Goal: Information Seeking & Learning: Learn about a topic

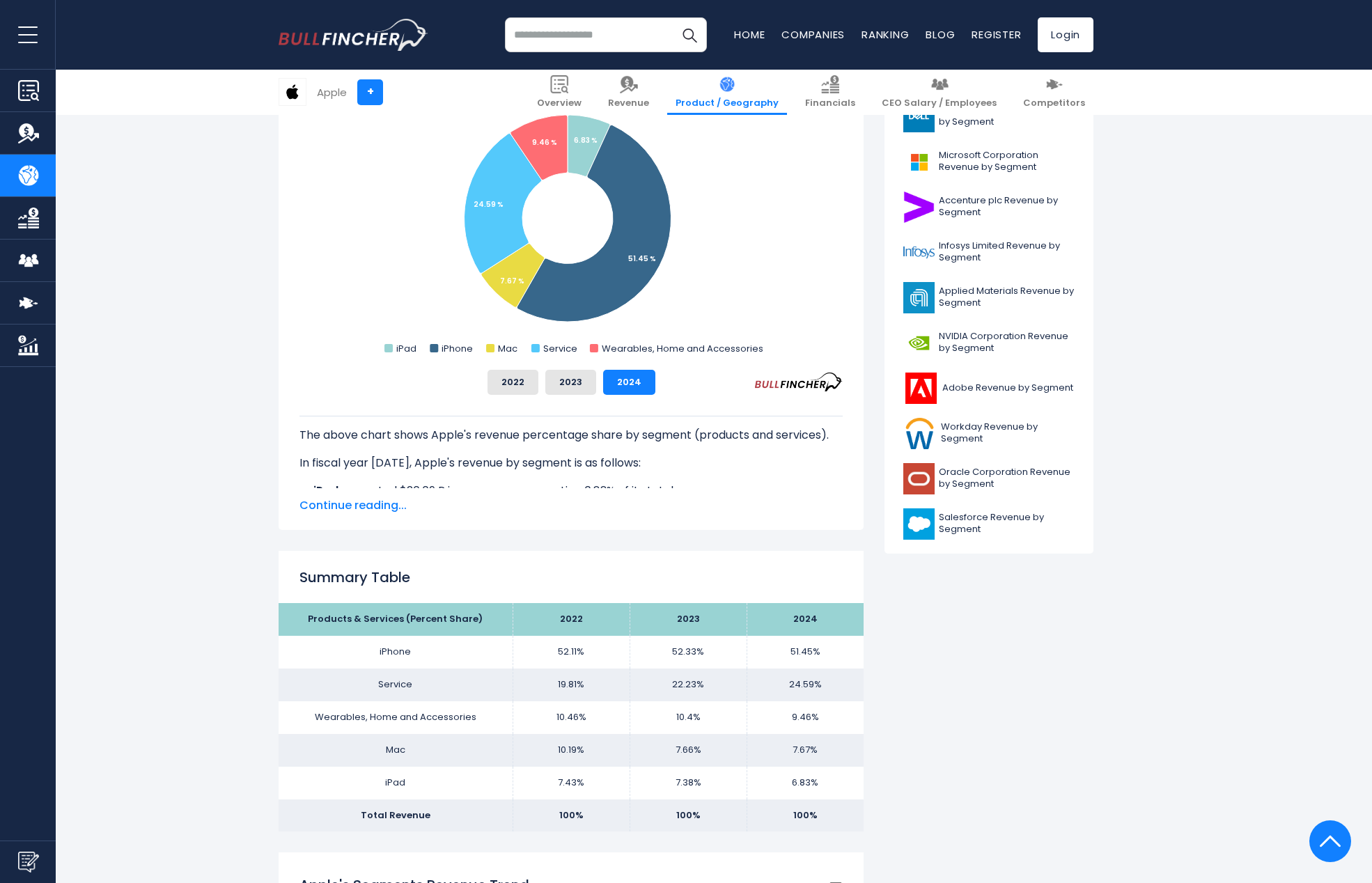
scroll to position [14, 0]
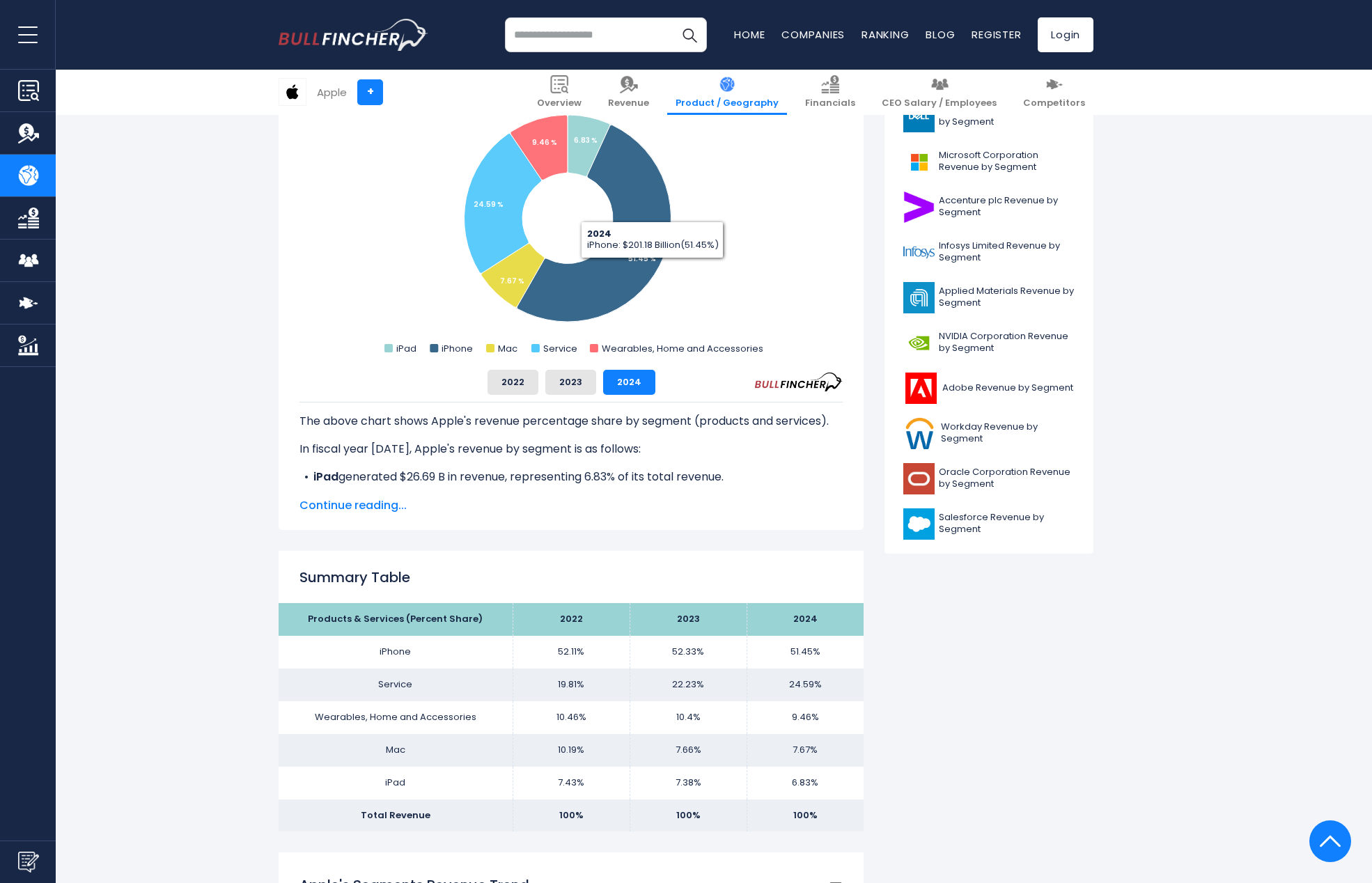
drag, startPoint x: 1195, startPoint y: 281, endPoint x: 1153, endPoint y: 255, distance: 49.4
click at [347, 487] on b "iPhone" at bounding box center [332, 493] width 39 height 16
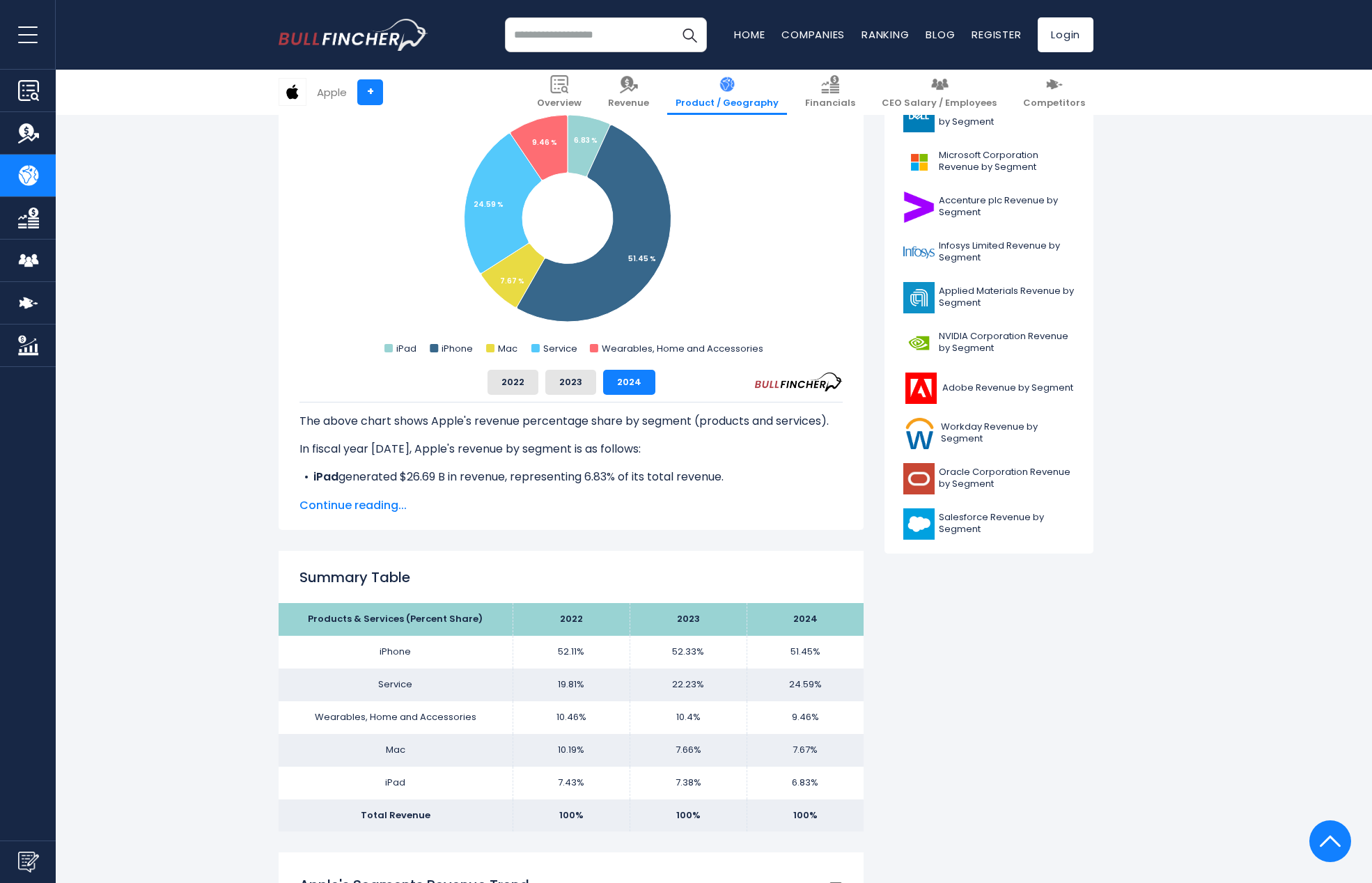
click at [348, 504] on span "Continue reading..." at bounding box center [570, 505] width 543 height 17
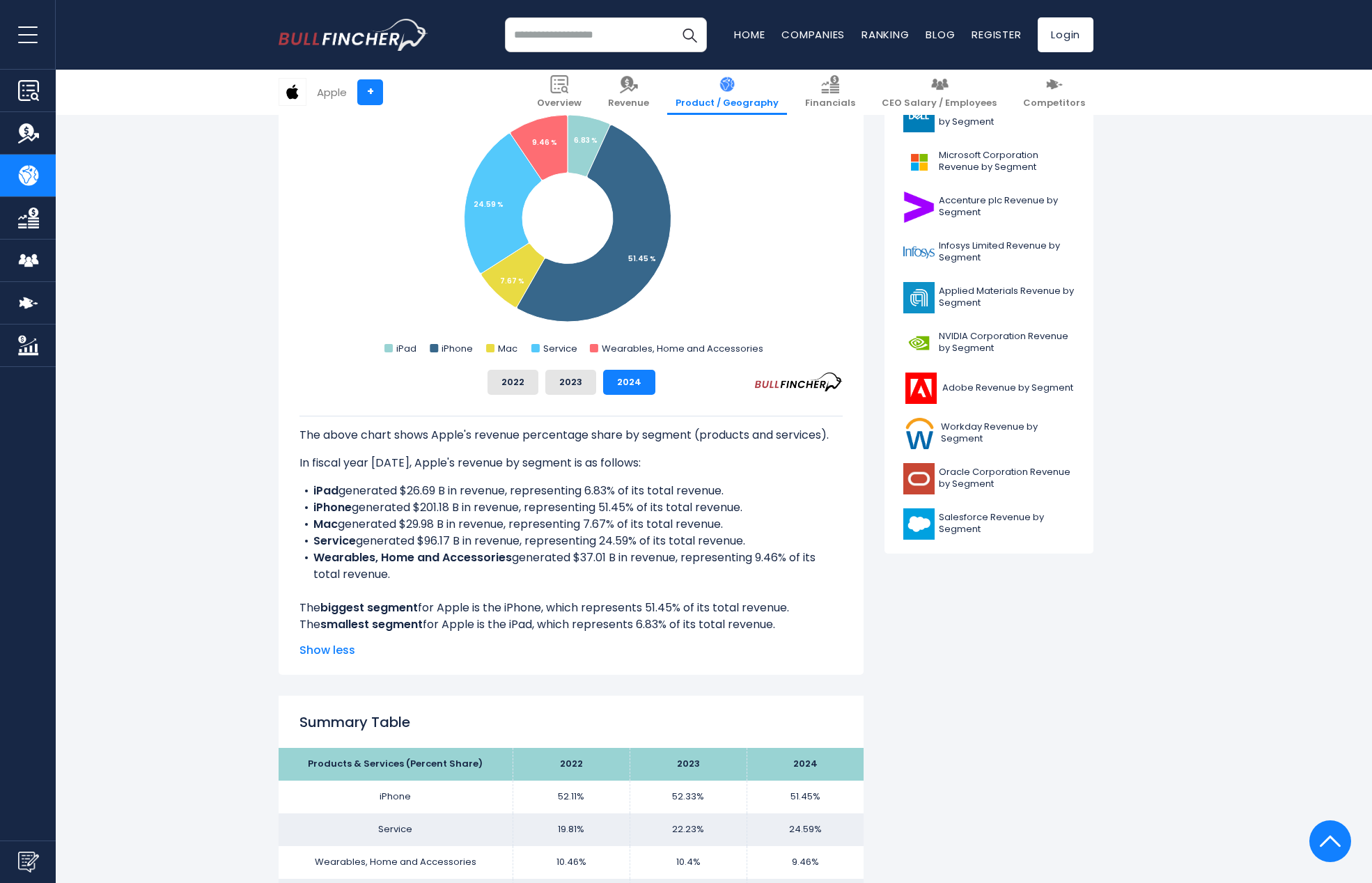
scroll to position [0, 0]
click at [389, 546] on li "Service generated $96.17 B in revenue, representing 24.59% of its total revenue." at bounding box center [570, 541] width 543 height 17
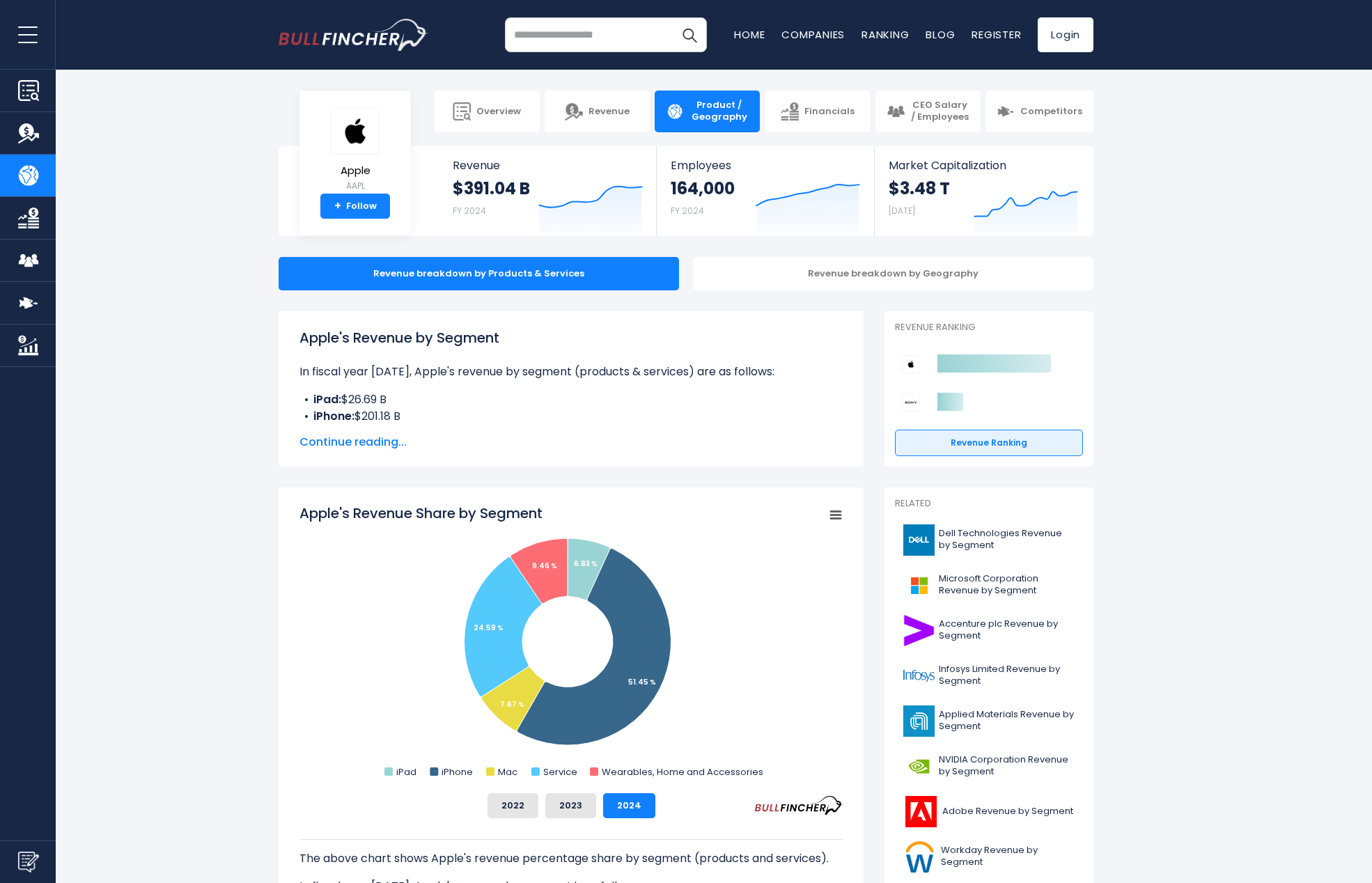
click at [209, 280] on div "Revenue breakdown by Products & Services Revenue breakdown by Geography" at bounding box center [686, 273] width 1372 height 33
click at [925, 583] on img at bounding box center [919, 585] width 31 height 31
click at [1018, 582] on span "Microsoft Corporation Revenue by Segment" at bounding box center [1007, 585] width 136 height 23
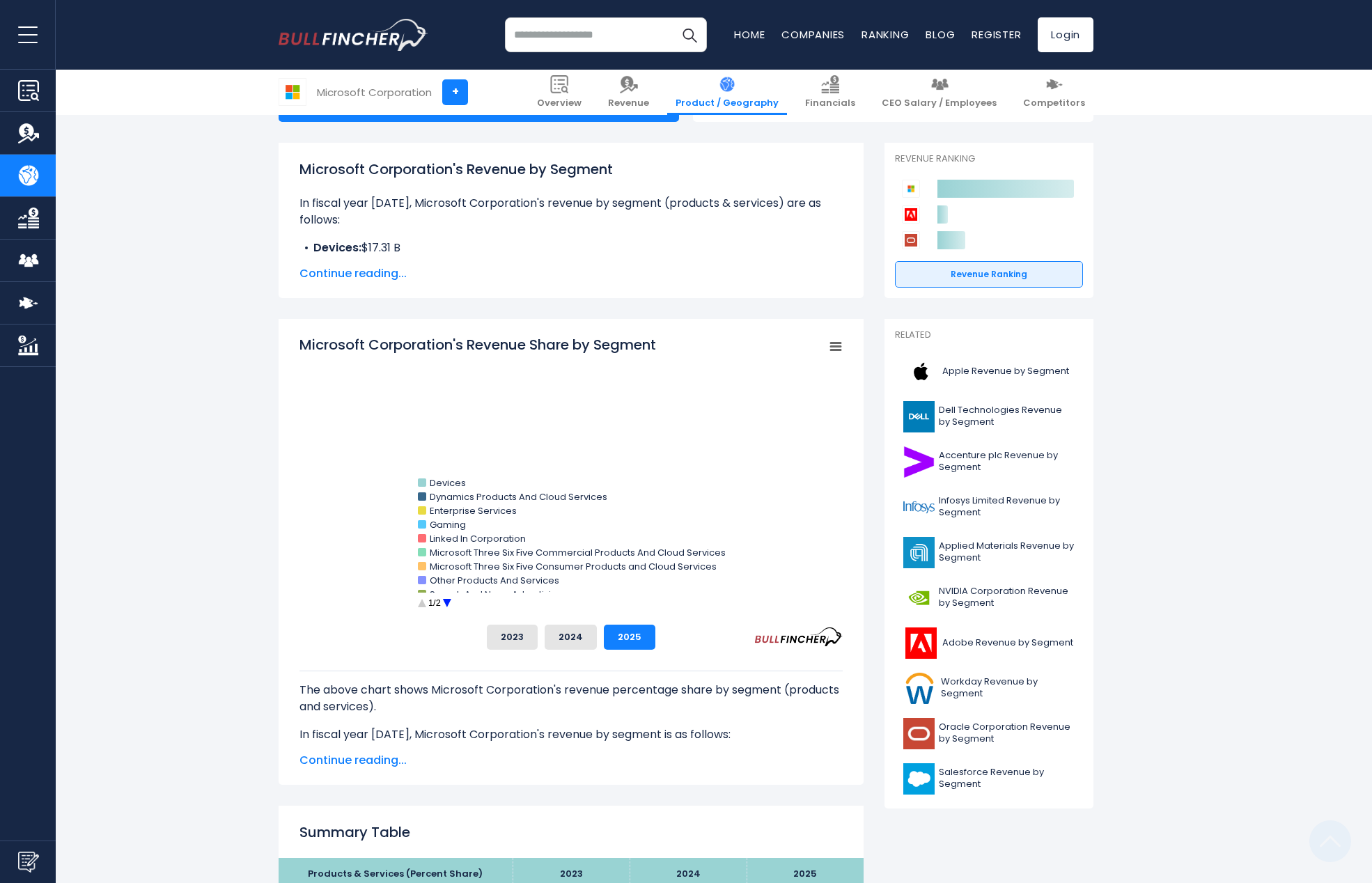
scroll to position [250, 0]
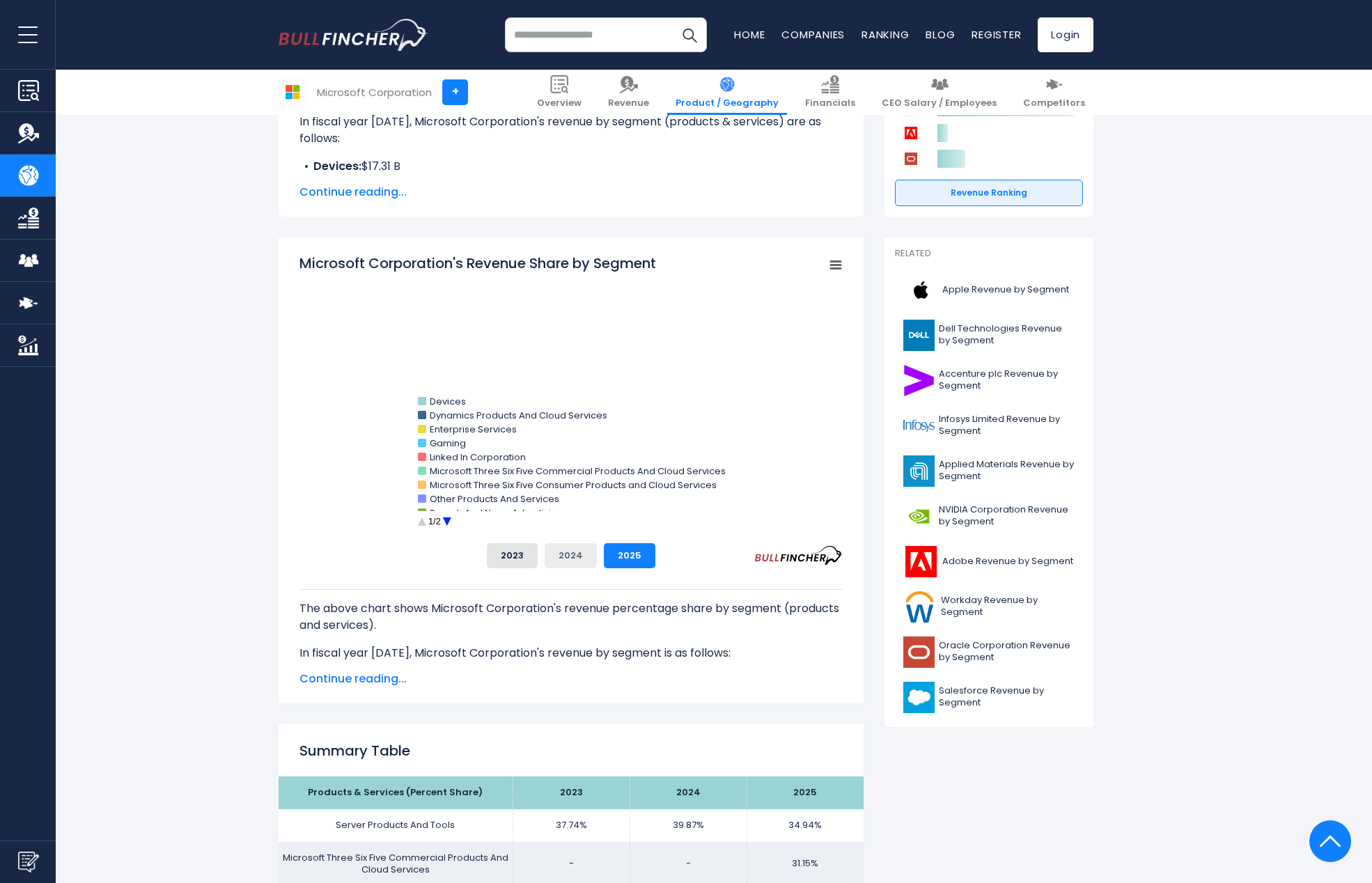
click at [569, 554] on button "2024" at bounding box center [570, 555] width 52 height 25
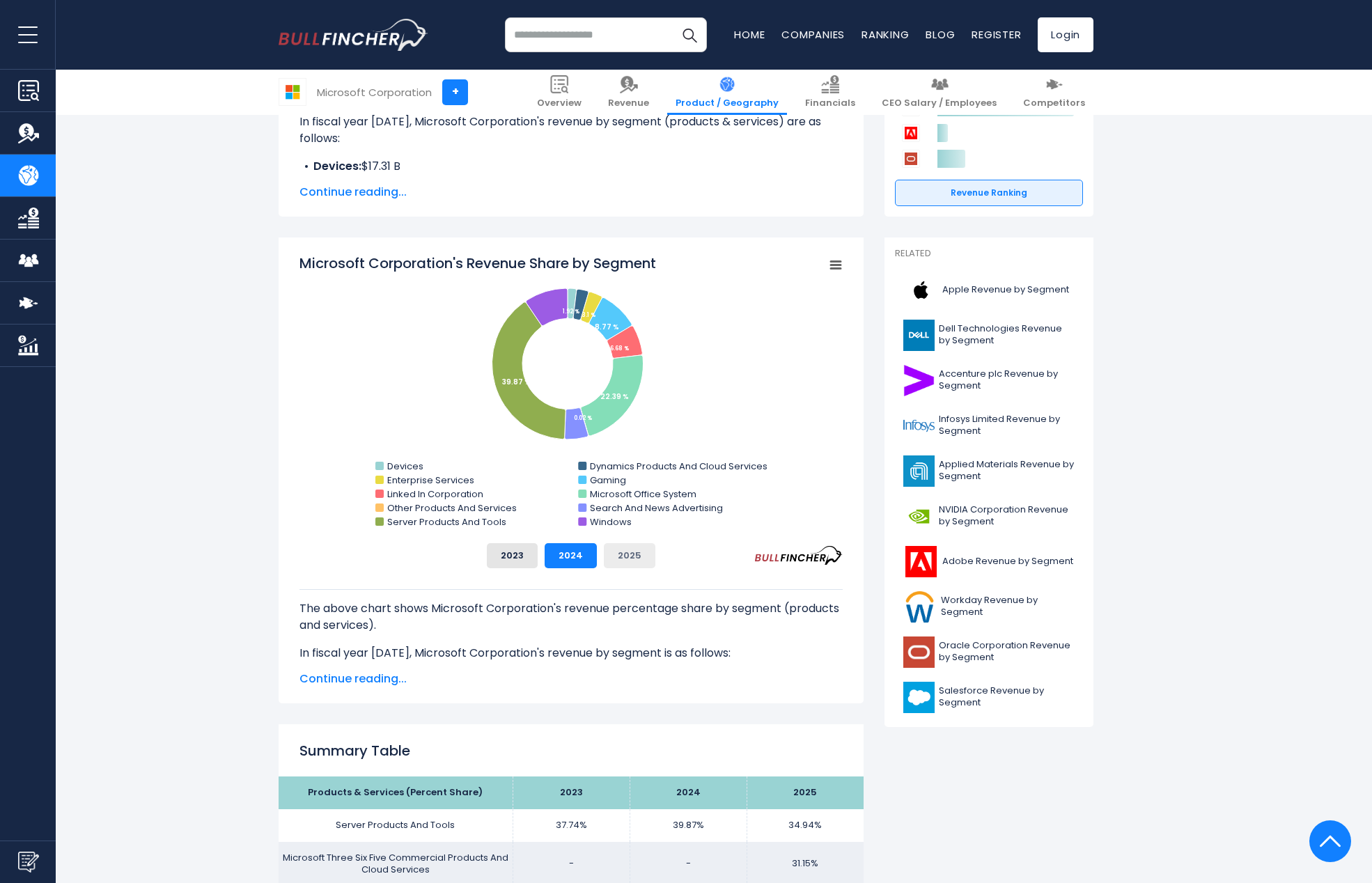
click at [634, 554] on button "2025" at bounding box center [629, 555] width 51 height 25
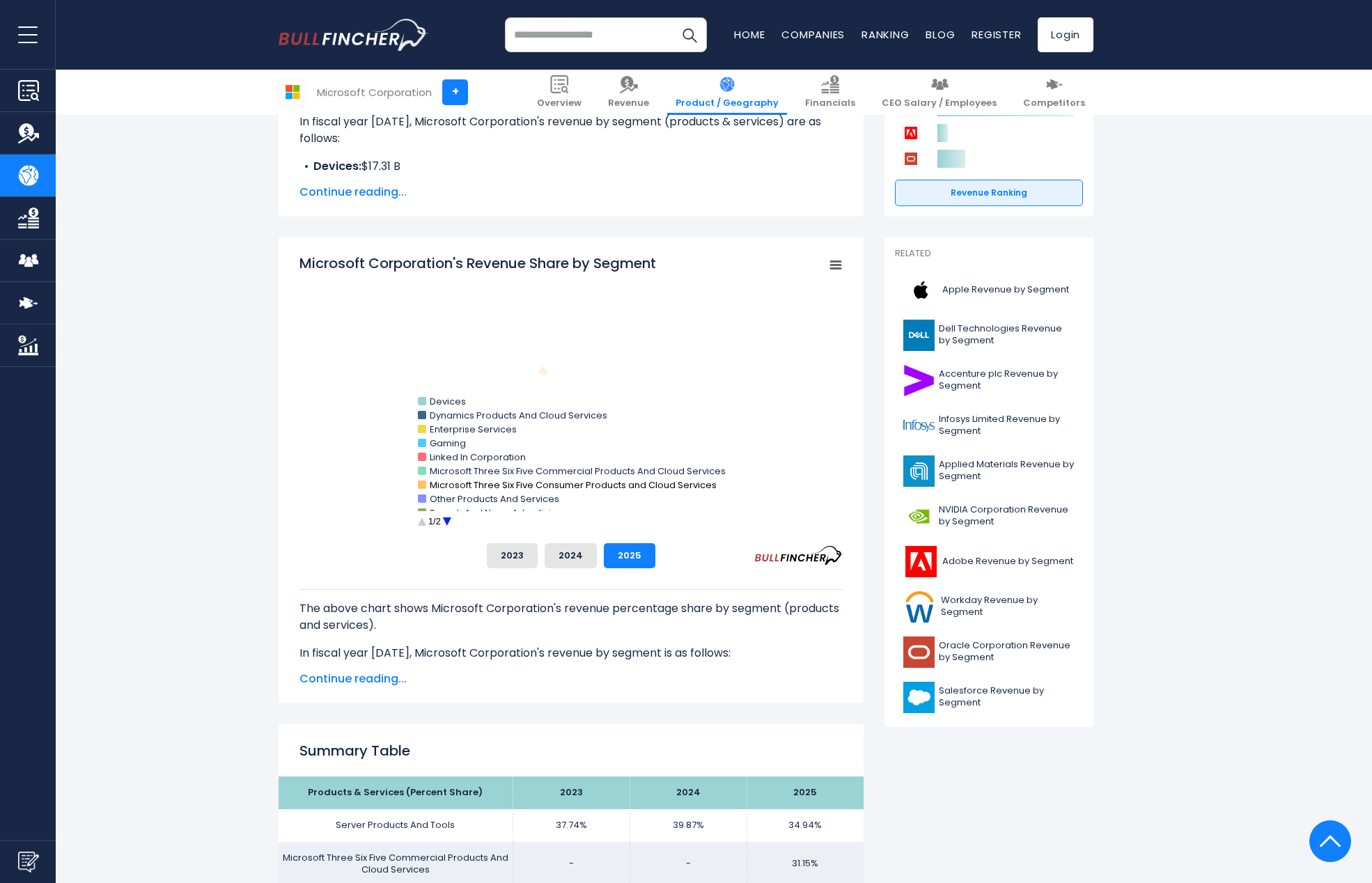
click at [532, 483] on text "Microsoft Three Six Five Consumer Products and Cloud Services" at bounding box center [573, 485] width 287 height 14
click at [444, 518] on circle "Microsoft Corporation's Revenue Share by Segment" at bounding box center [447, 522] width 22 height 22
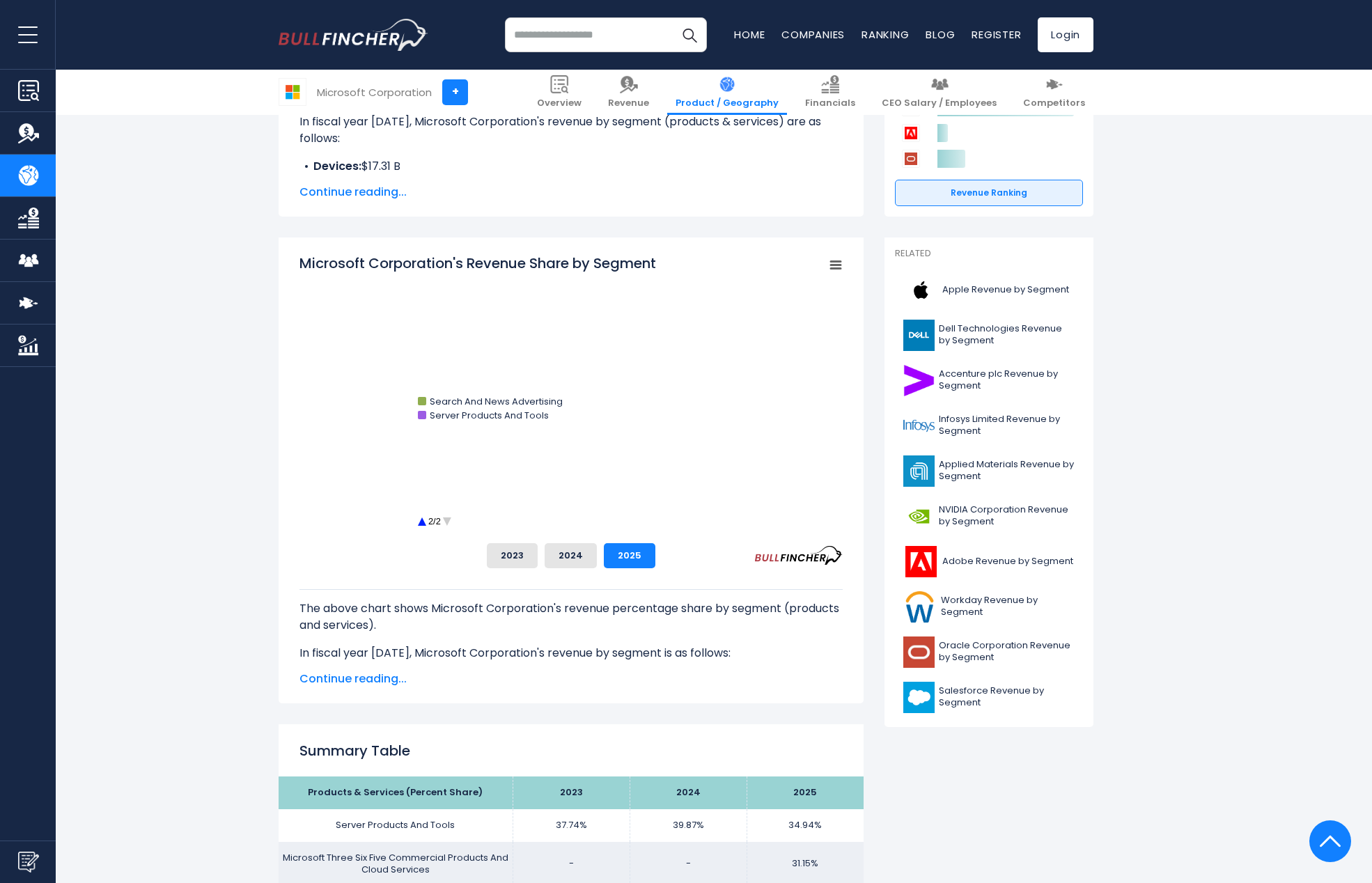
click at [444, 518] on circle "Microsoft Corporation's Revenue Share by Segment" at bounding box center [447, 522] width 22 height 22
click at [421, 521] on circle "Microsoft Corporation's Revenue Share by Segment" at bounding box center [422, 522] width 22 height 22
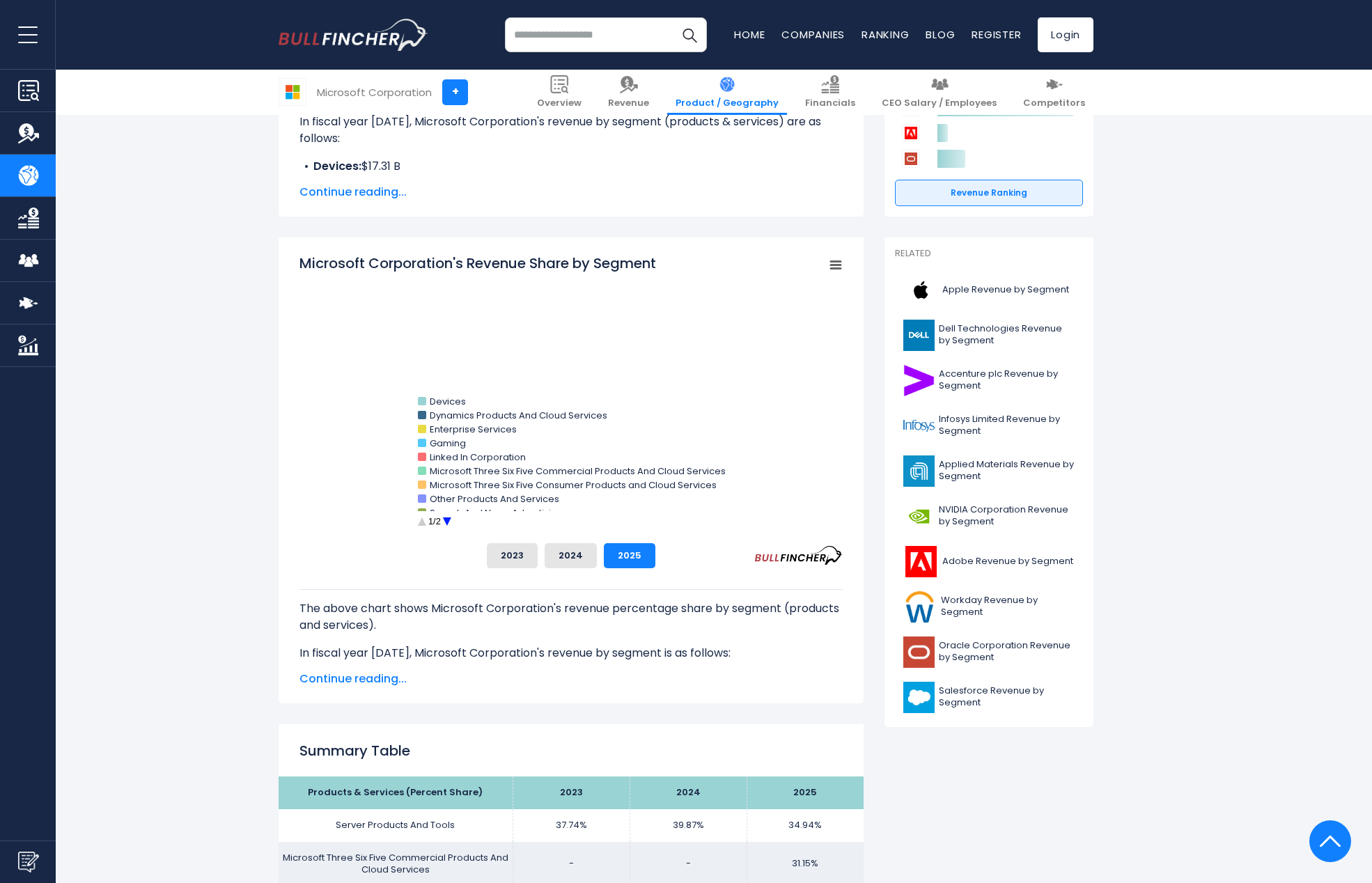
click at [364, 192] on span "Continue reading..." at bounding box center [570, 192] width 543 height 17
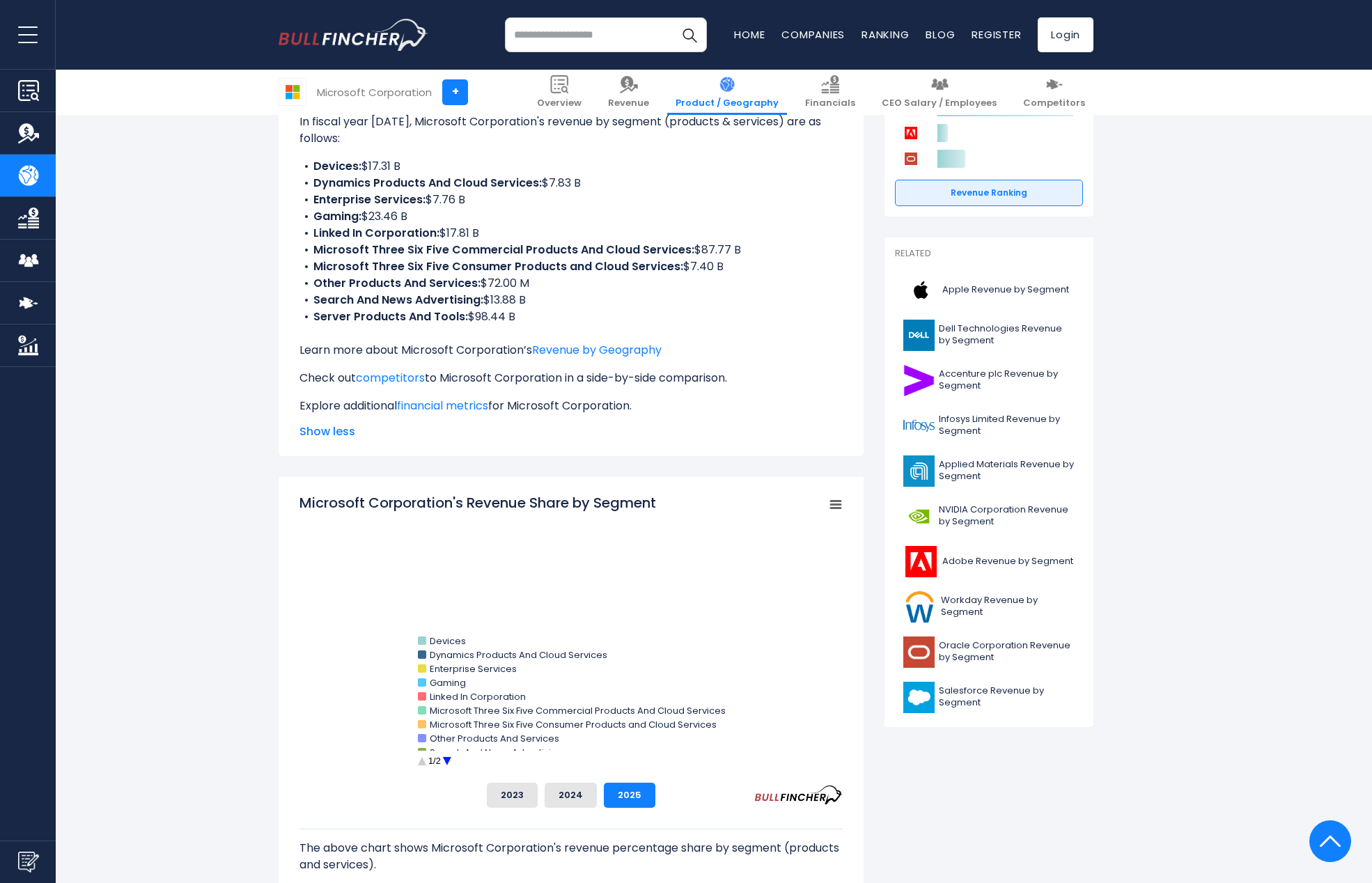
click at [373, 321] on b "Server Products And Tools:" at bounding box center [391, 316] width 155 height 16
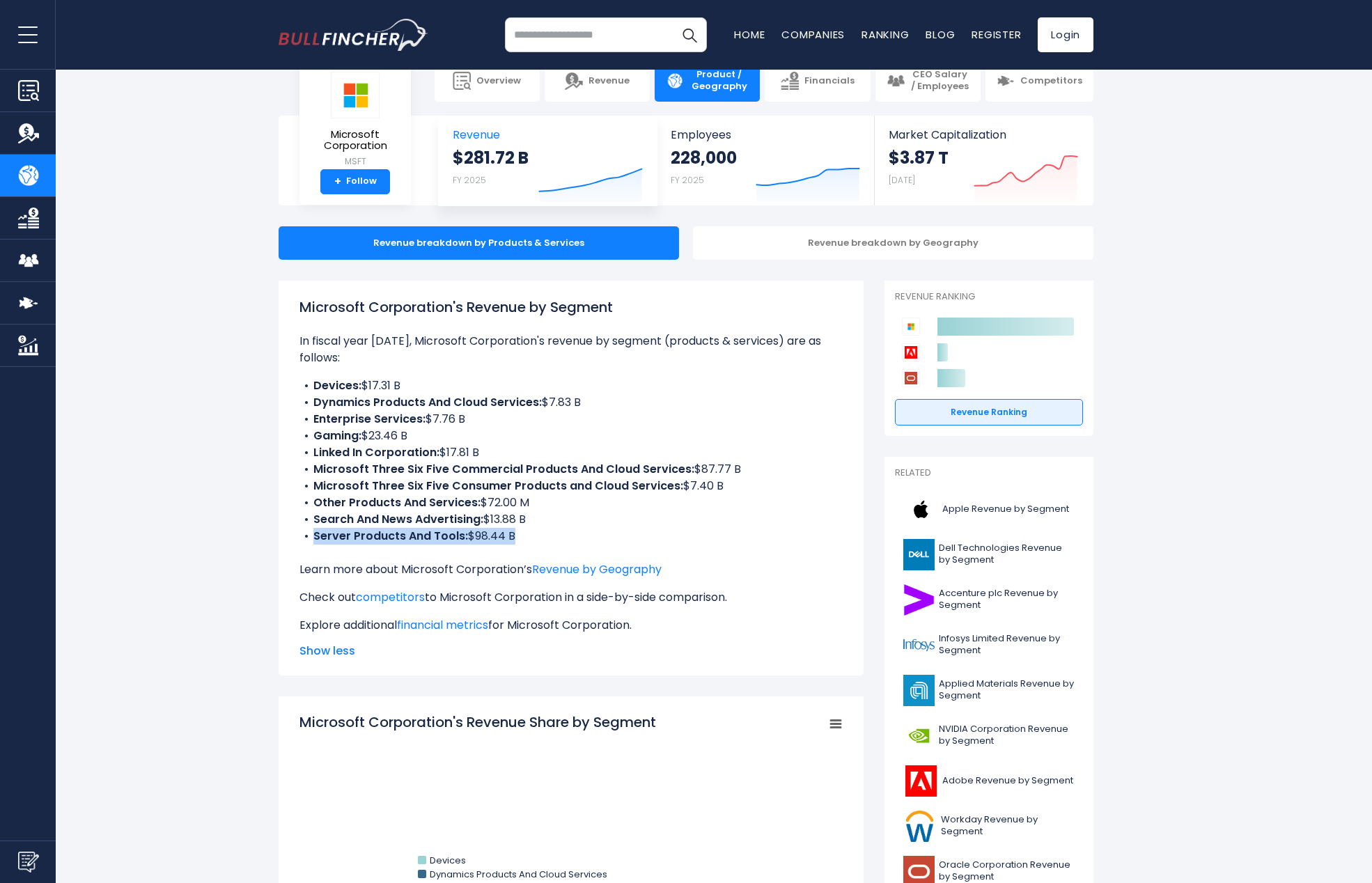
scroll to position [0, 0]
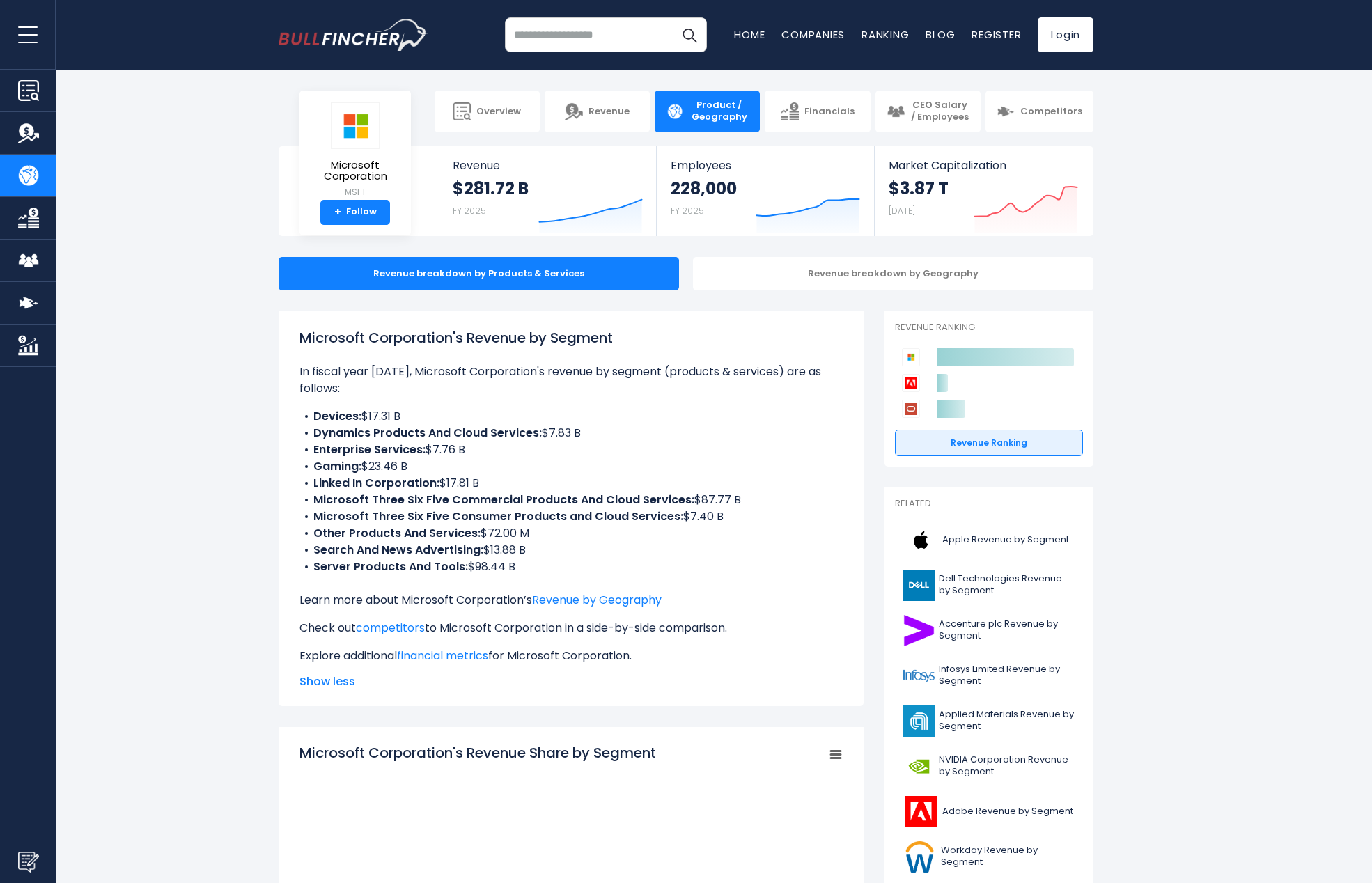
click at [212, 185] on section "Microsoft Corporation MSFT + Follow Revenue $281.72 B FY 2025 Created with High…" at bounding box center [686, 191] width 1372 height 90
click at [837, 113] on span "Financials" at bounding box center [830, 112] width 50 height 12
click at [984, 162] on span "Market Capitalization" at bounding box center [983, 165] width 190 height 14
click at [566, 29] on input "search" at bounding box center [605, 35] width 202 height 35
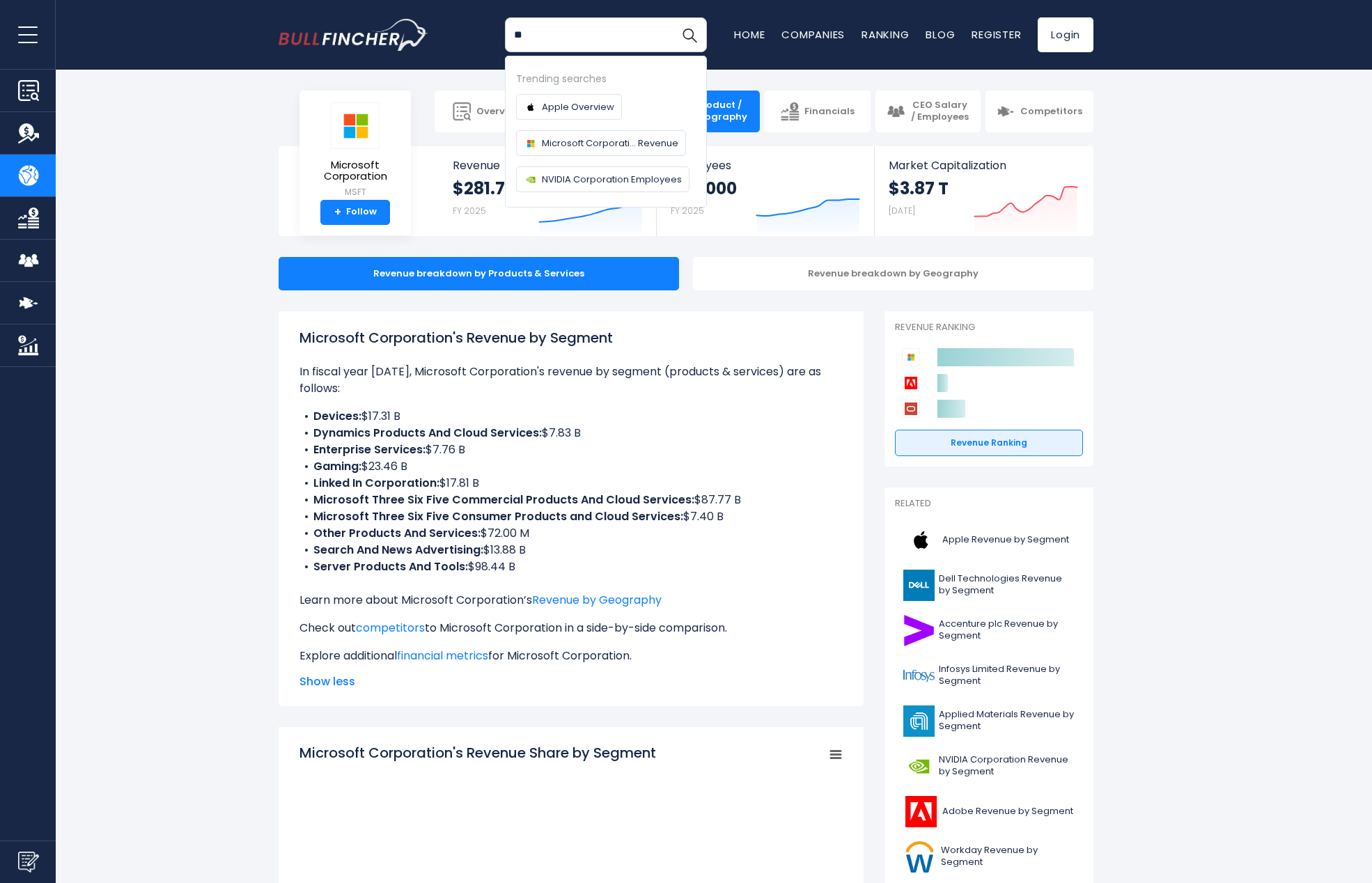
type input "*"
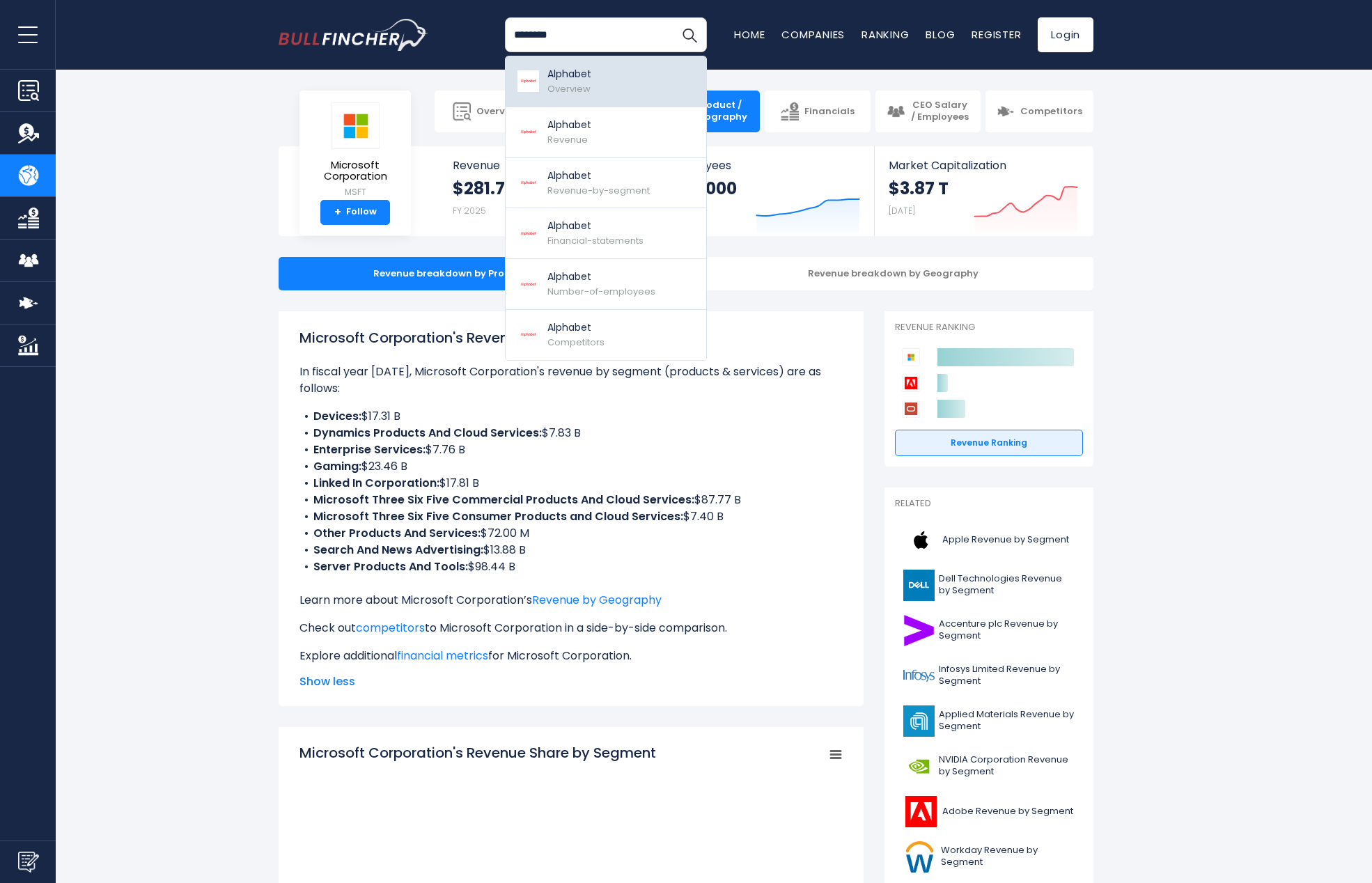
type input "********"
click at [535, 78] on img at bounding box center [528, 81] width 24 height 22
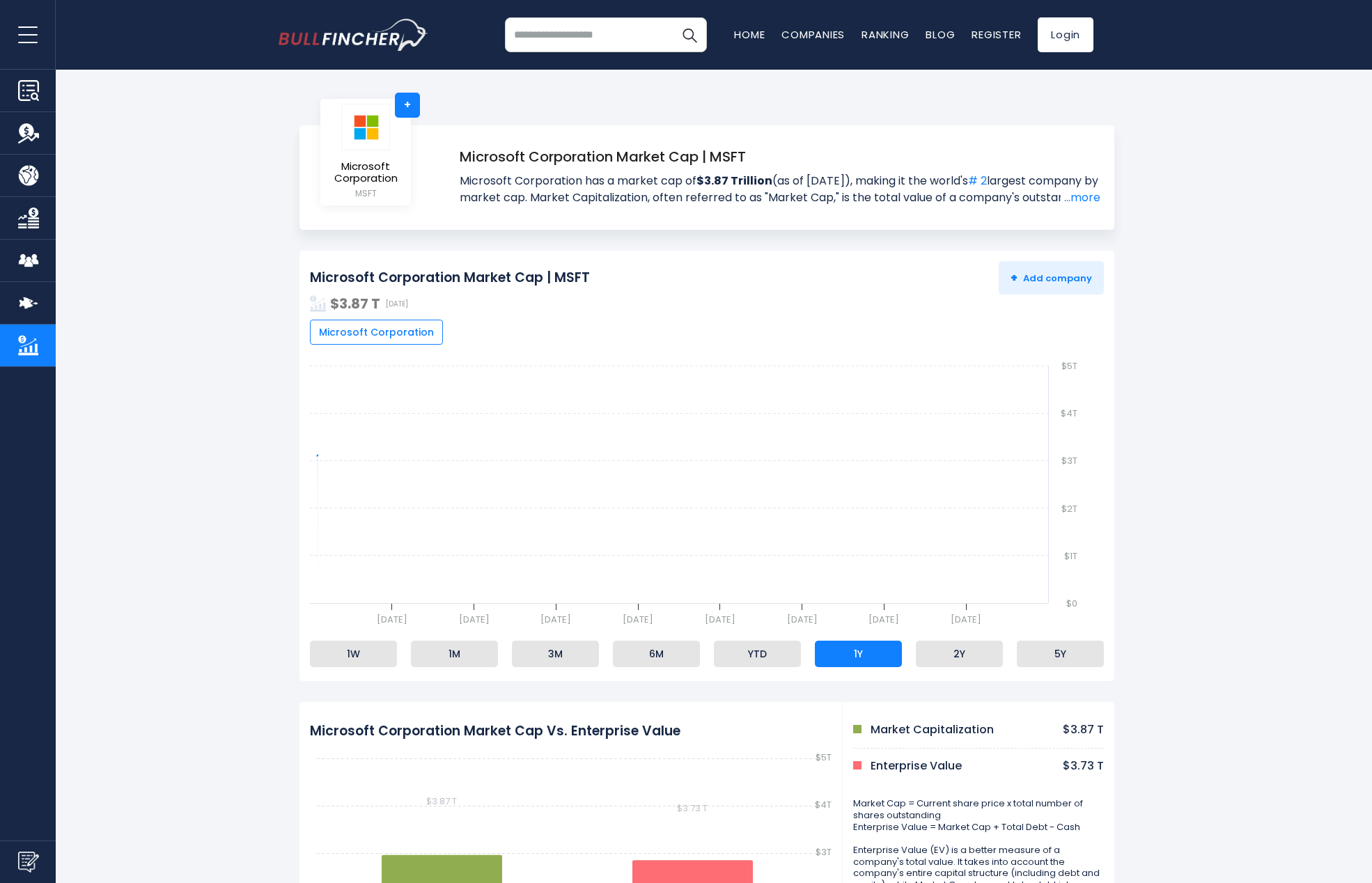
click at [216, 266] on section "Microsoft Corporation Market Cap | MSFT + Add company - Hide $3.87 T Aug 13, 20…" at bounding box center [706, 826] width 1330 height 1152
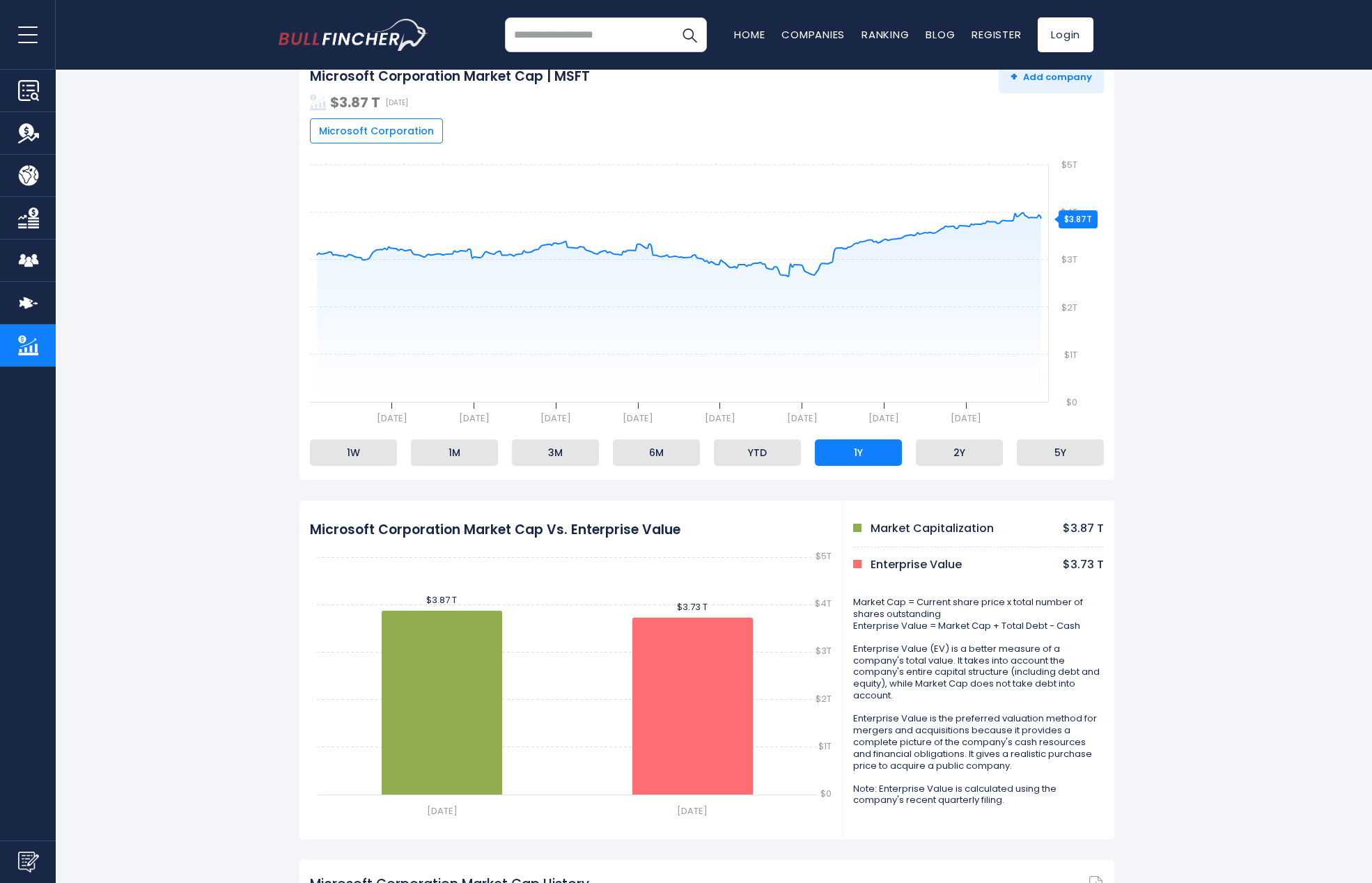
scroll to position [233, 0]
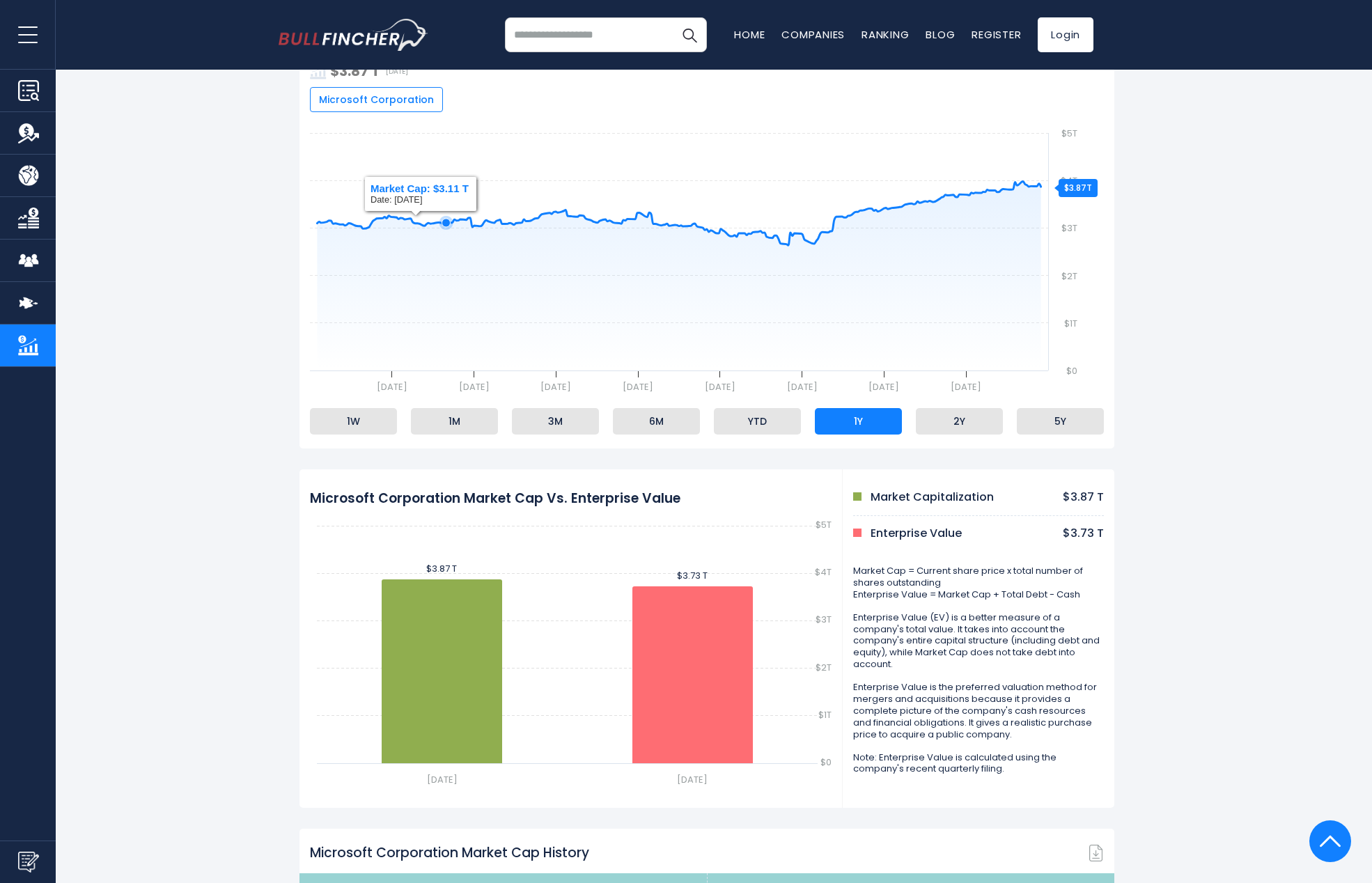
click at [449, 202] on rect at bounding box center [706, 265] width 794 height 279
click at [1060, 420] on li "5Y" at bounding box center [1060, 421] width 87 height 26
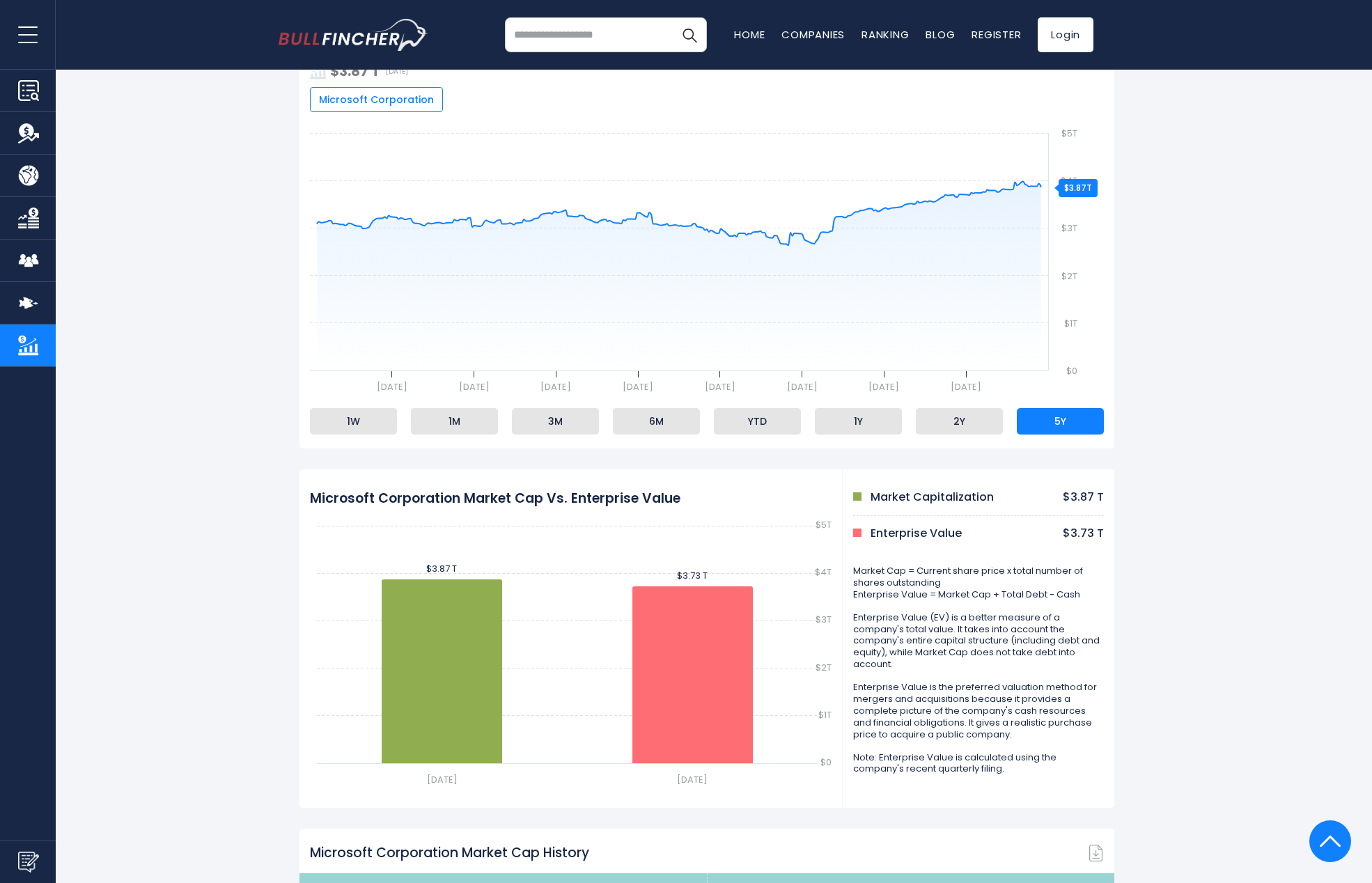
click at [1091, 424] on li "5Y" at bounding box center [1060, 421] width 87 height 26
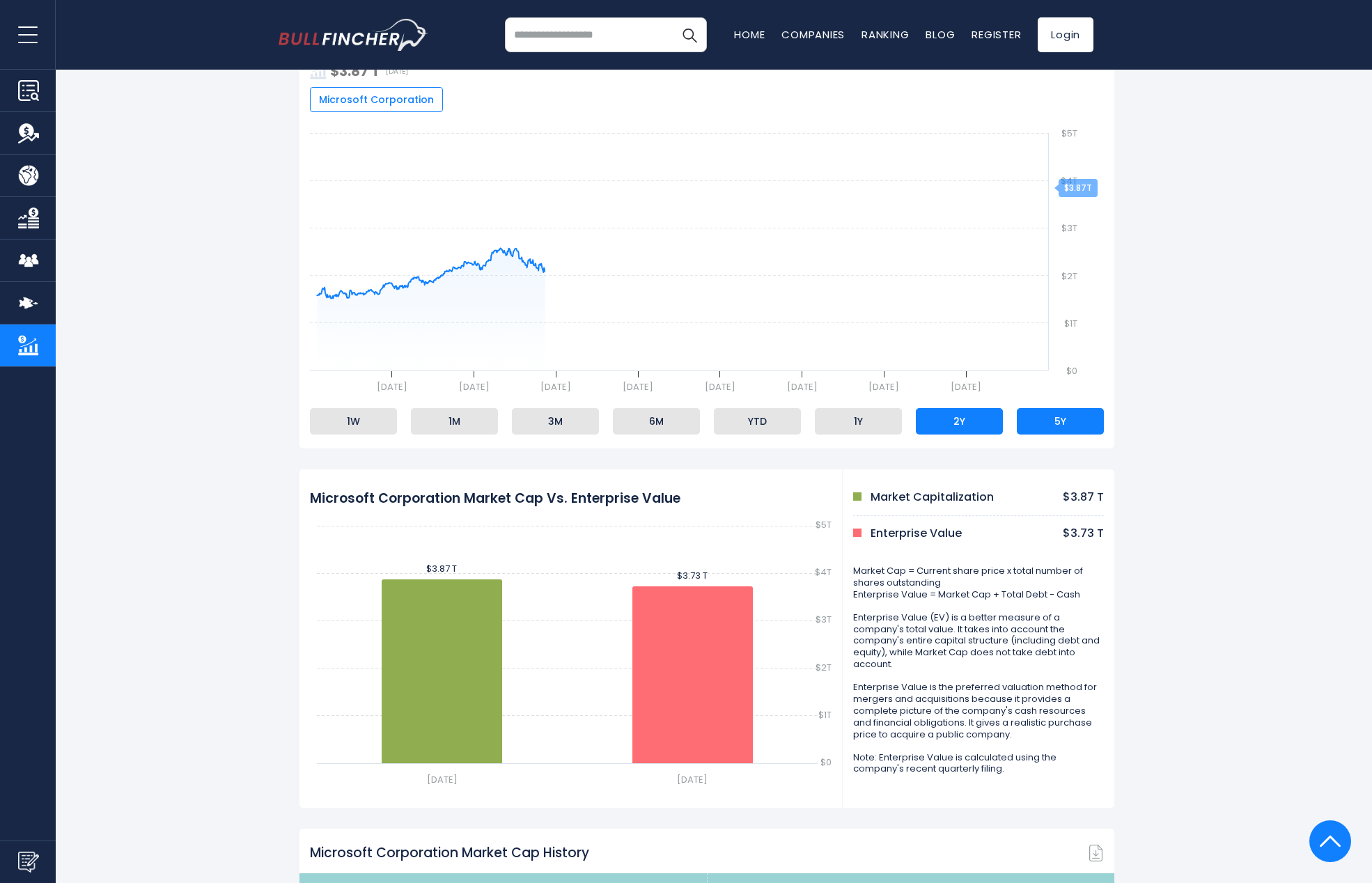
click at [978, 428] on li "2Y" at bounding box center [959, 421] width 87 height 26
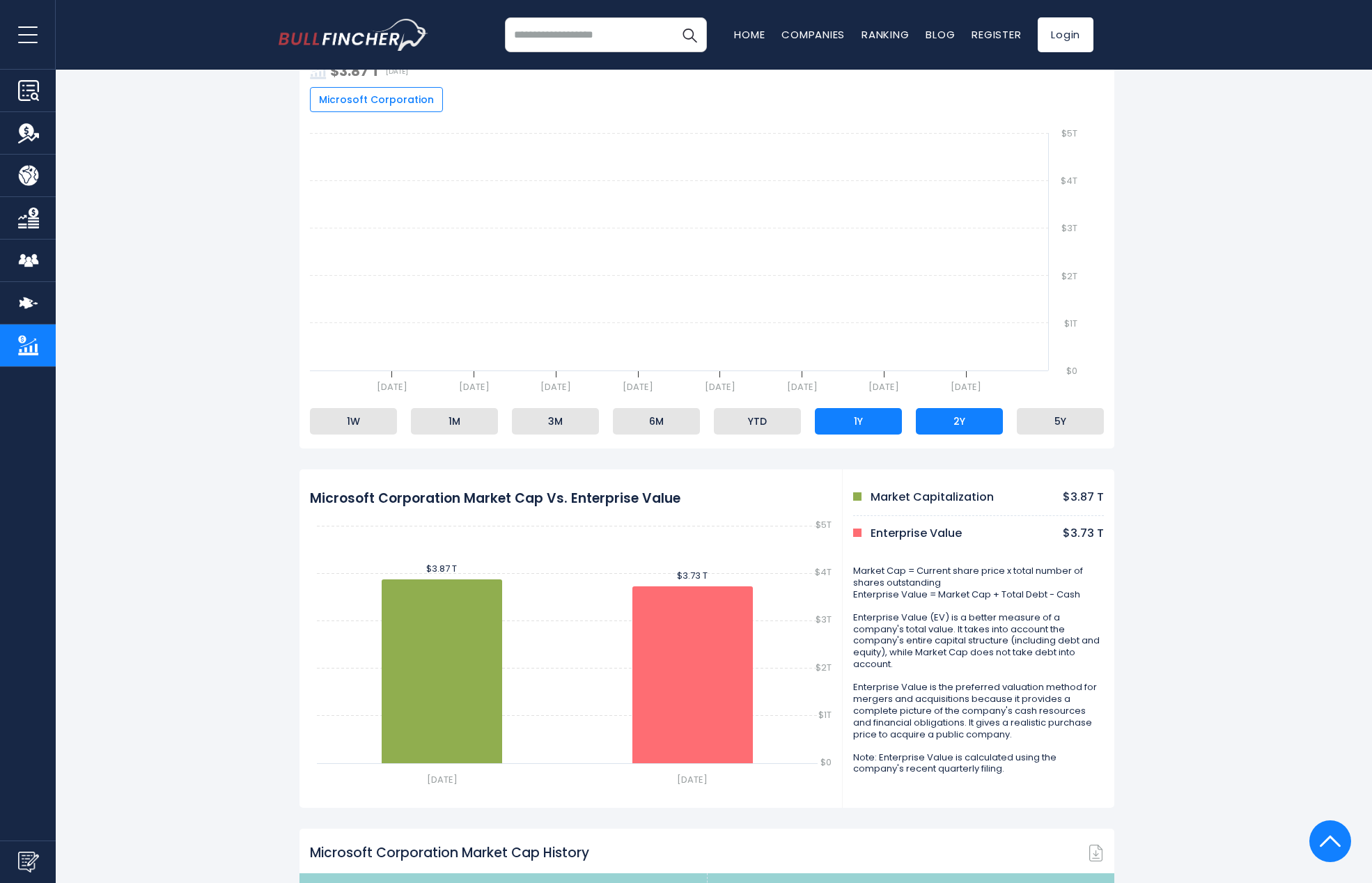
click at [864, 431] on li "1Y" at bounding box center [858, 421] width 87 height 26
click at [744, 429] on li "YTD" at bounding box center [757, 421] width 87 height 26
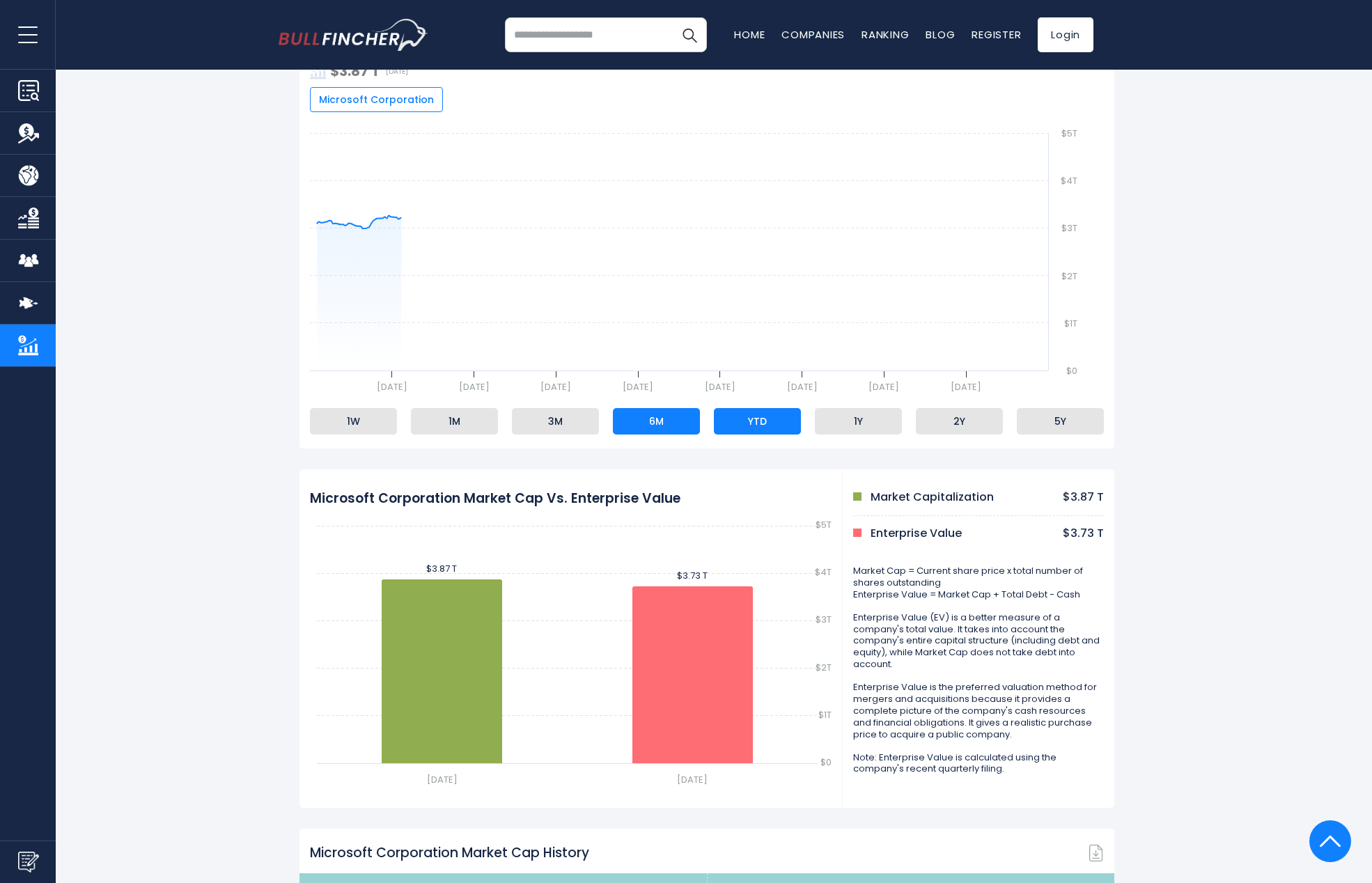
click at [654, 432] on li "6M" at bounding box center [656, 421] width 87 height 26
click at [536, 425] on li "3M" at bounding box center [555, 421] width 87 height 26
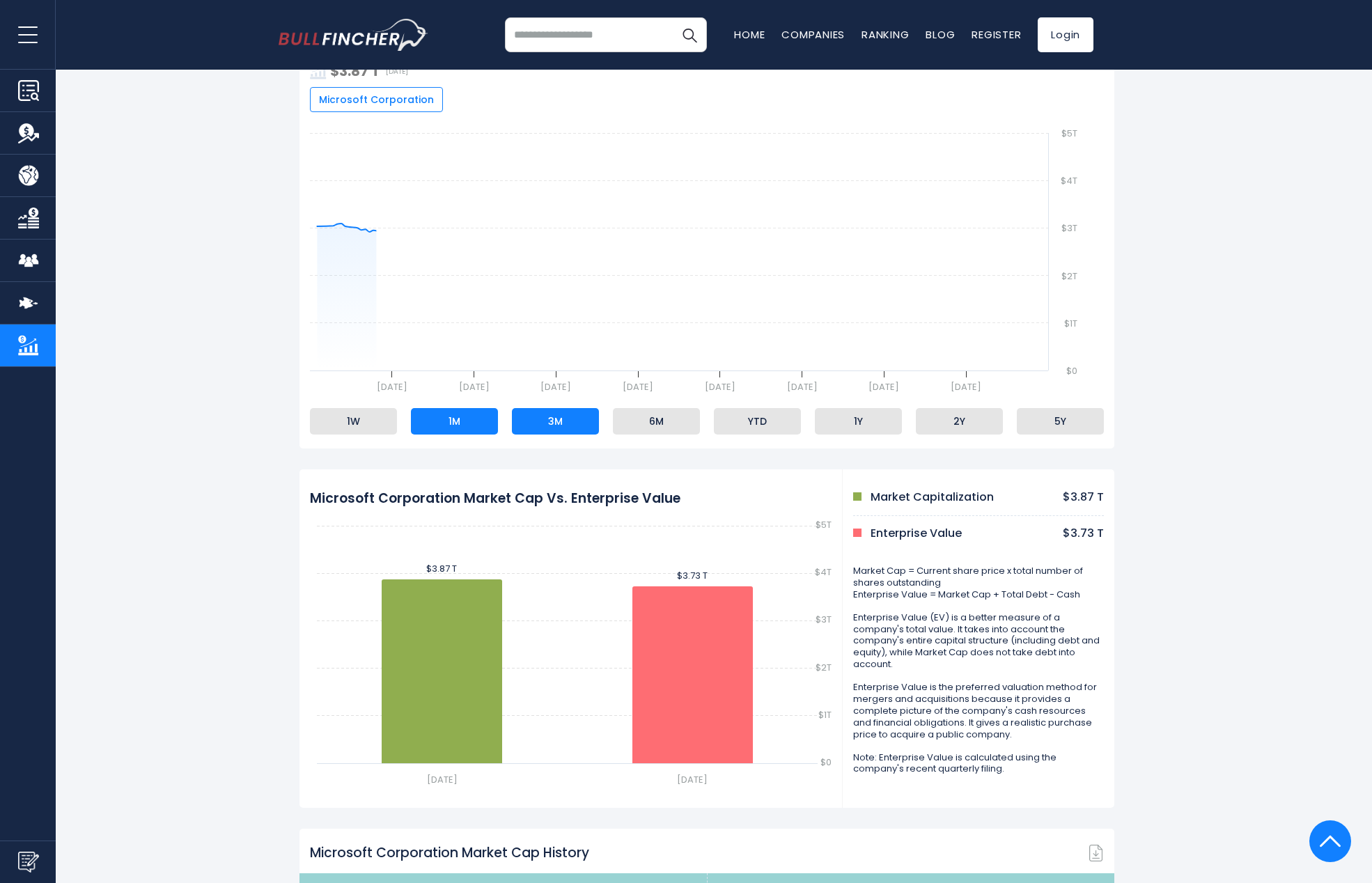
click at [453, 431] on li "1M" at bounding box center [454, 421] width 87 height 26
click at [352, 432] on li "1W" at bounding box center [353, 421] width 87 height 26
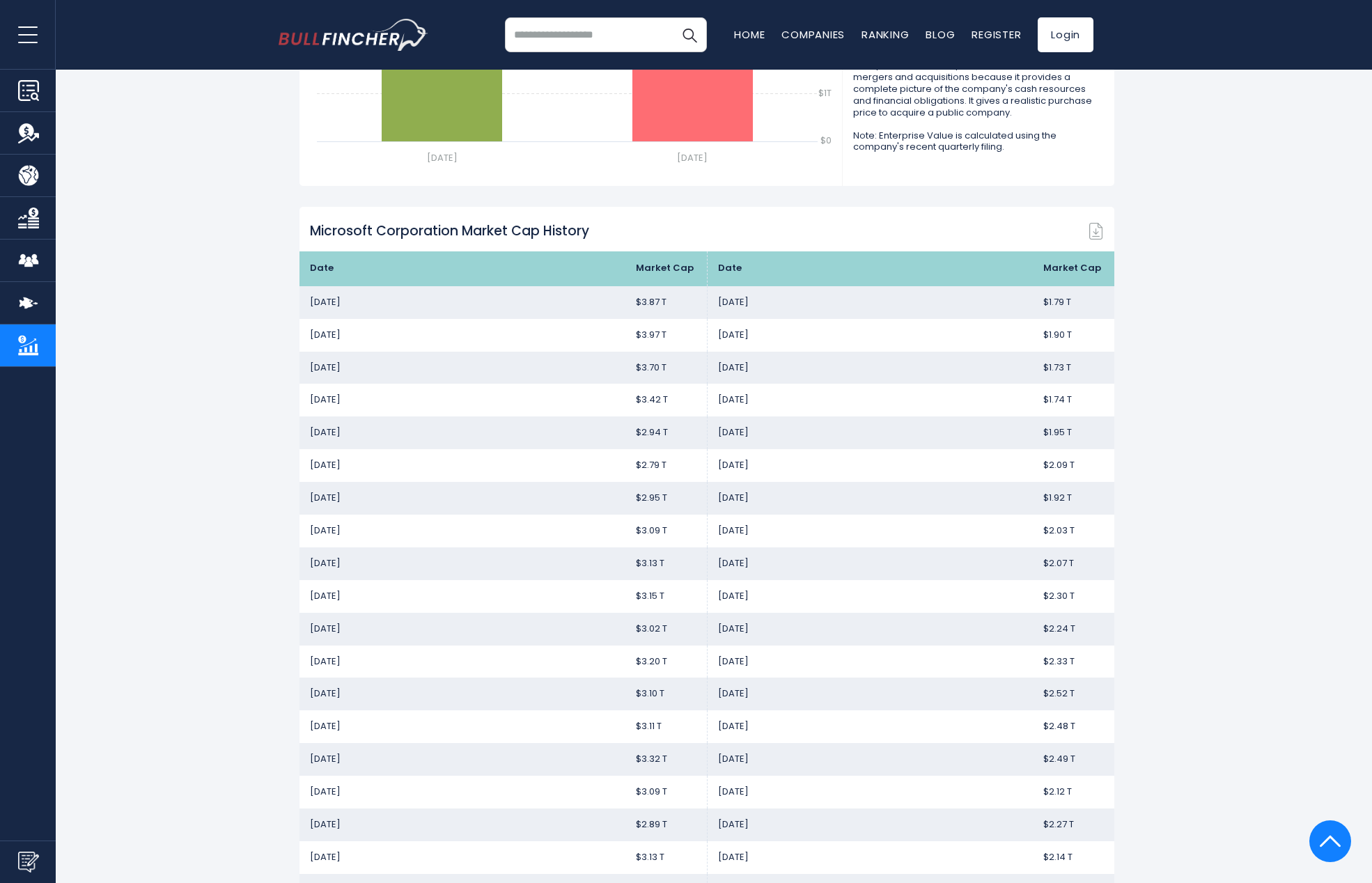
scroll to position [858, 0]
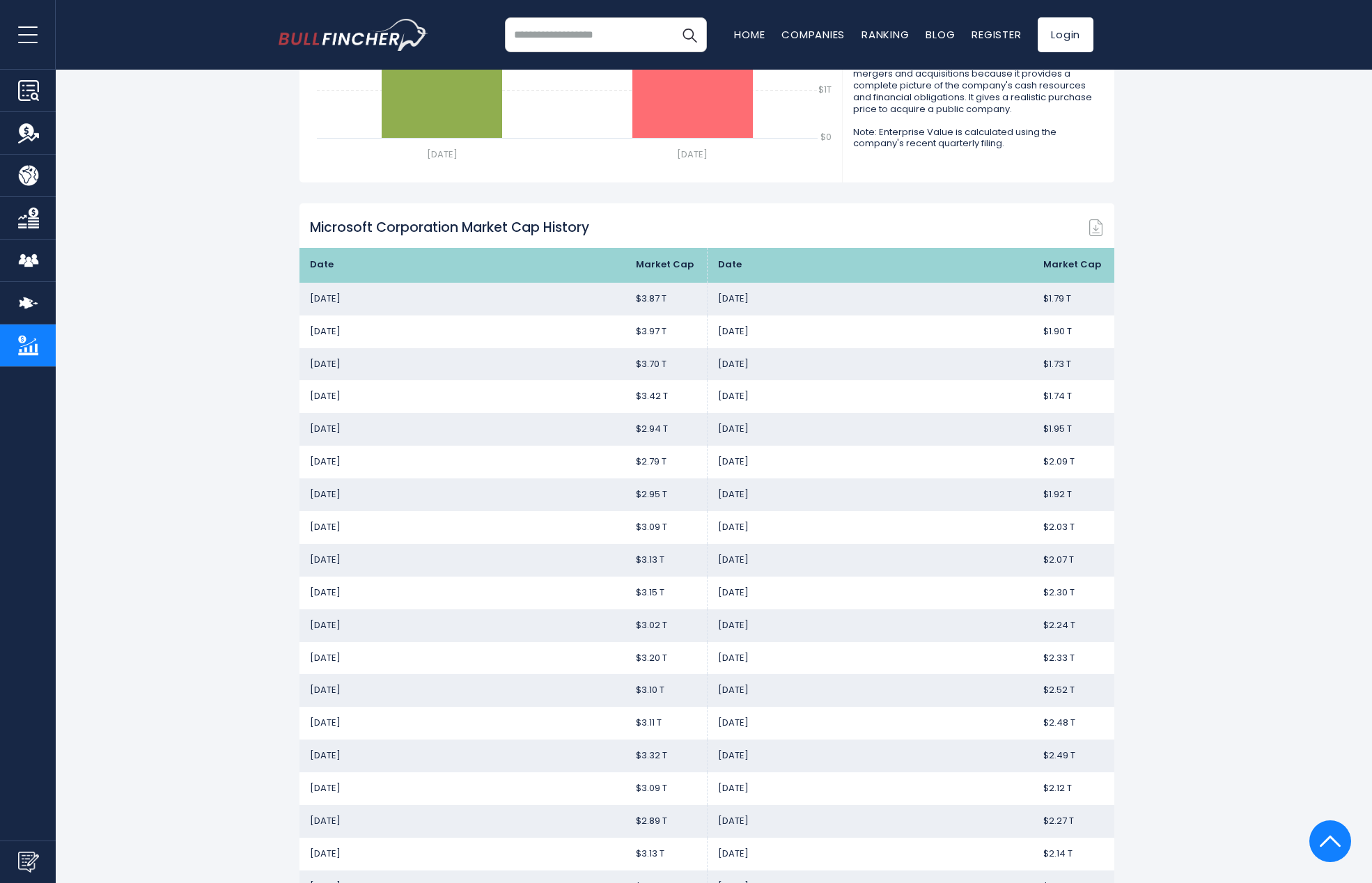
click at [335, 300] on td "[DATE]" at bounding box center [462, 298] width 326 height 32
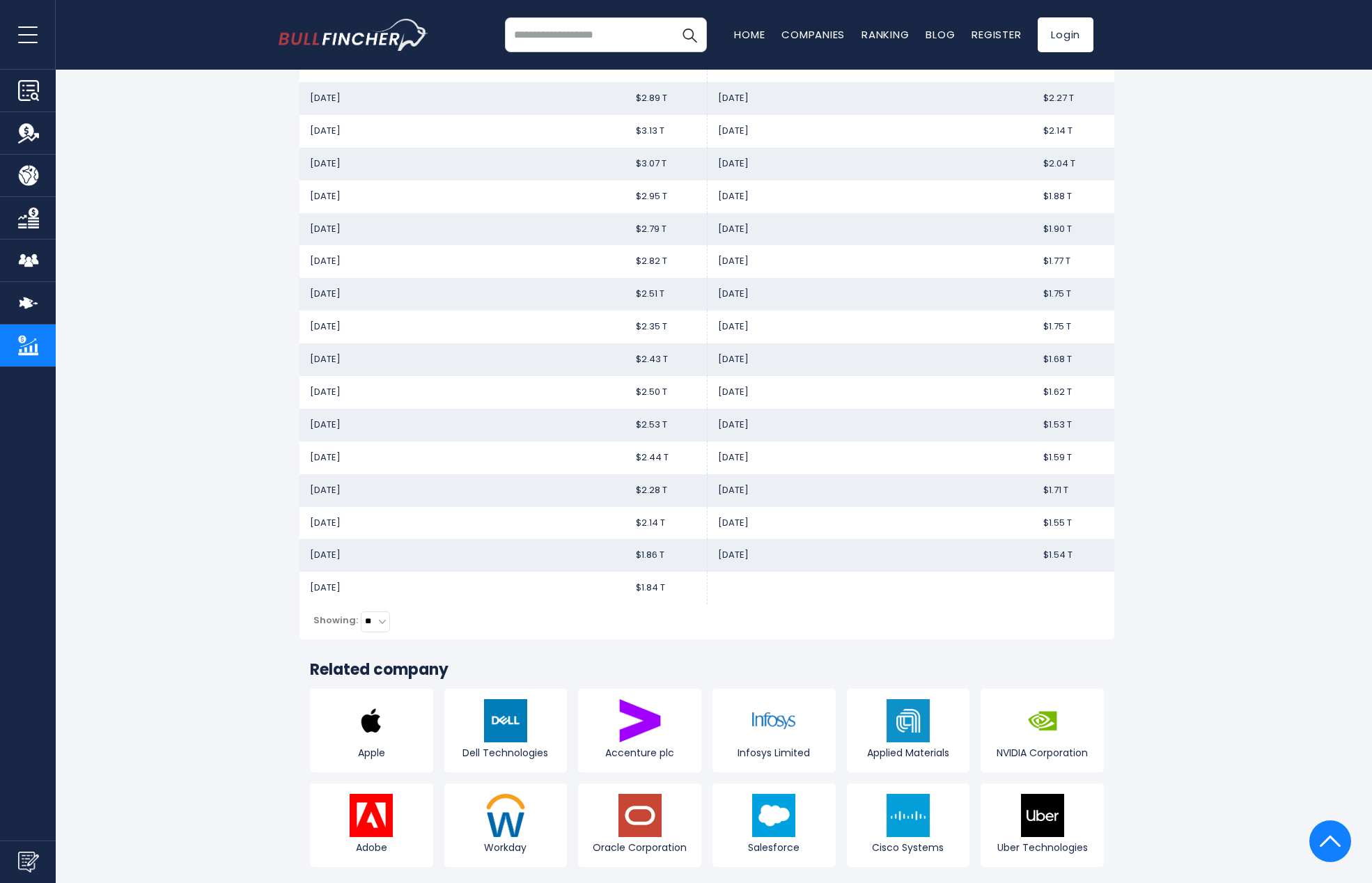
scroll to position [1961, 0]
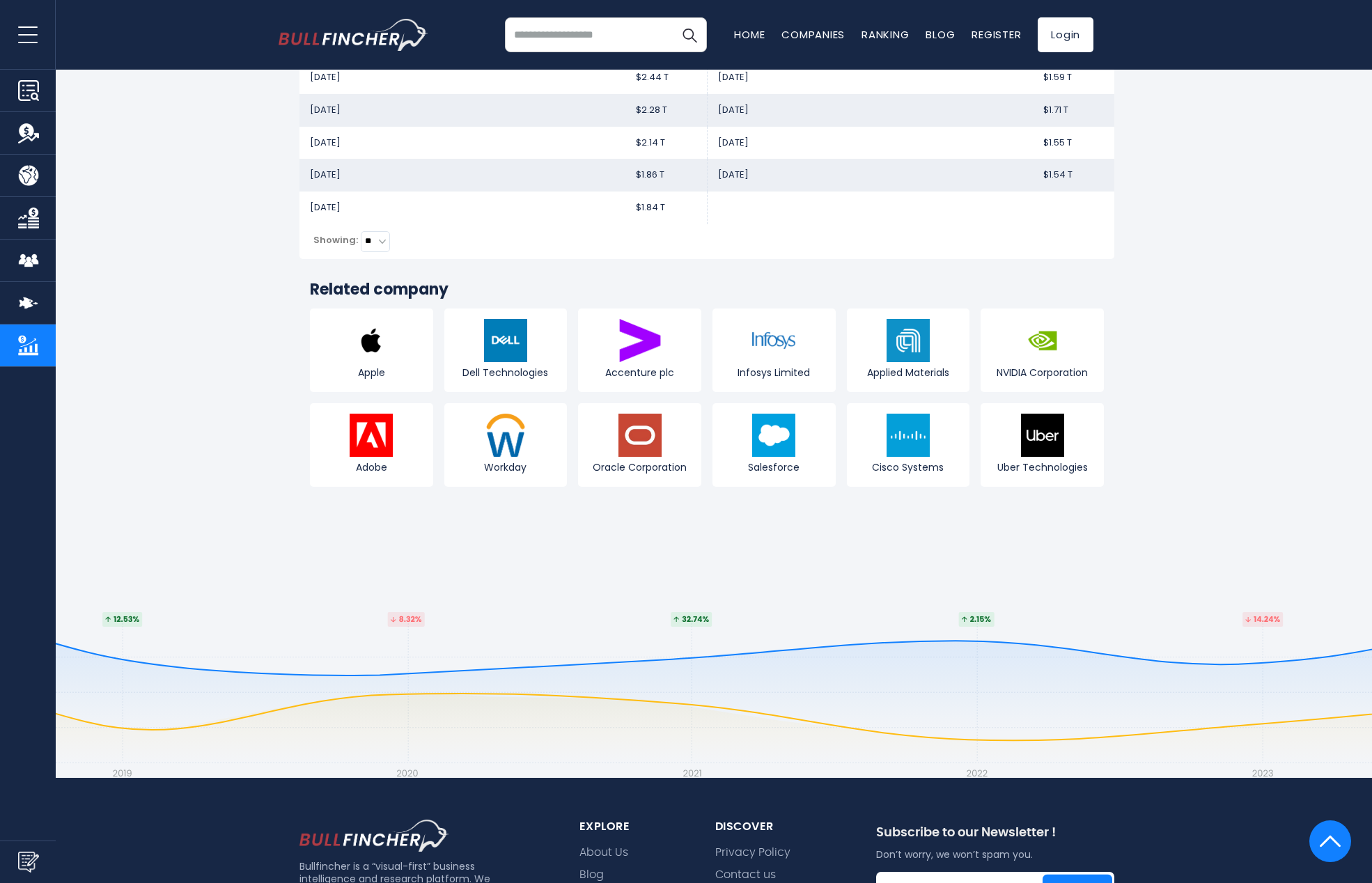
click at [386, 239] on select "* ** ** ** ** ***" at bounding box center [375, 242] width 29 height 21
select select "***"
click at [361, 235] on select "* ** ** ** ** ***" at bounding box center [375, 242] width 29 height 21
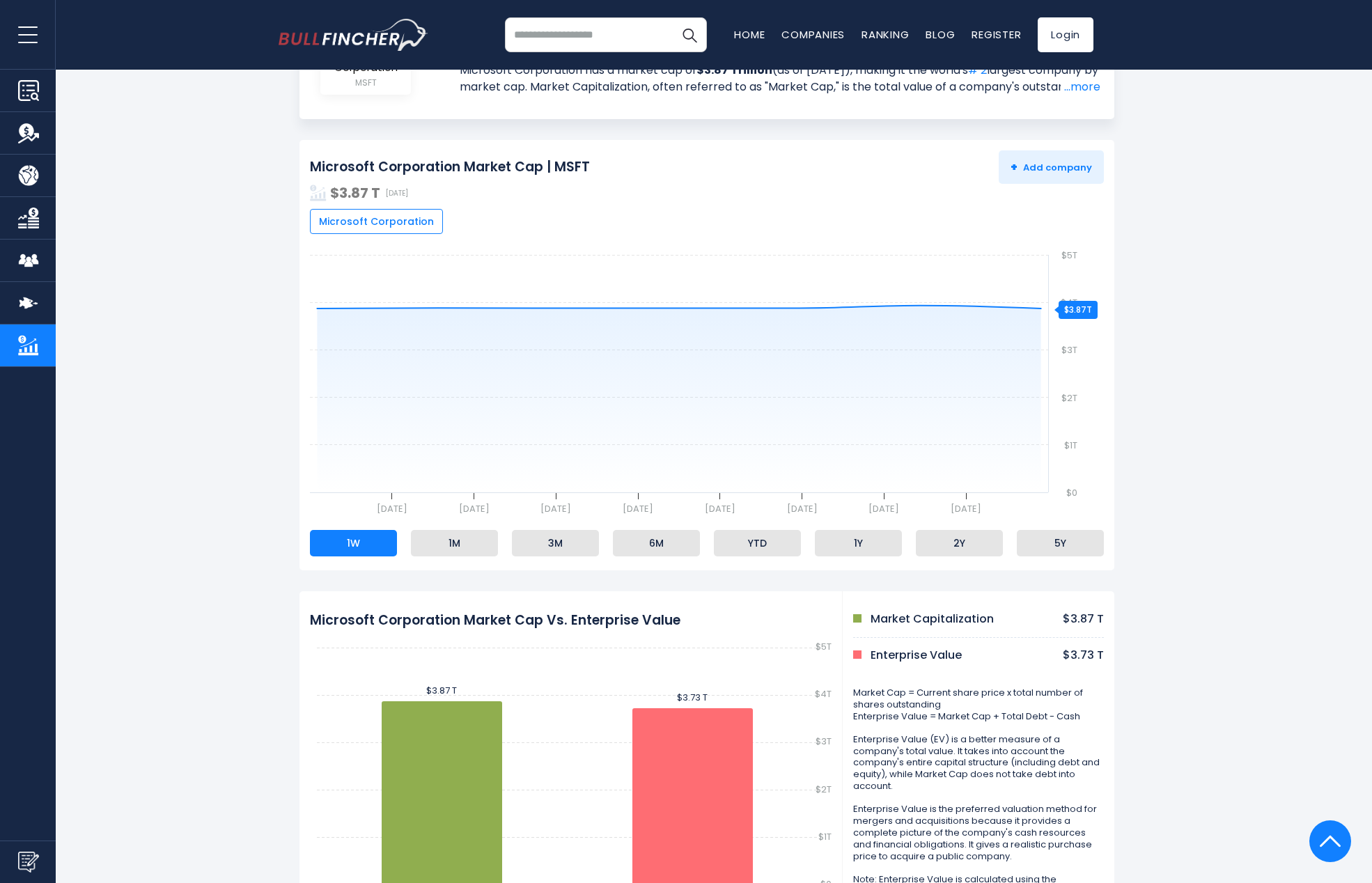
scroll to position [0, 0]
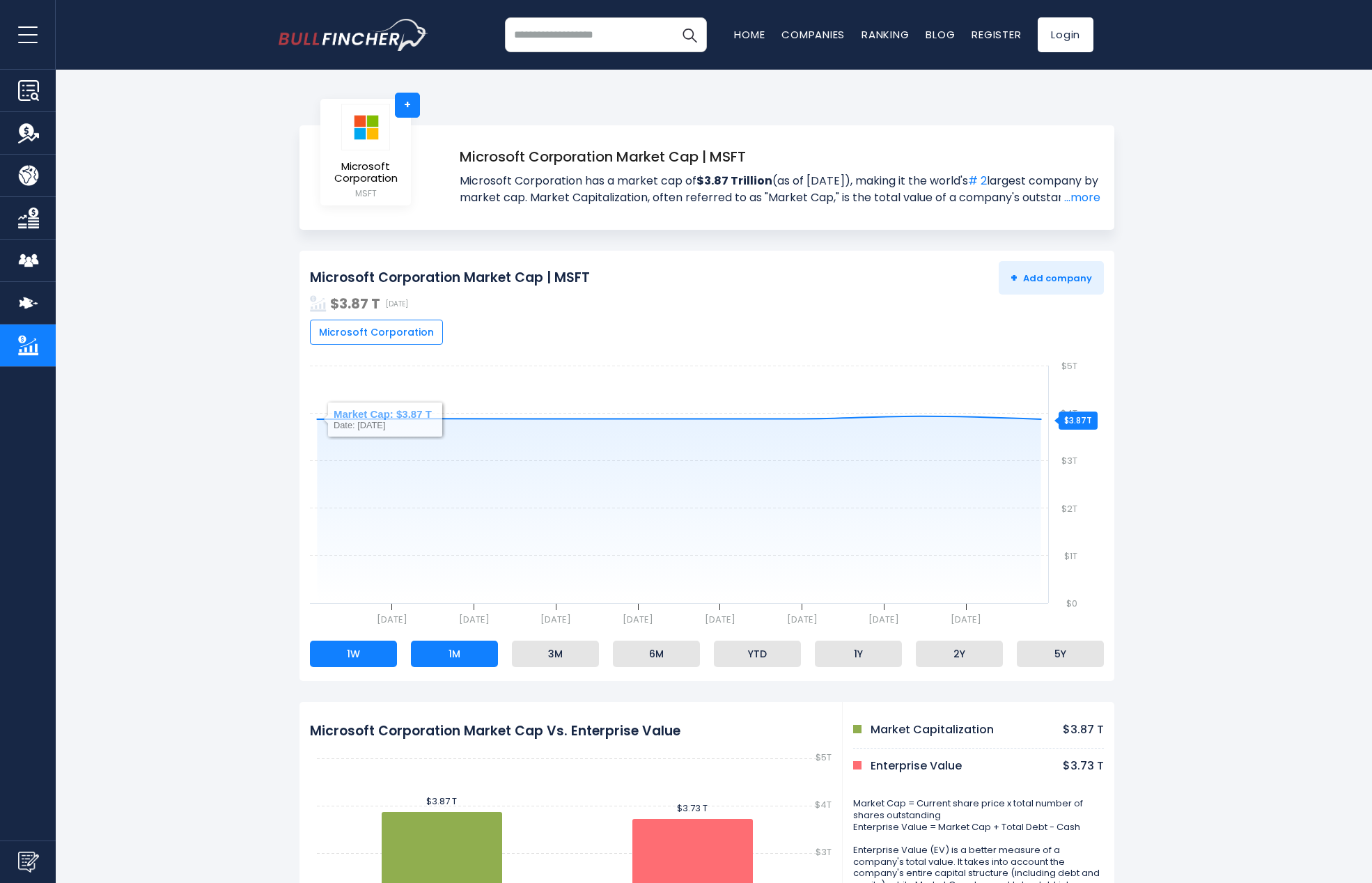
click at [455, 651] on li "1M" at bounding box center [454, 653] width 87 height 26
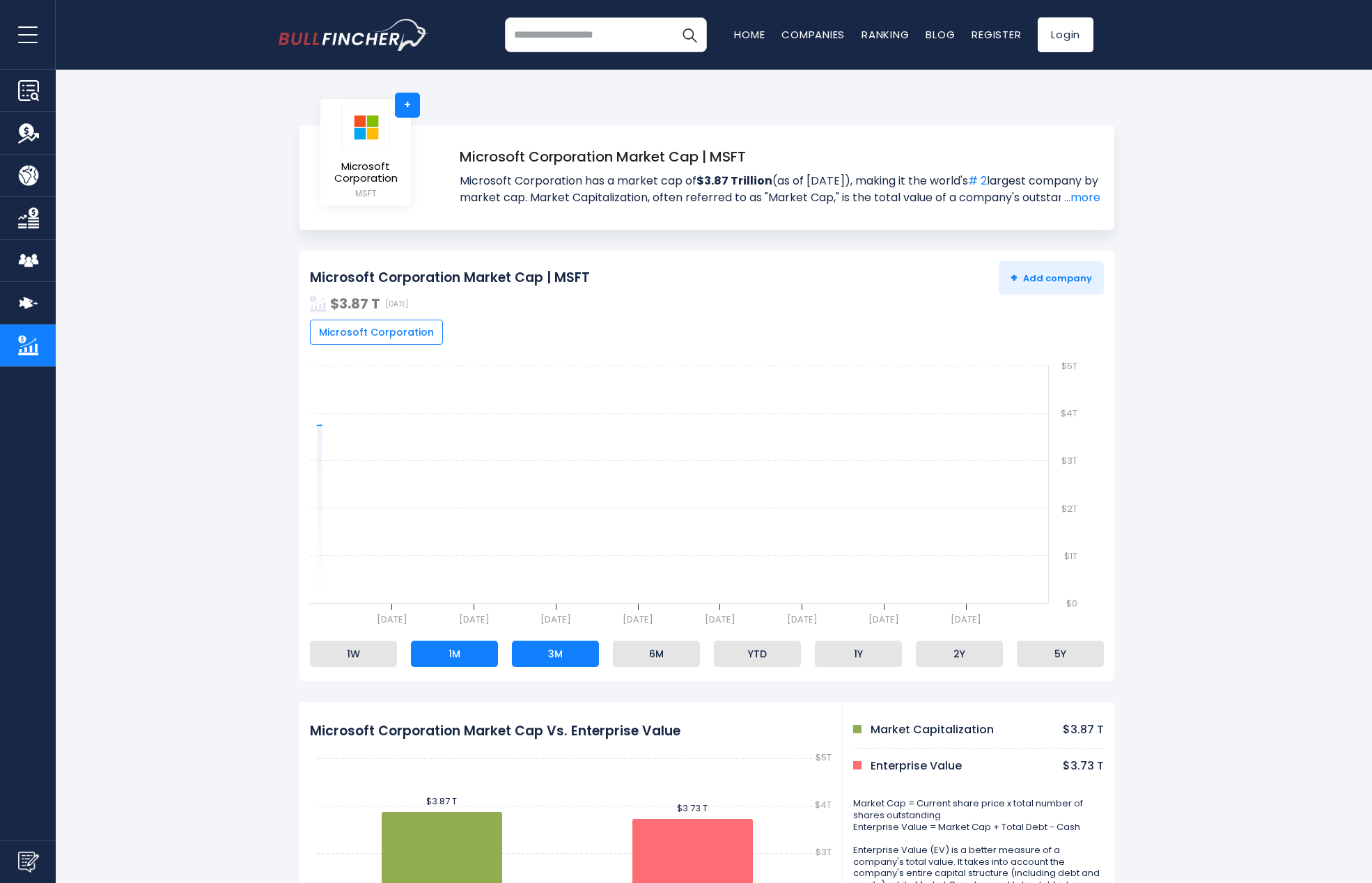
click at [552, 659] on li "3M" at bounding box center [555, 653] width 87 height 26
click at [676, 664] on li "6M" at bounding box center [656, 653] width 87 height 26
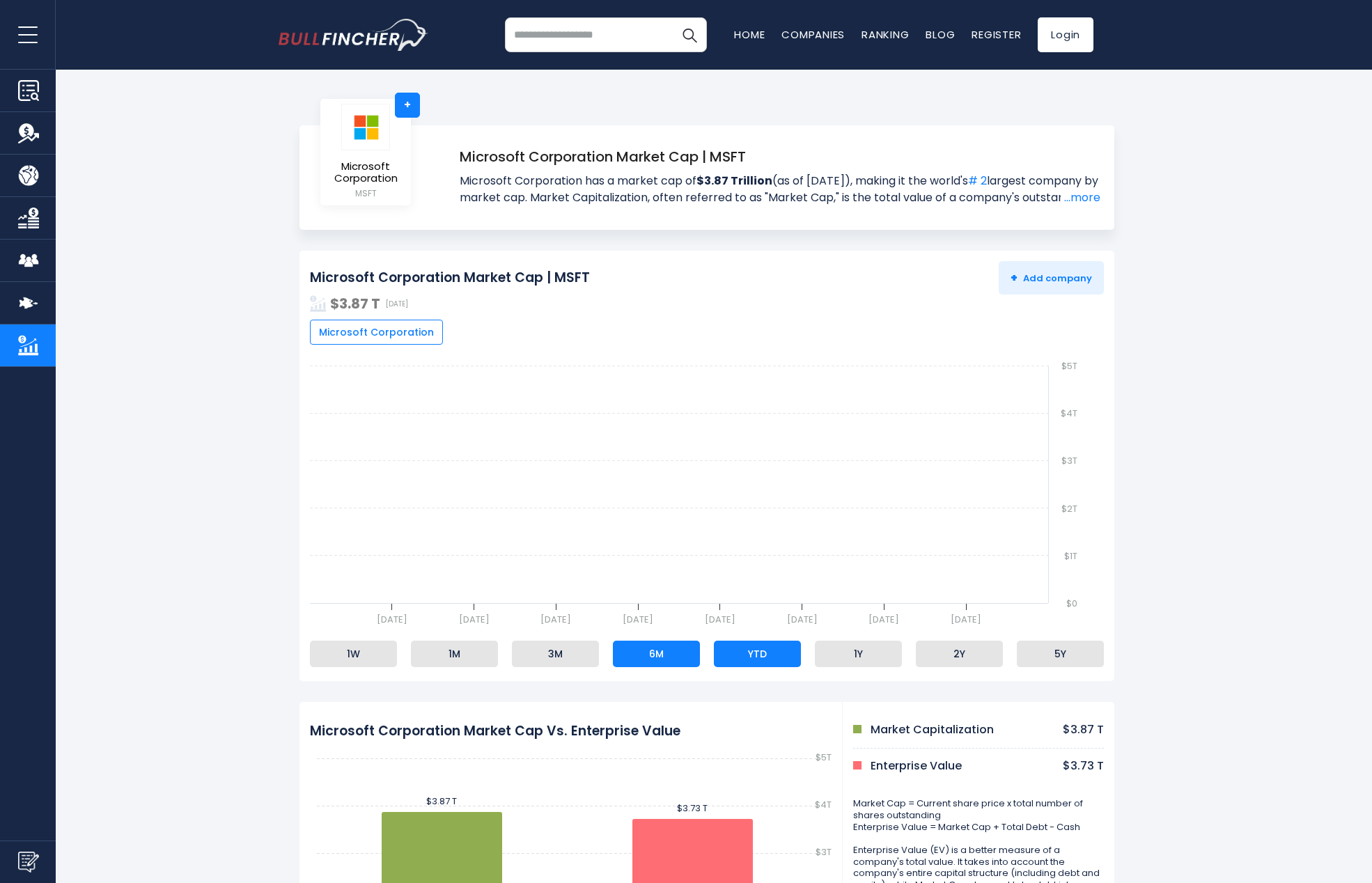
click at [760, 656] on li "YTD" at bounding box center [757, 653] width 87 height 26
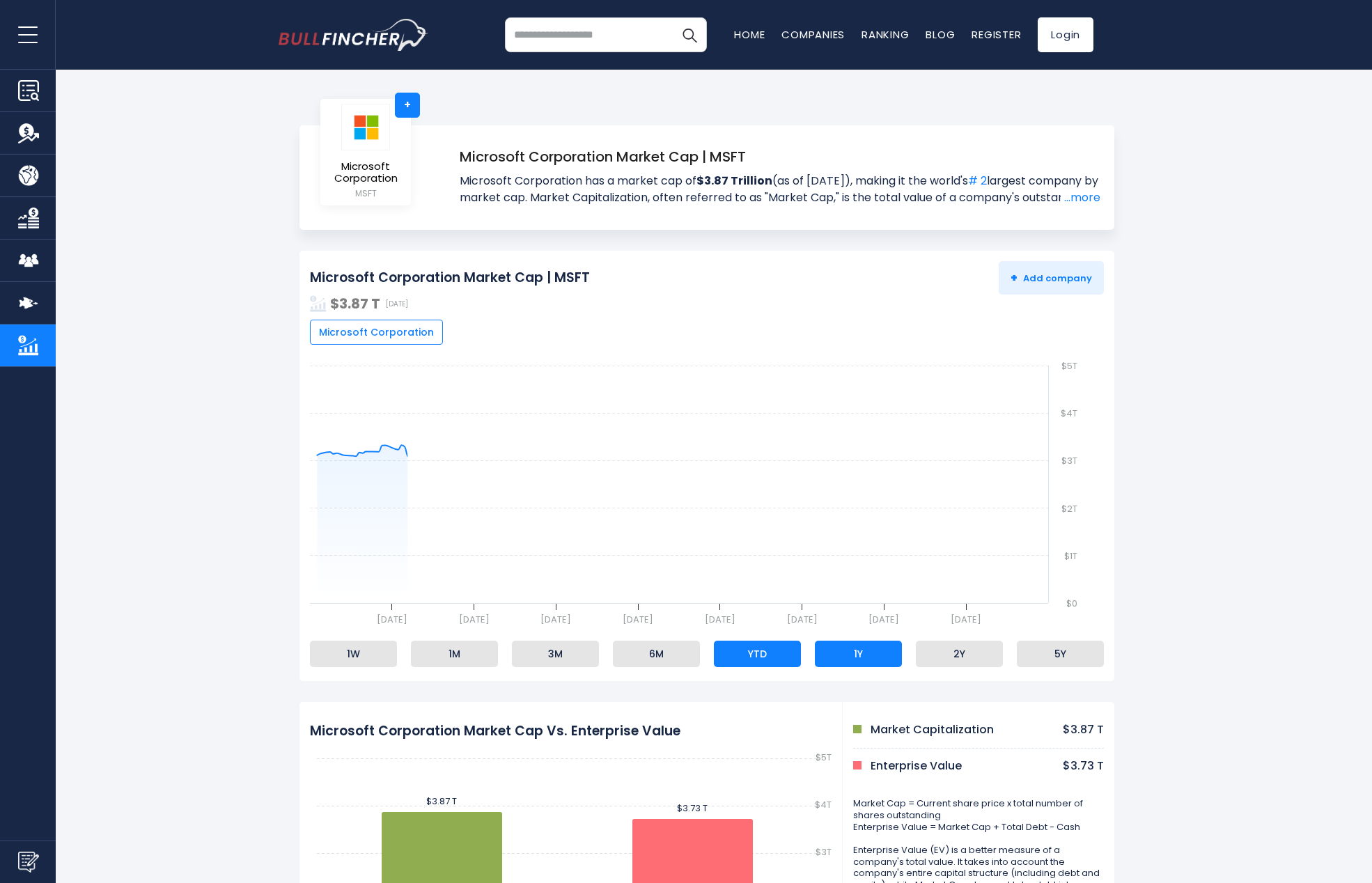
drag, startPoint x: 835, startPoint y: 657, endPoint x: 842, endPoint y: 658, distance: 7.1
click at [836, 658] on li "1Y" at bounding box center [858, 653] width 87 height 26
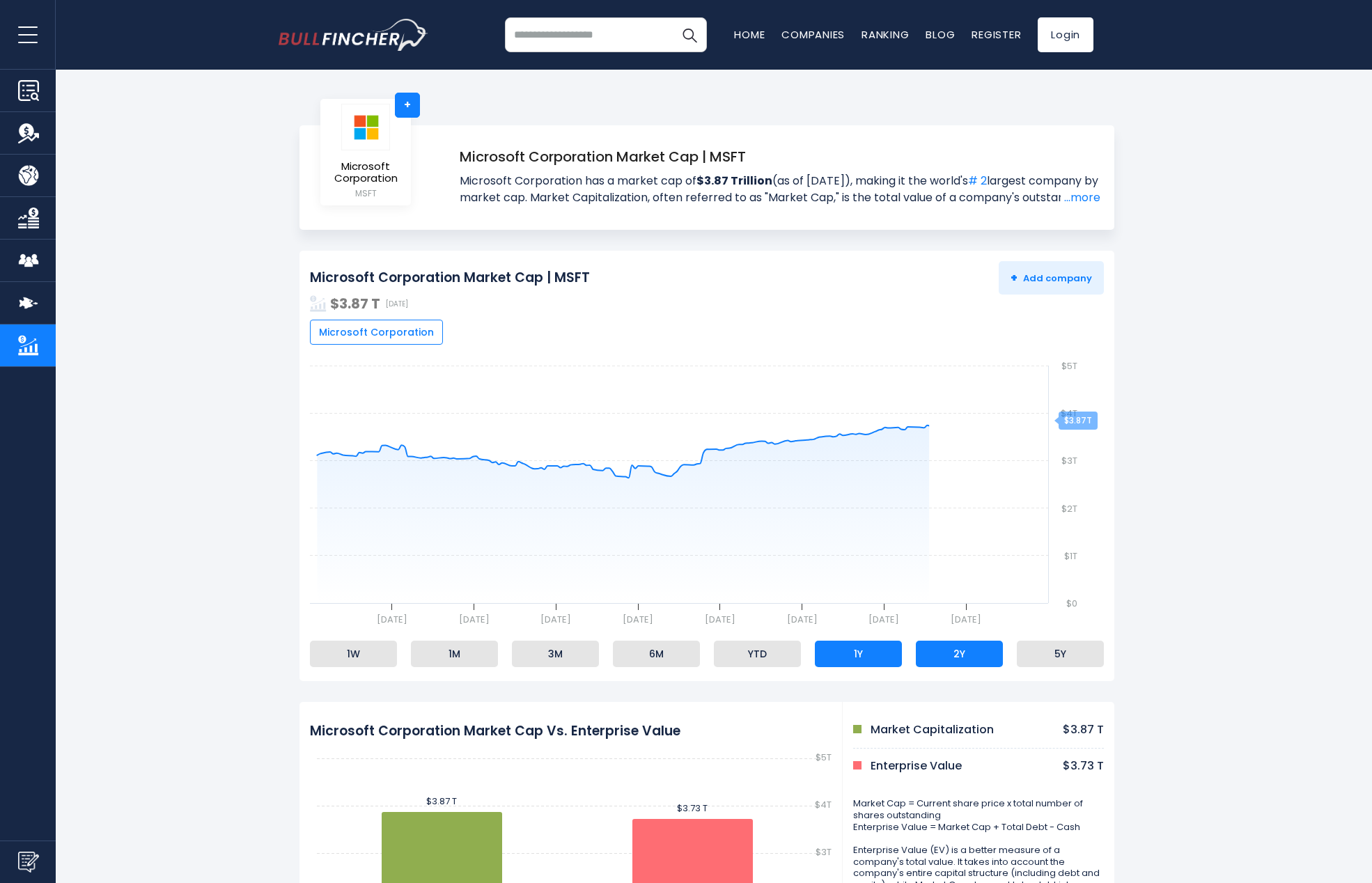
drag, startPoint x: 949, startPoint y: 662, endPoint x: 958, endPoint y: 662, distance: 9.0
click at [949, 662] on li "2Y" at bounding box center [959, 653] width 87 height 26
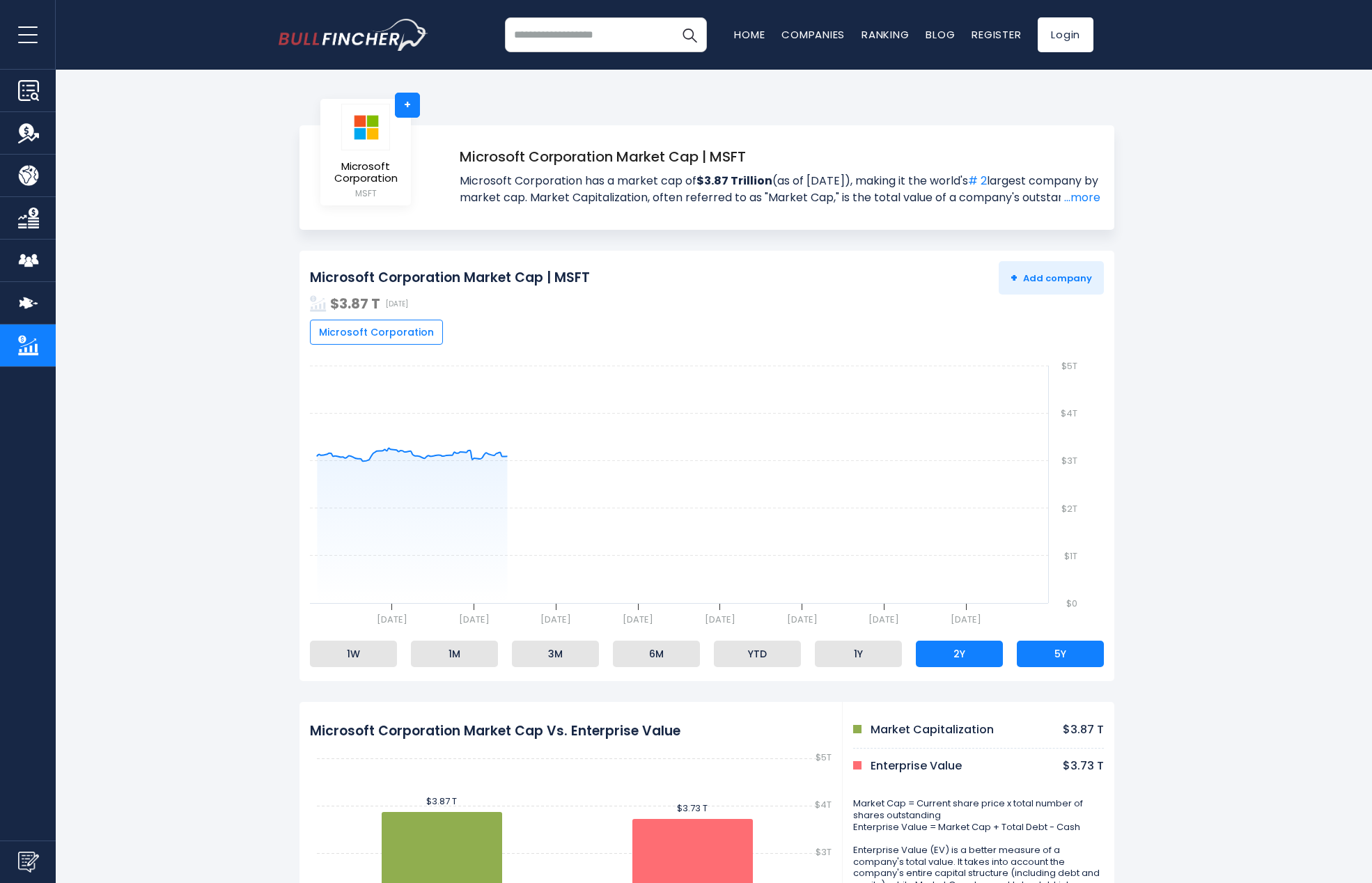
click at [1074, 659] on li "5Y" at bounding box center [1060, 653] width 87 height 26
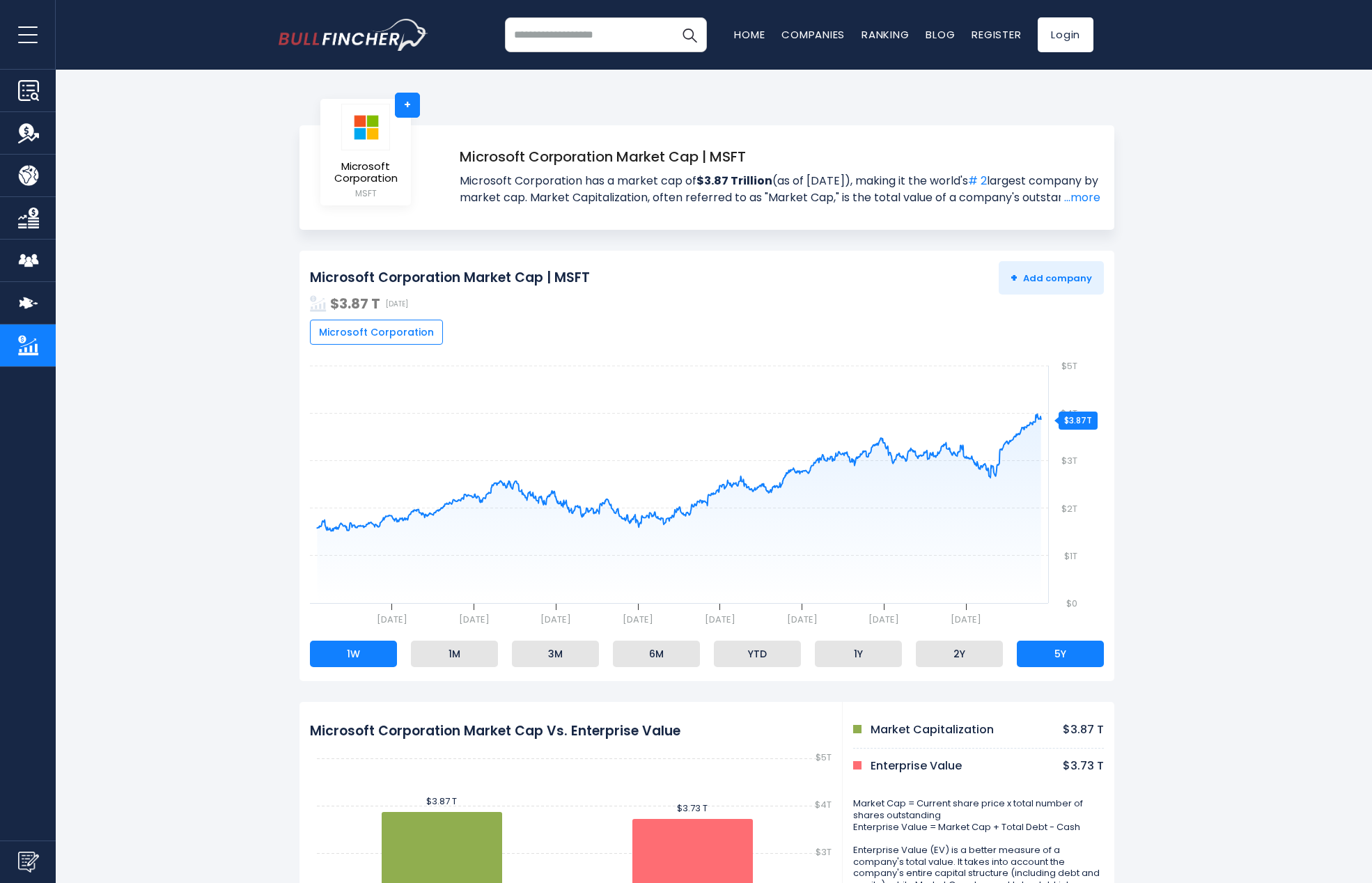
click at [343, 657] on li "1W" at bounding box center [353, 653] width 87 height 26
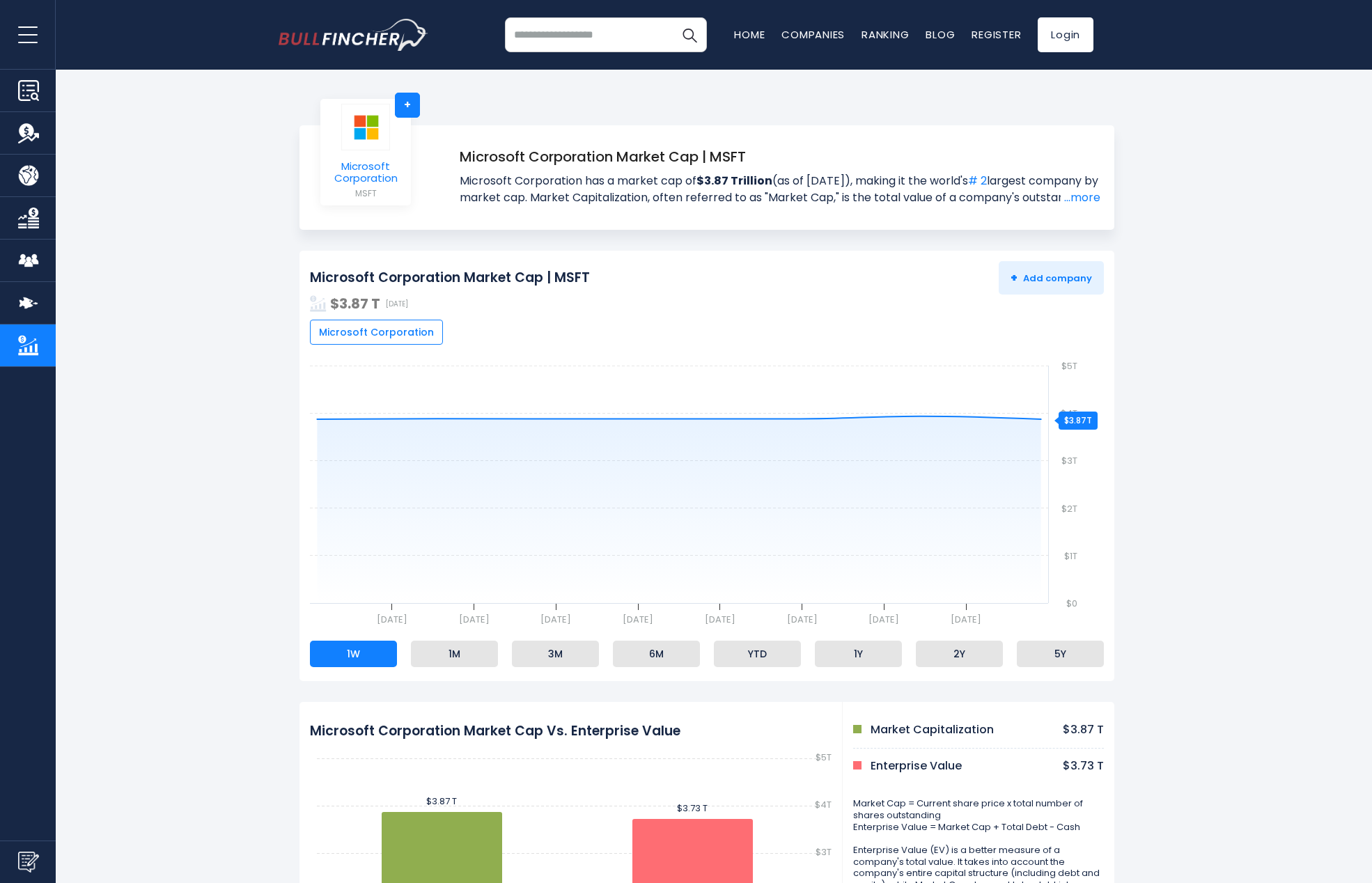
click at [348, 138] on img at bounding box center [366, 127] width 49 height 47
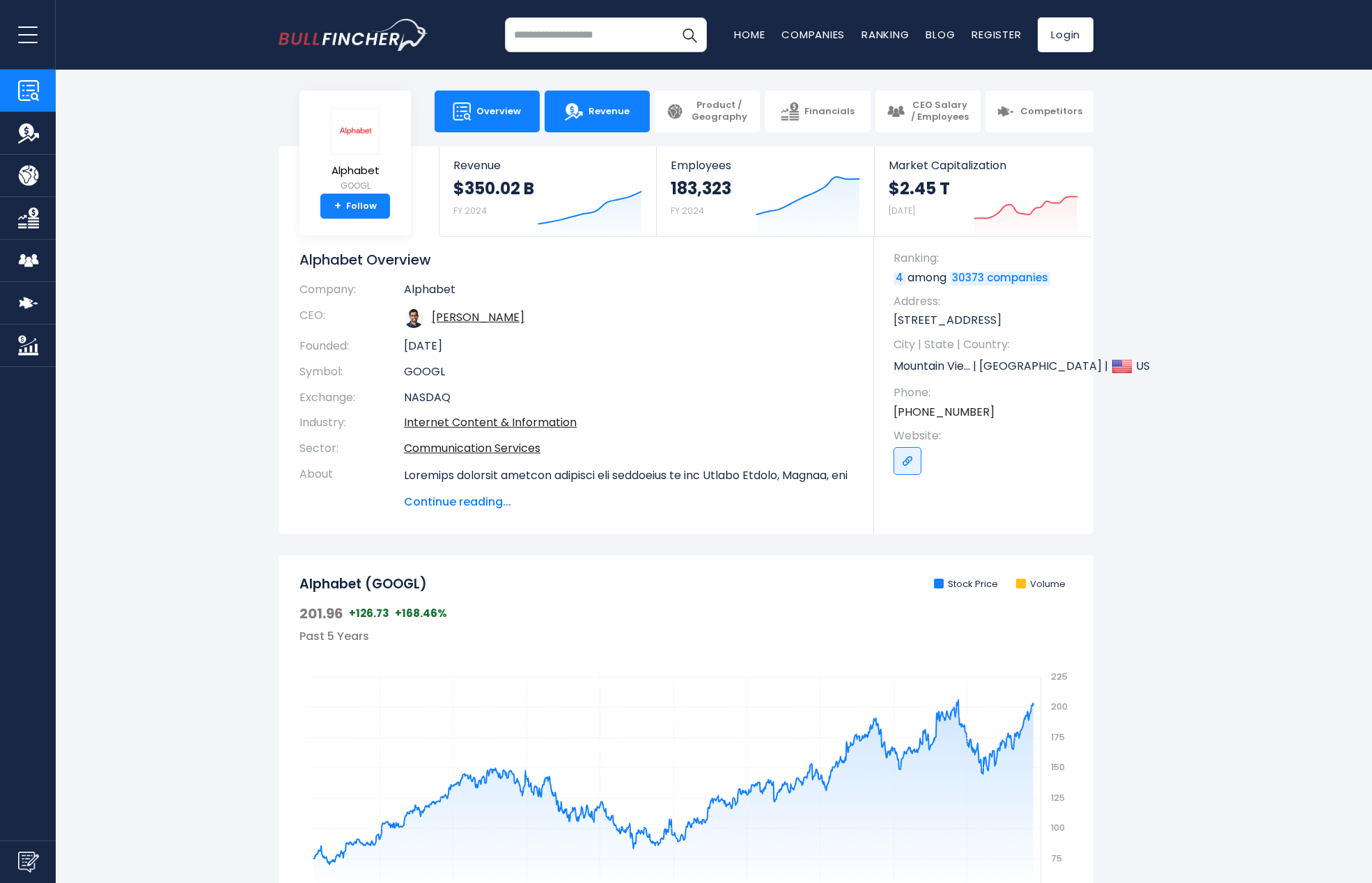
click at [613, 118] on link "Revenue" at bounding box center [597, 111] width 105 height 42
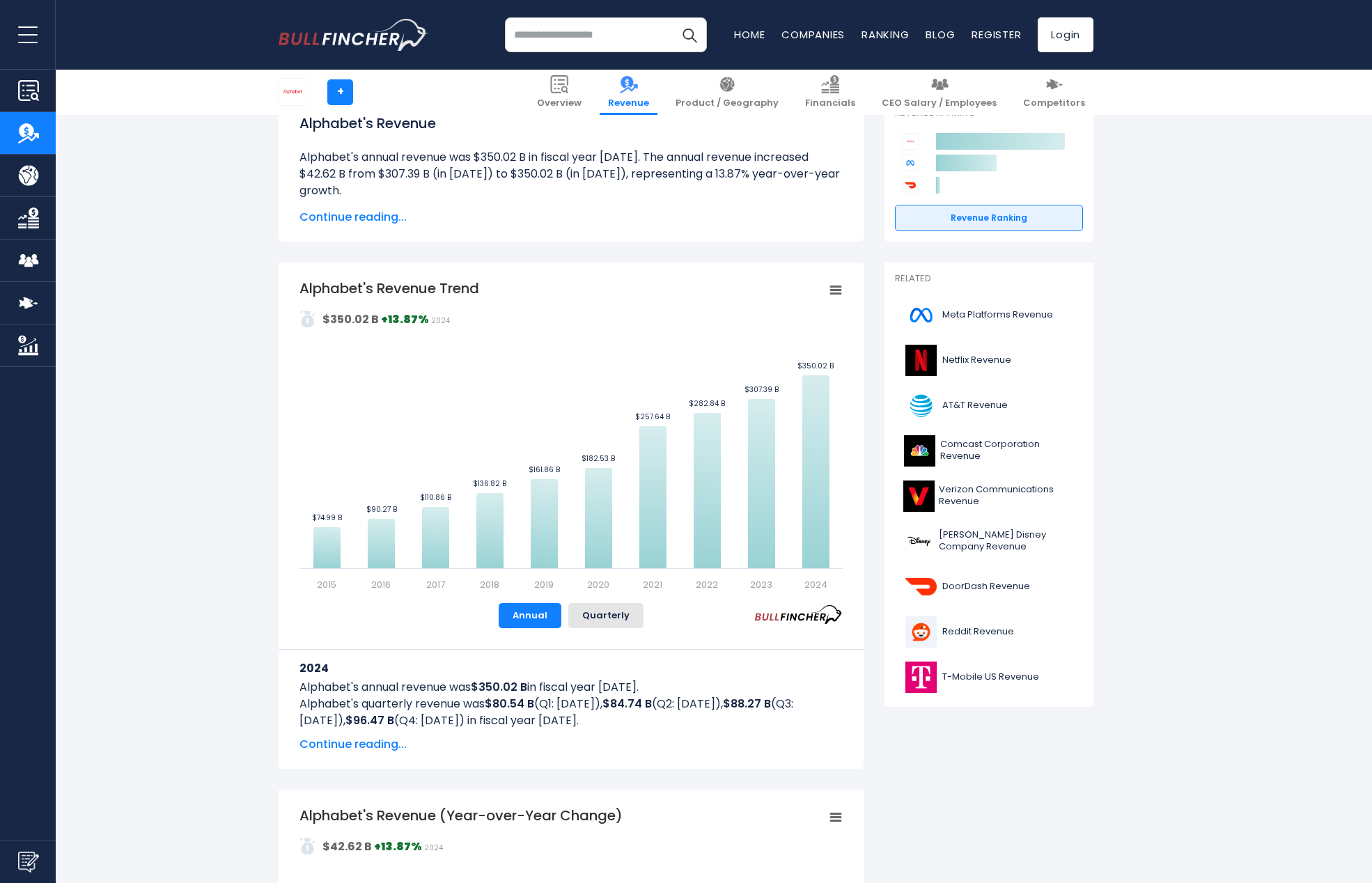
scroll to position [180, 0]
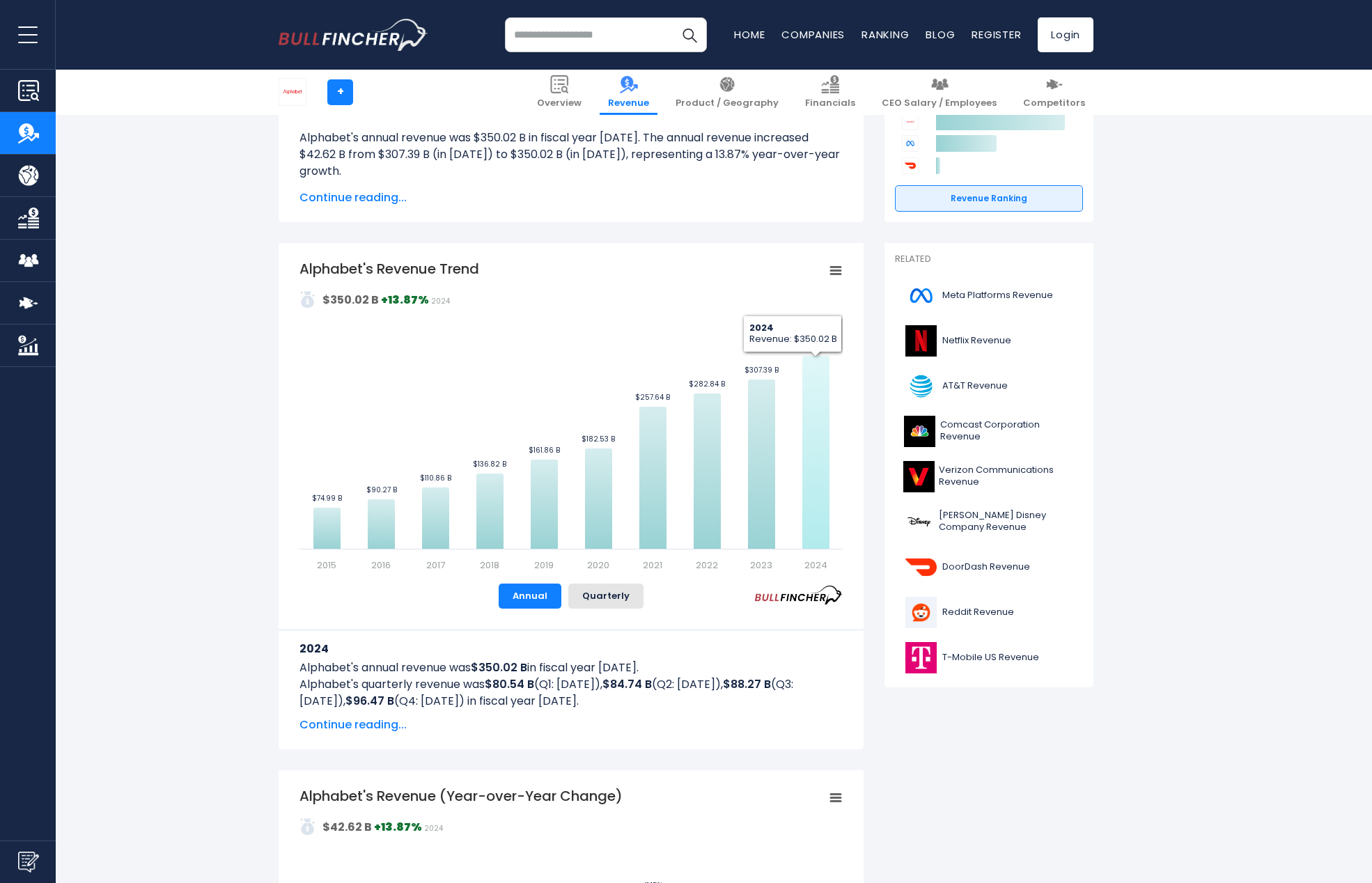
click at [810, 397] on icon "Alphabet's Revenue Trend" at bounding box center [816, 452] width 27 height 193
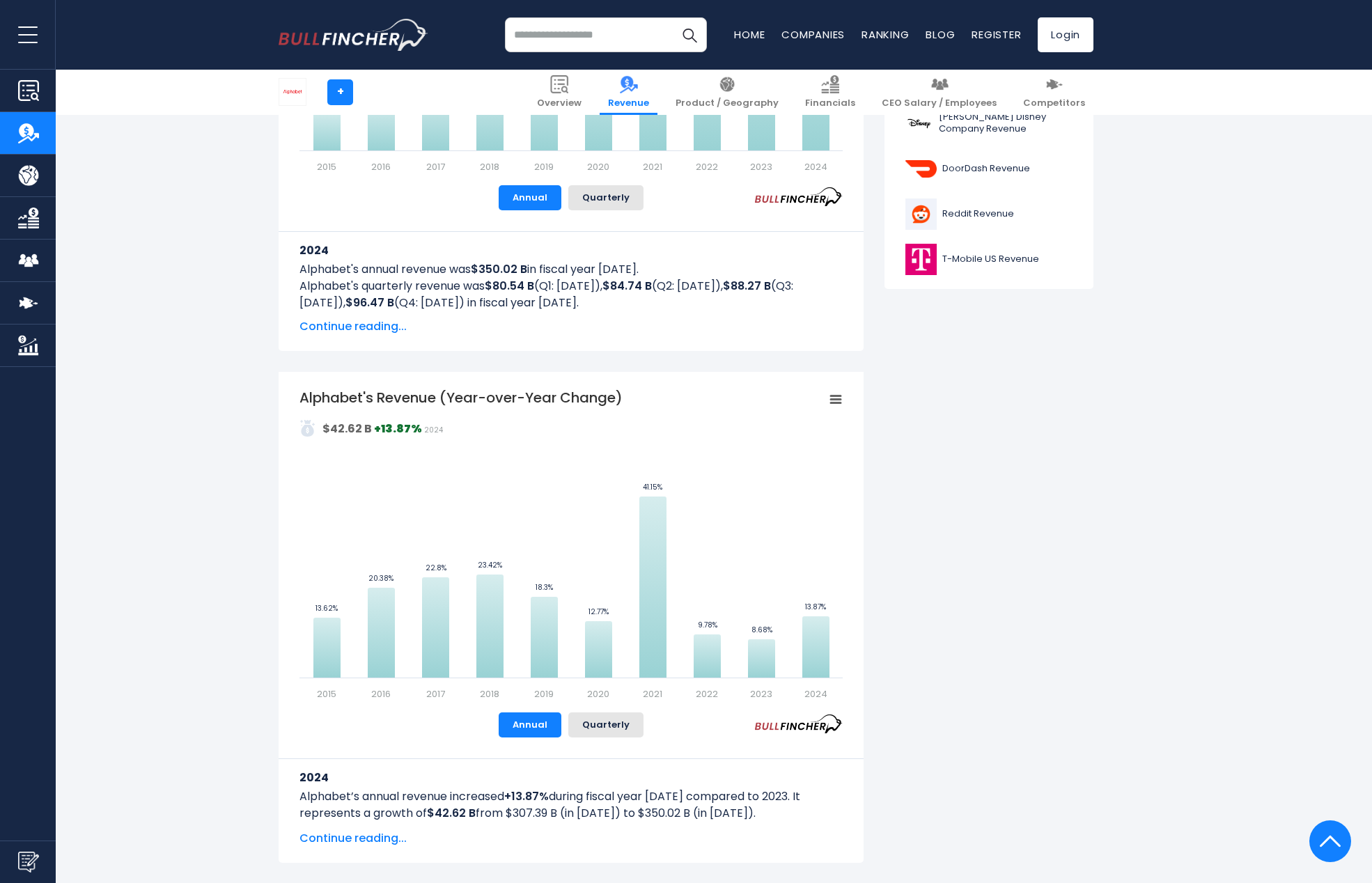
scroll to position [477, 0]
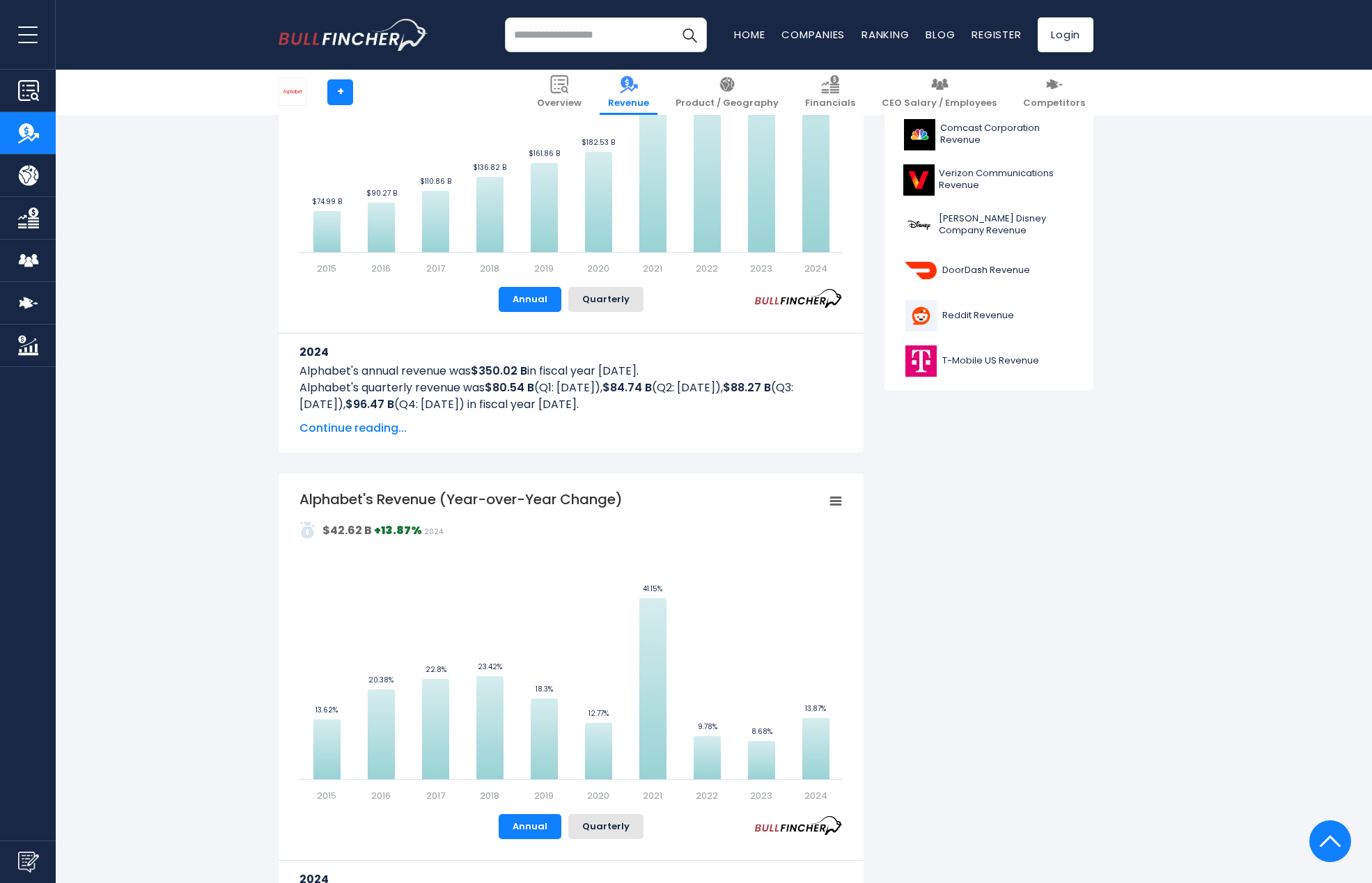
click at [332, 373] on p "Alphabet's annual revenue was $350.02 B in fiscal year 2024." at bounding box center [570, 371] width 543 height 17
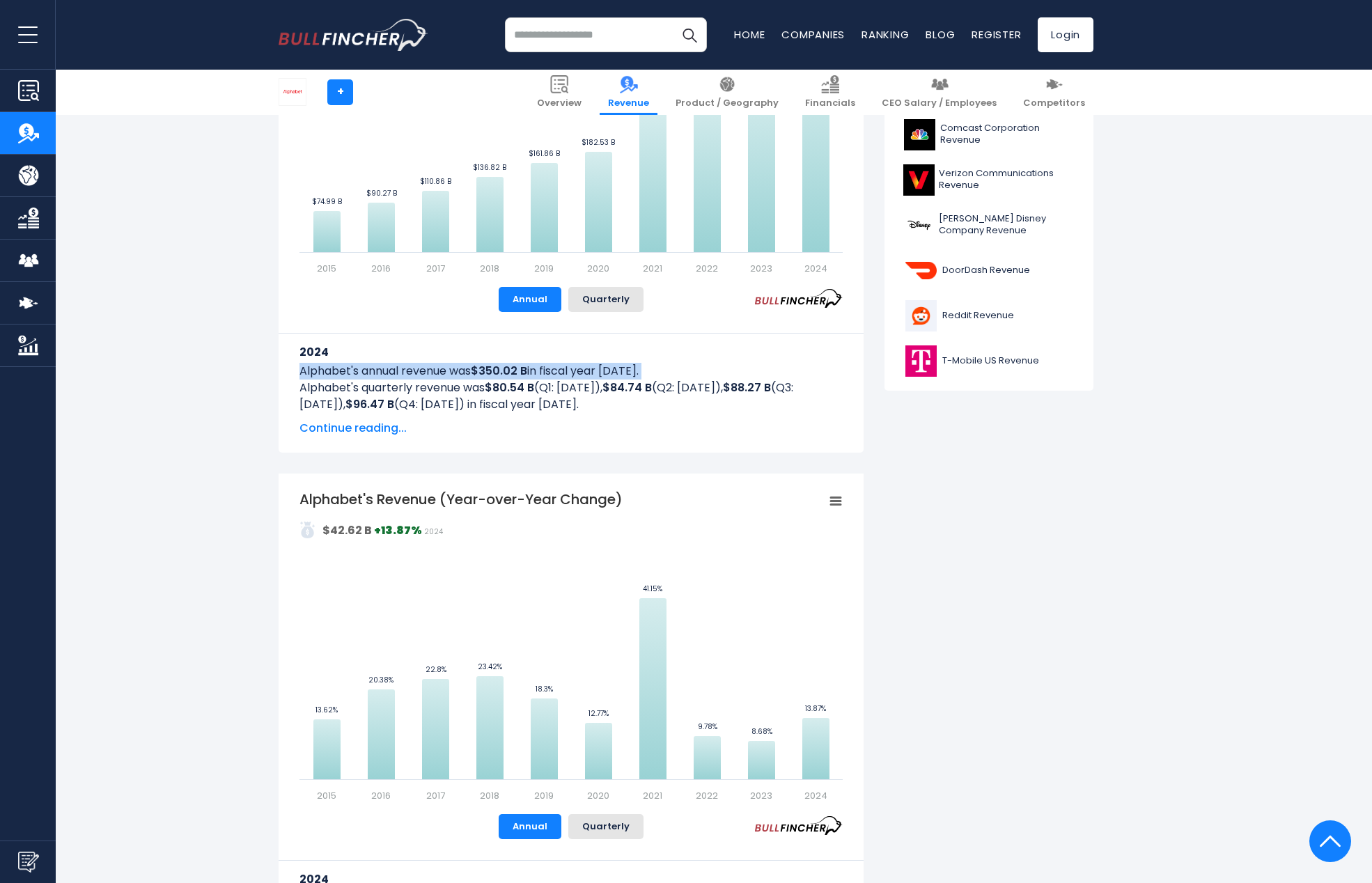
click at [332, 373] on p "Alphabet's annual revenue was $350.02 B in fiscal year 2024." at bounding box center [570, 371] width 543 height 17
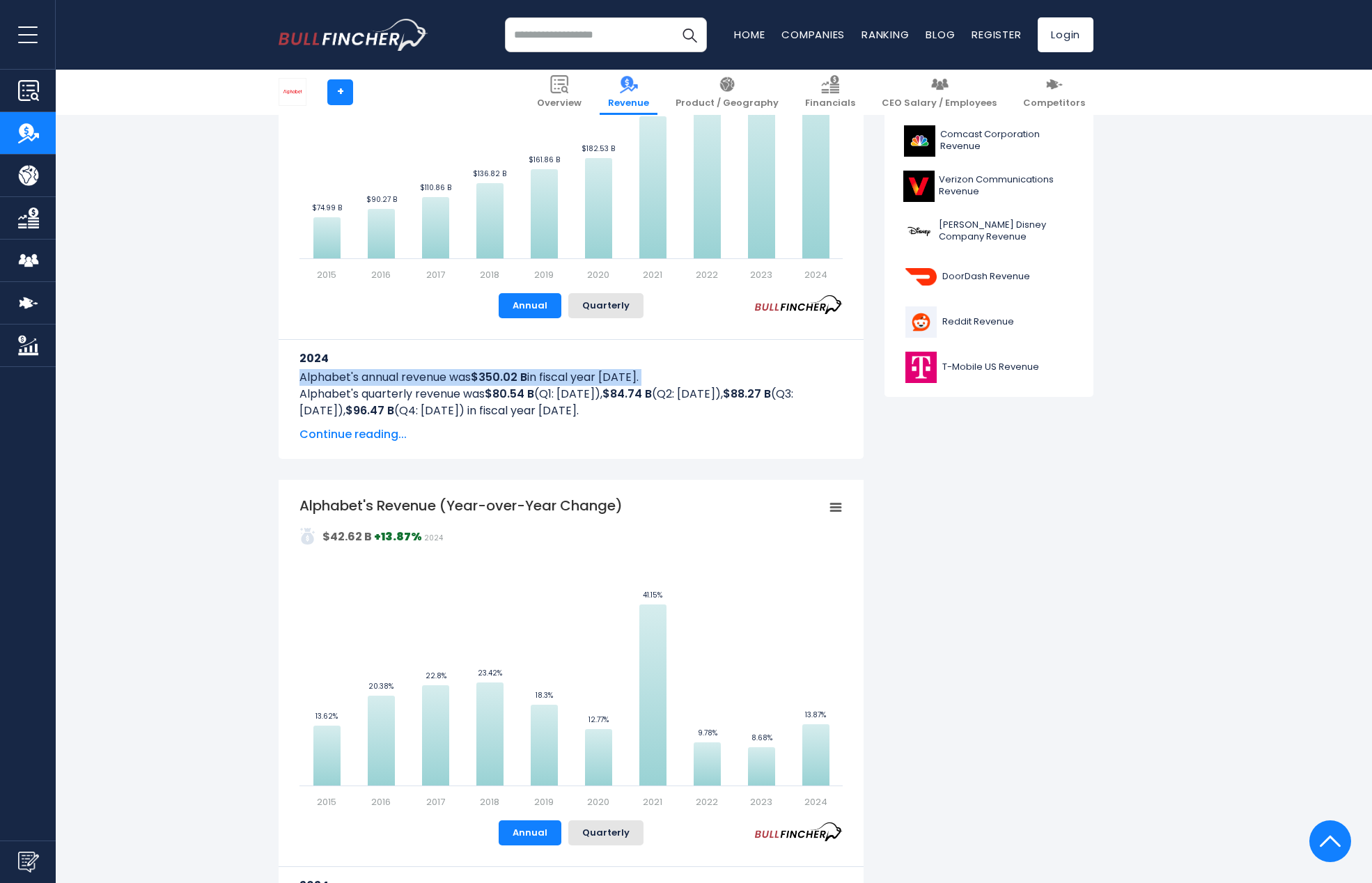
scroll to position [468, 0]
click at [441, 251] on icon "Alphabet's Revenue Trend" at bounding box center [436, 229] width 27 height 61
click at [499, 249] on icon "Alphabet's Revenue Trend" at bounding box center [490, 222] width 27 height 76
click at [546, 245] on icon "Alphabet's Revenue Trend" at bounding box center [544, 215] width 27 height 89
click at [610, 237] on icon "Alphabet's Revenue Trend" at bounding box center [598, 209] width 27 height 100
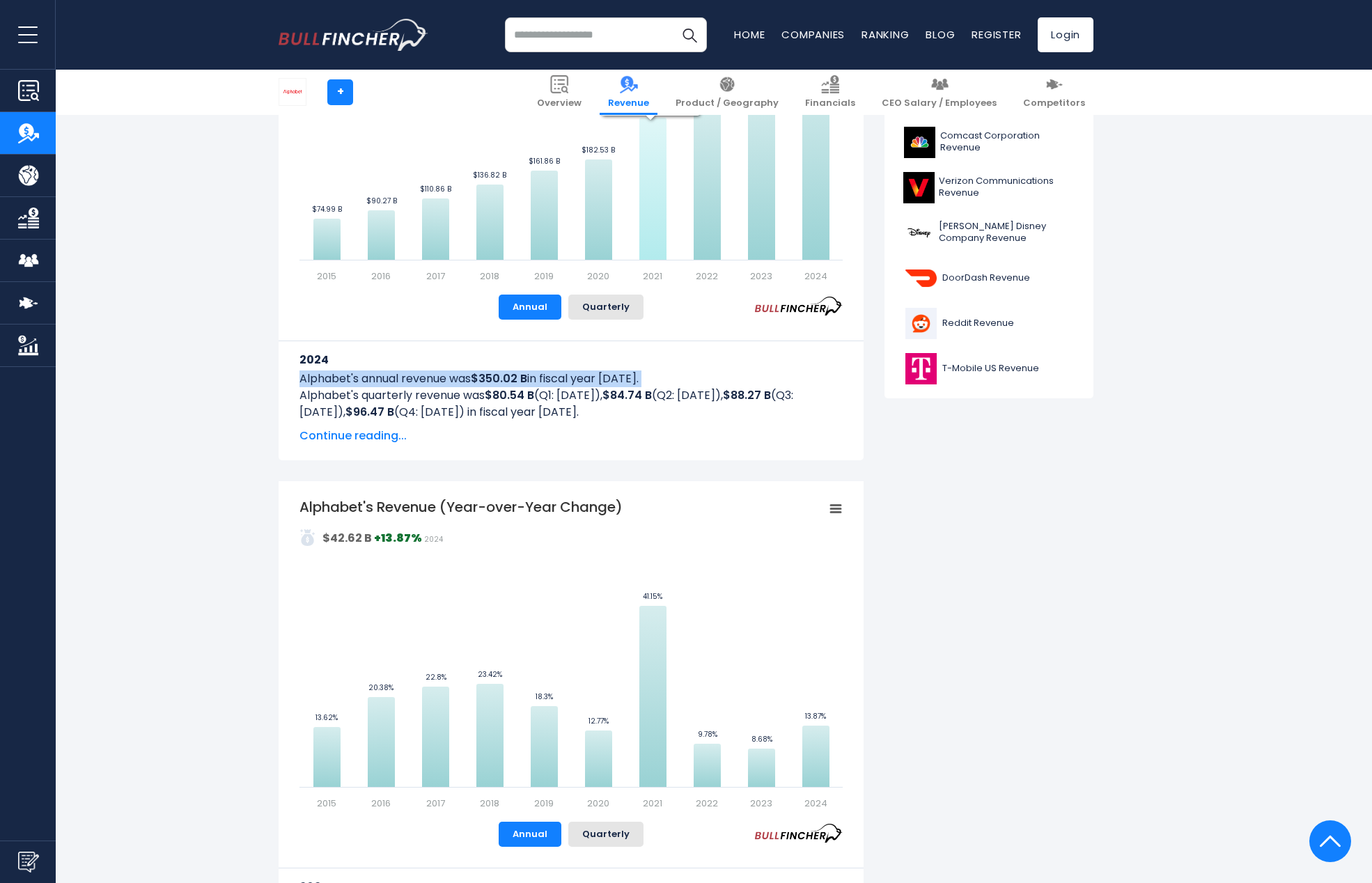
click at [650, 230] on icon "Alphabet's Revenue Trend" at bounding box center [653, 189] width 27 height 142
click at [708, 226] on icon "Alphabet's Revenue Trend" at bounding box center [707, 182] width 27 height 156
click at [760, 220] on icon "Alphabet's Revenue Trend" at bounding box center [762, 175] width 27 height 169
click at [828, 227] on icon "Alphabet's Revenue Trend" at bounding box center [816, 163] width 27 height 193
click at [599, 381] on p "Alphabet's annual revenue was $350.02 B in fiscal year 2024." at bounding box center [570, 378] width 543 height 17
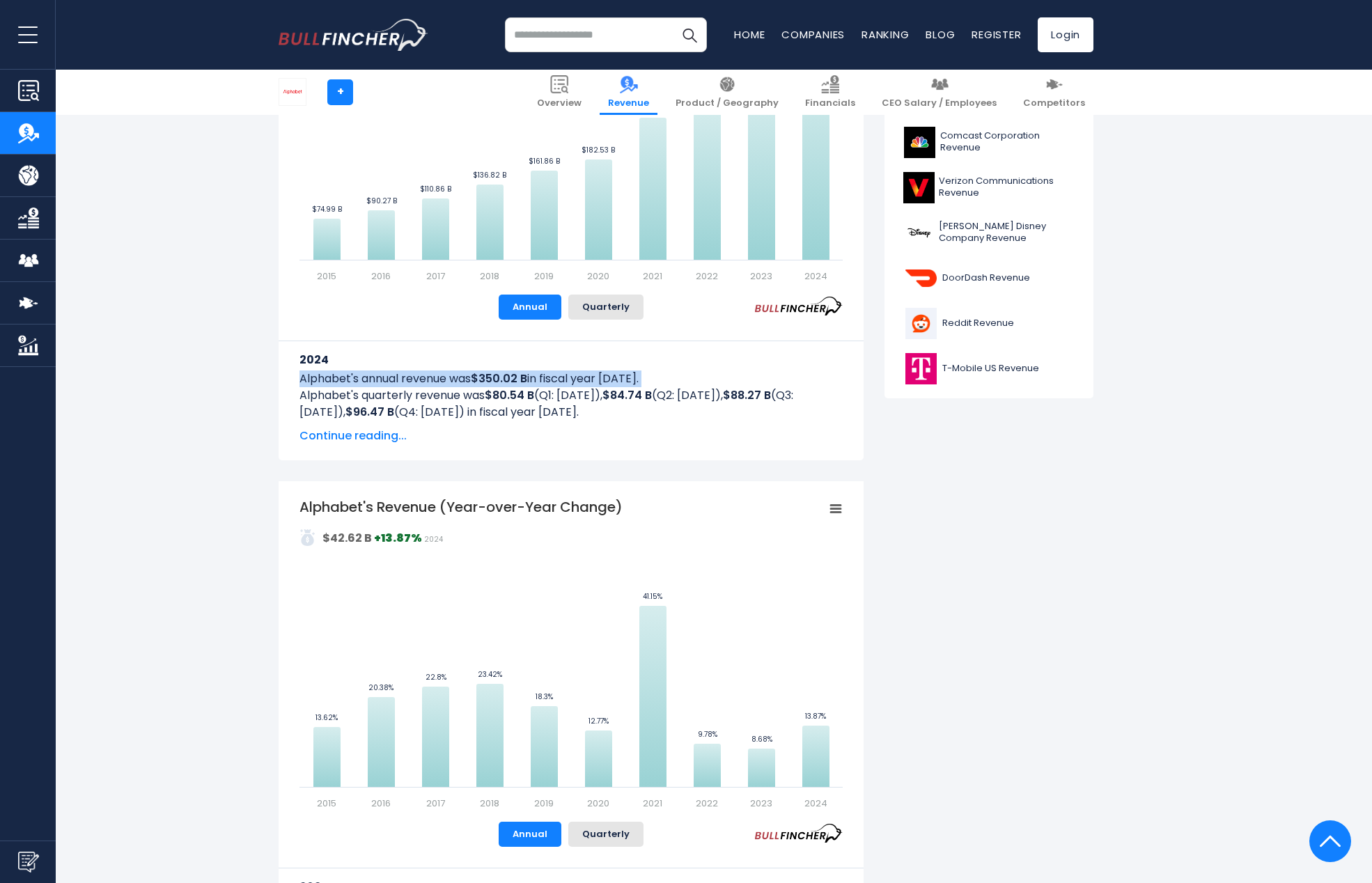
click at [599, 381] on p "Alphabet's annual revenue was $350.02 B in fiscal year 2024." at bounding box center [570, 378] width 543 height 17
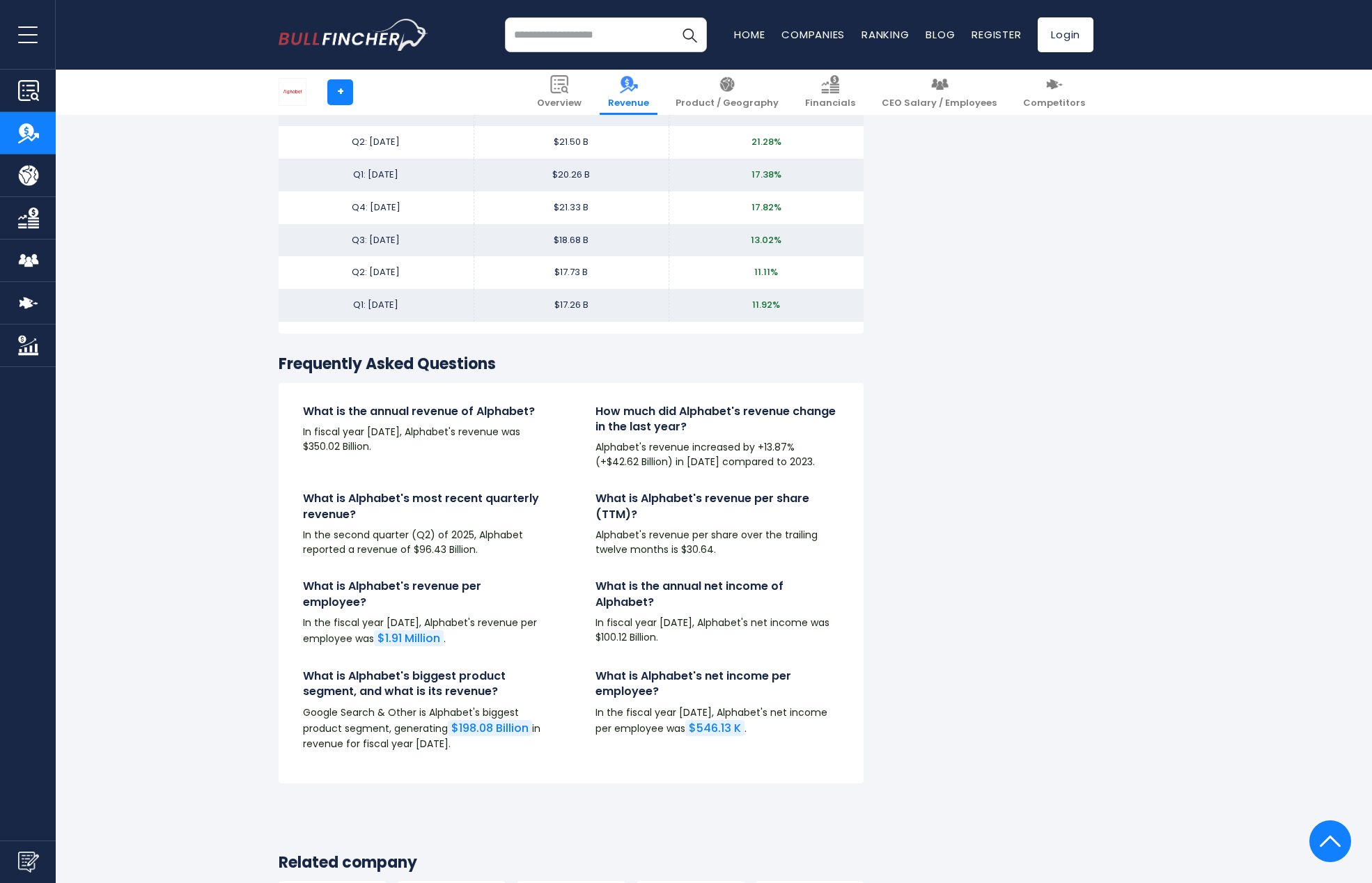
scroll to position [2969, 0]
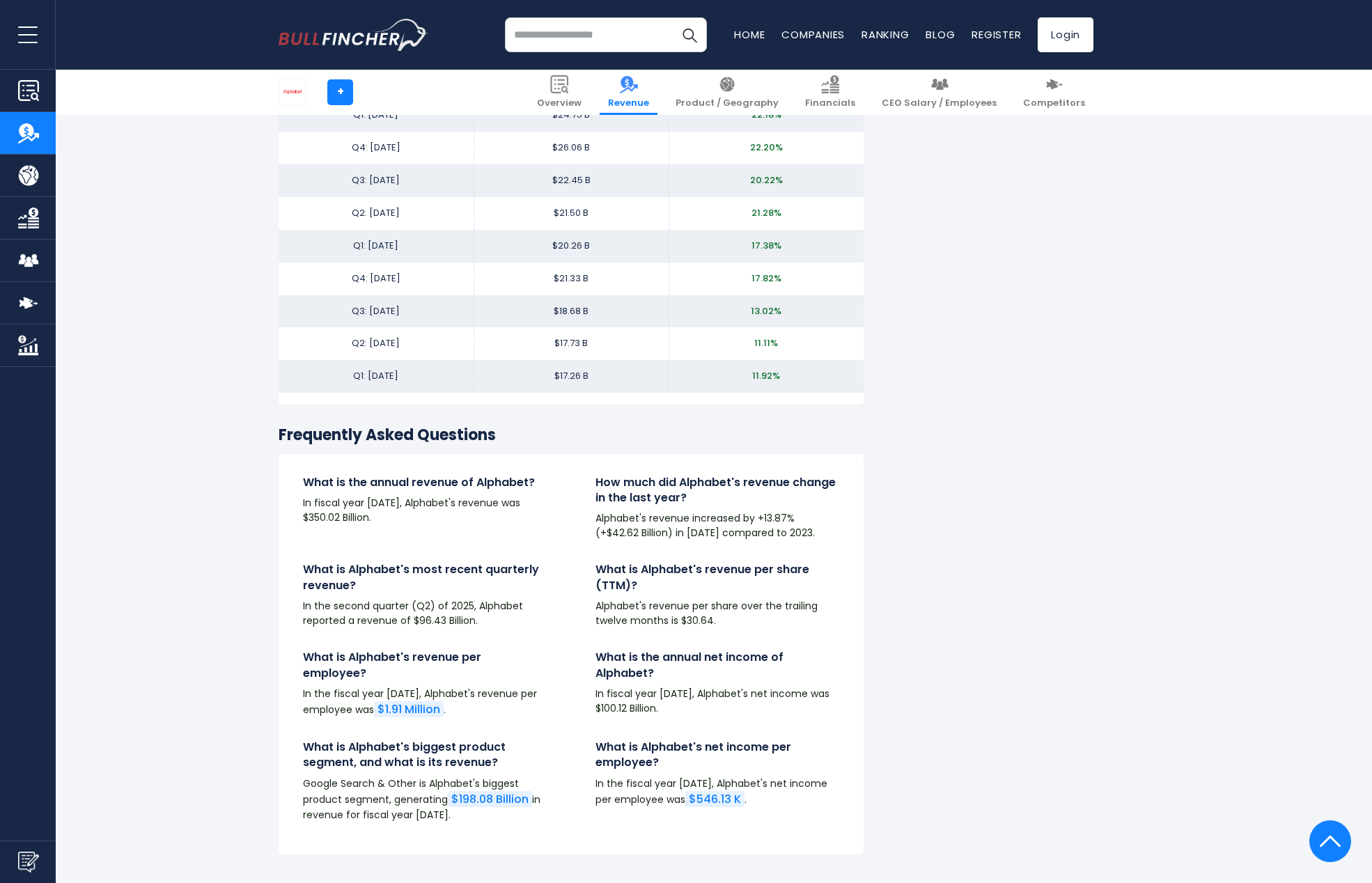
click at [373, 437] on h3 "Frequently Asked Questions" at bounding box center [571, 435] width 585 height 20
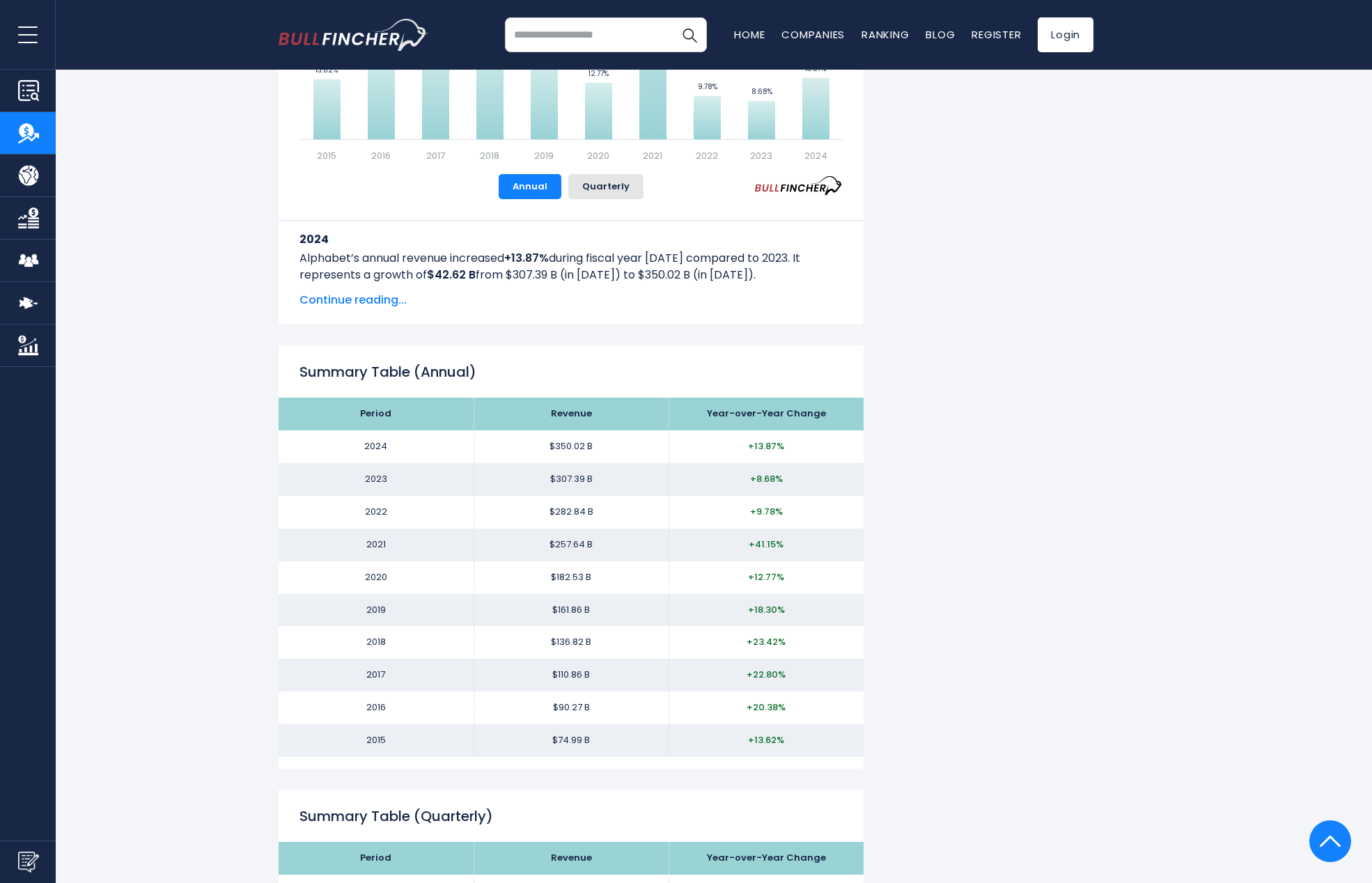
scroll to position [0, 0]
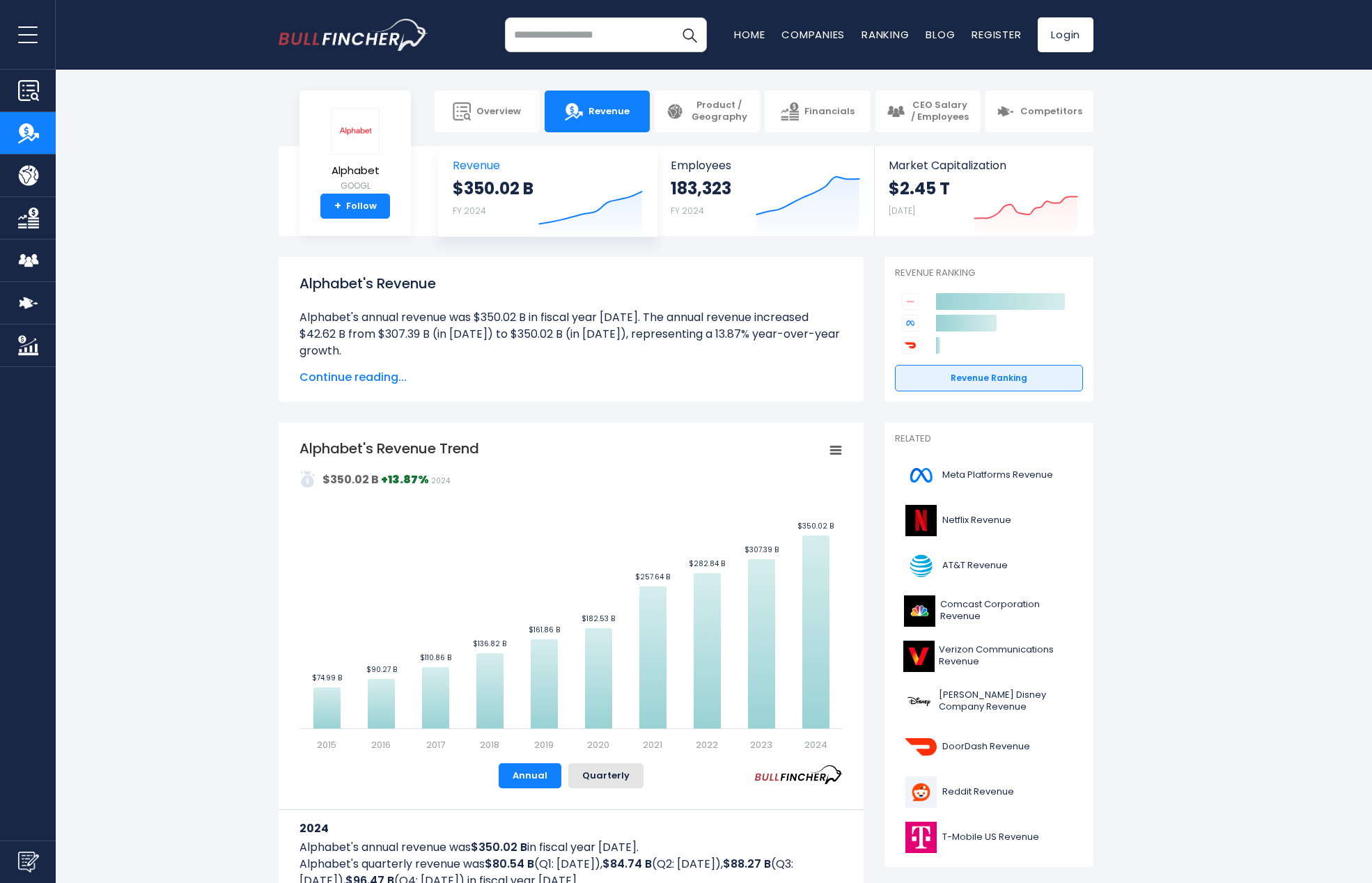
click at [468, 178] on strong "$350.02 B" at bounding box center [493, 188] width 81 height 22
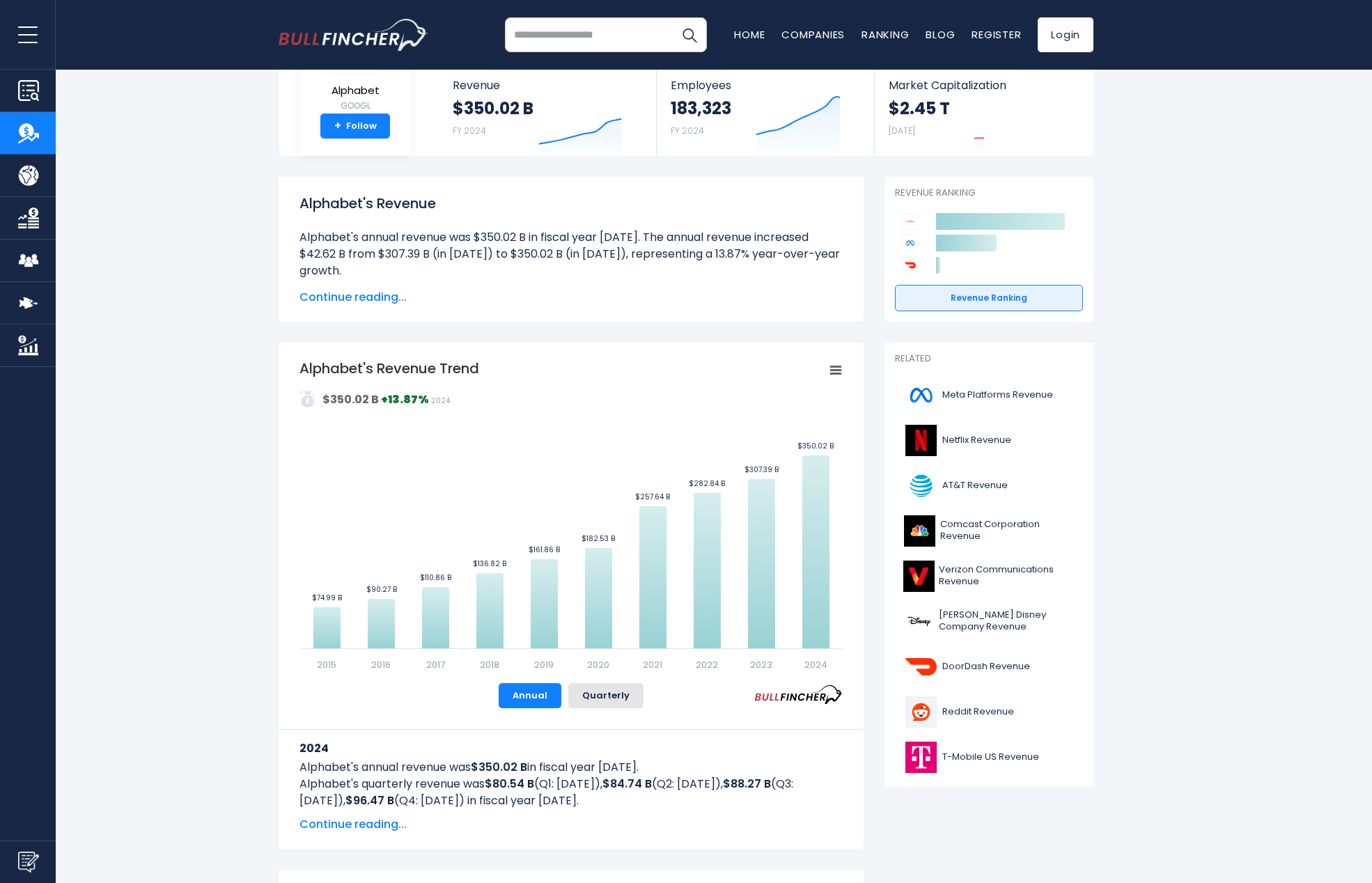
scroll to position [133, 0]
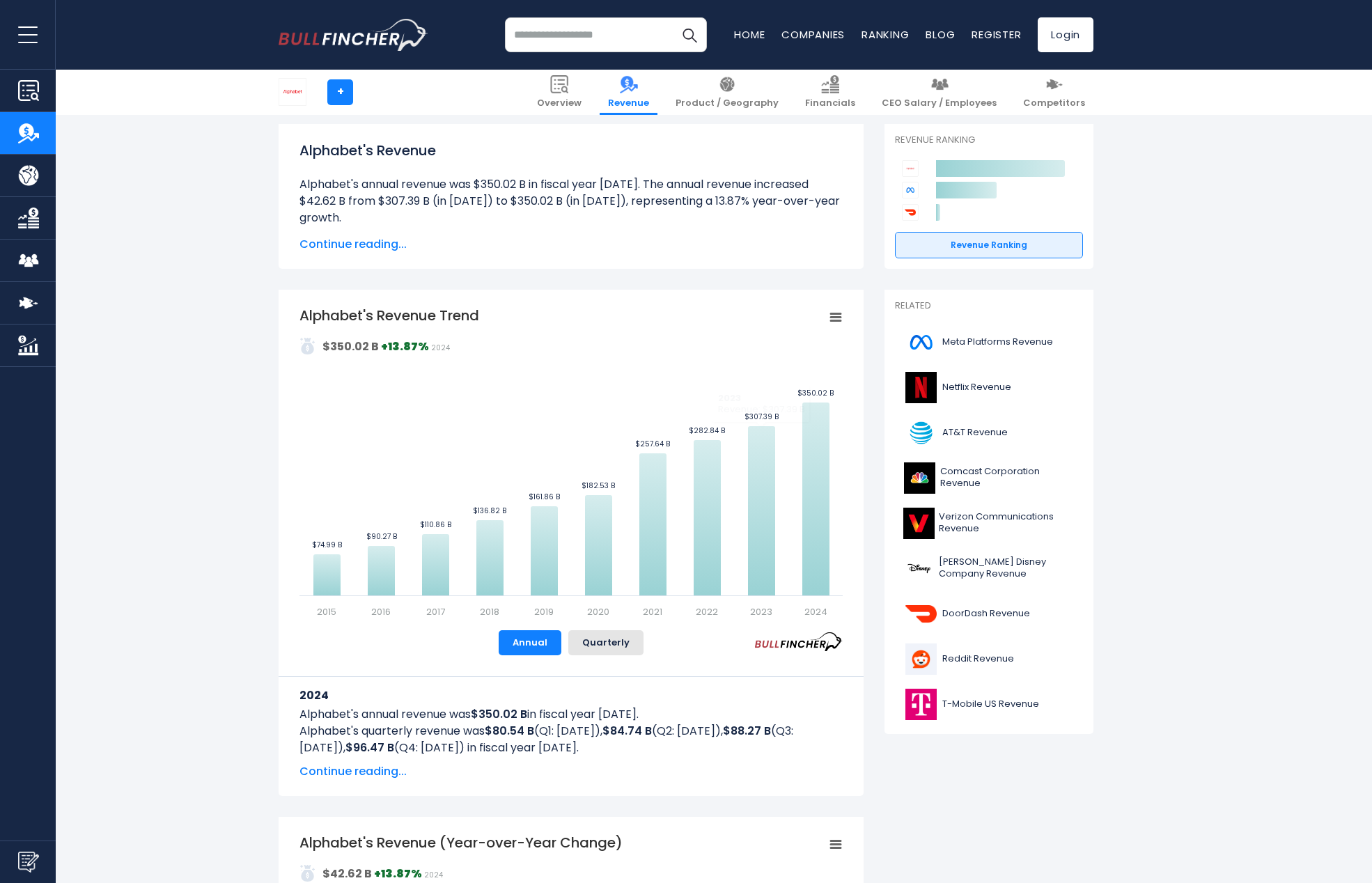
click at [832, 315] on g "Chart context menu" at bounding box center [836, 317] width 20 height 20
click at [802, 357] on li "Print chart" at bounding box center [788, 362] width 102 height 20
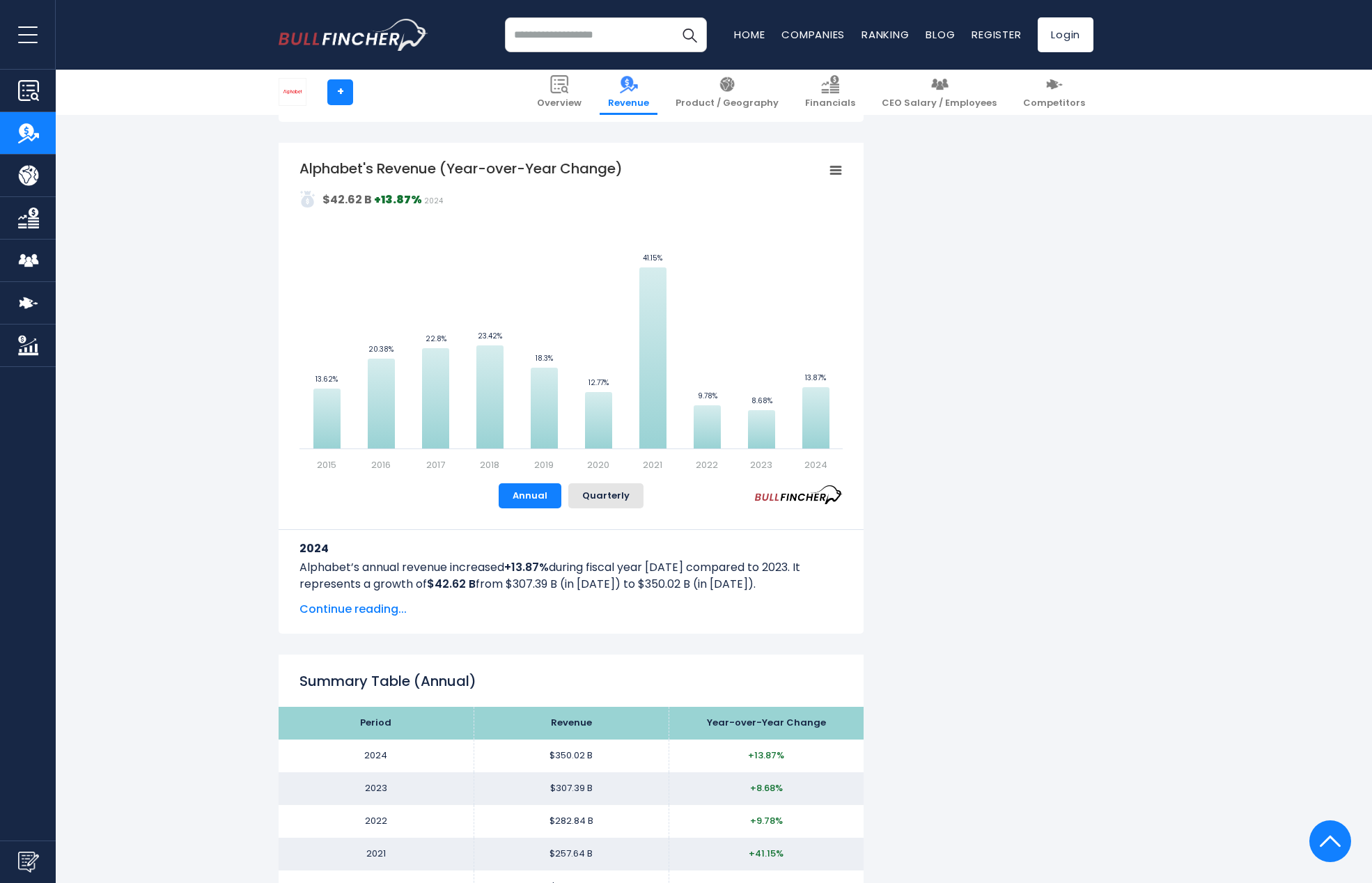
scroll to position [0, 0]
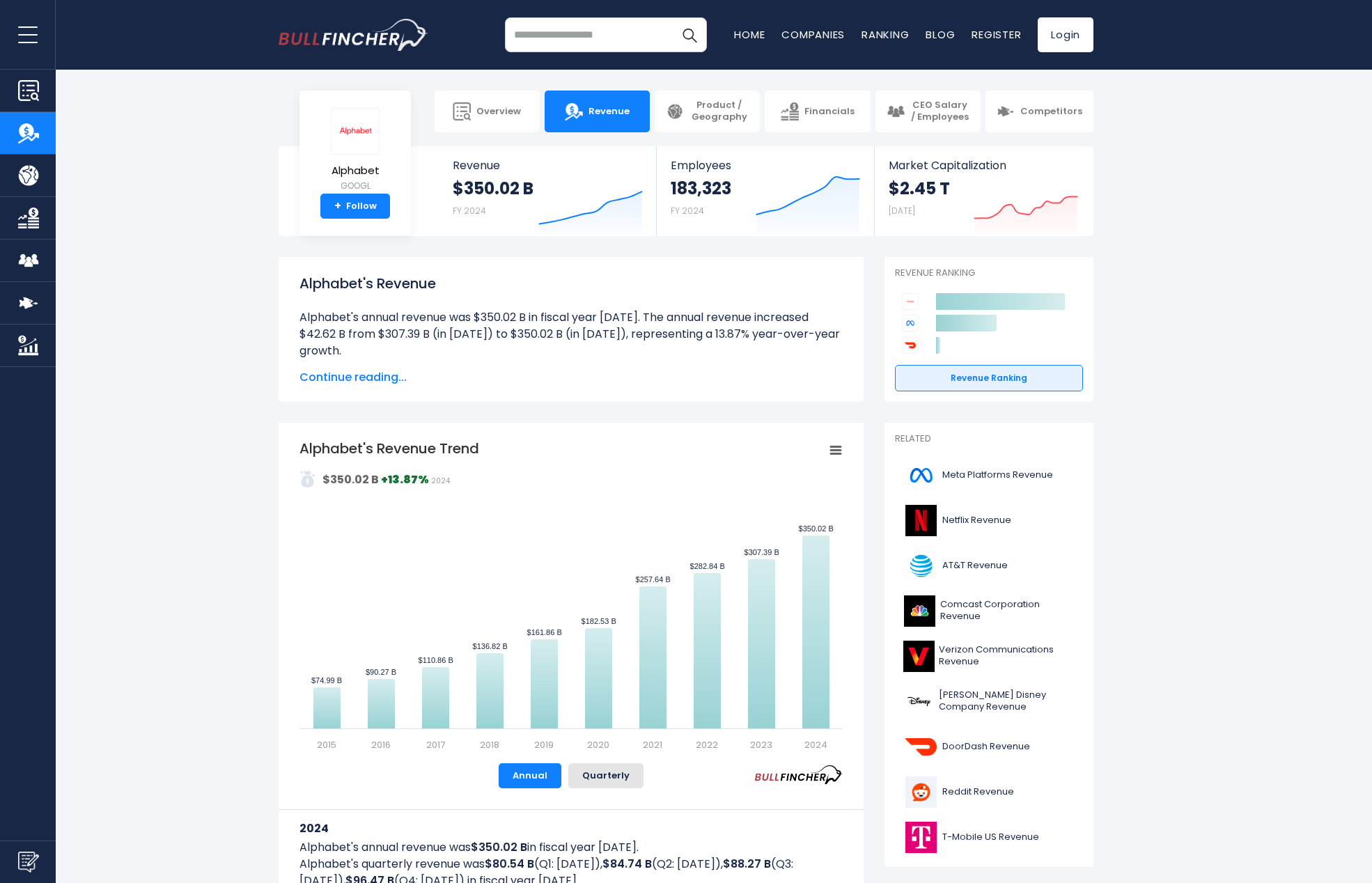
click at [360, 488] on div "$350.02 B +13.87% 2024" at bounding box center [374, 485] width 150 height 29
click at [700, 118] on span "Product / Geography" at bounding box center [719, 111] width 59 height 23
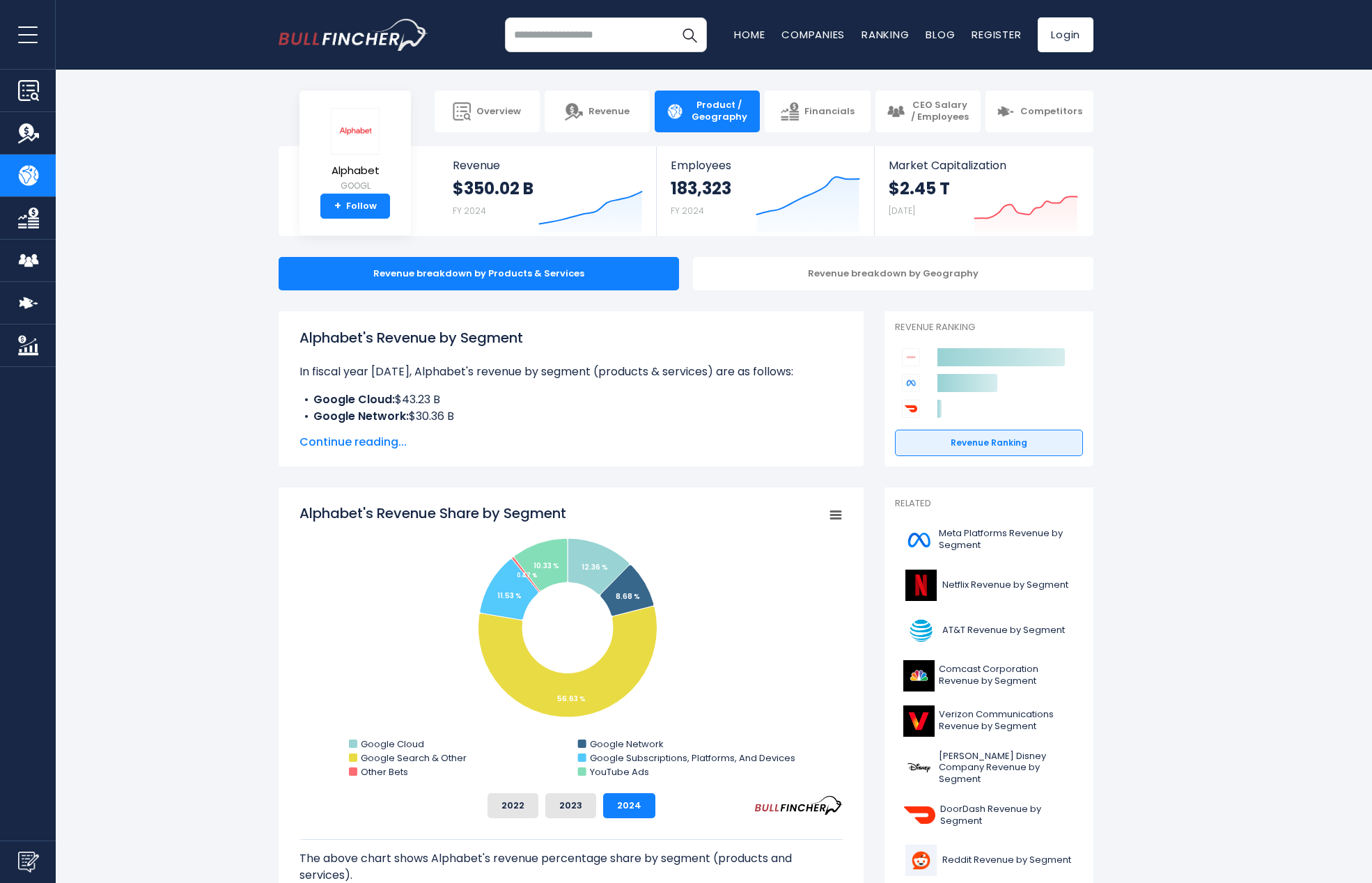
click at [862, 279] on div "Revenue breakdown by Geography" at bounding box center [893, 273] width 400 height 33
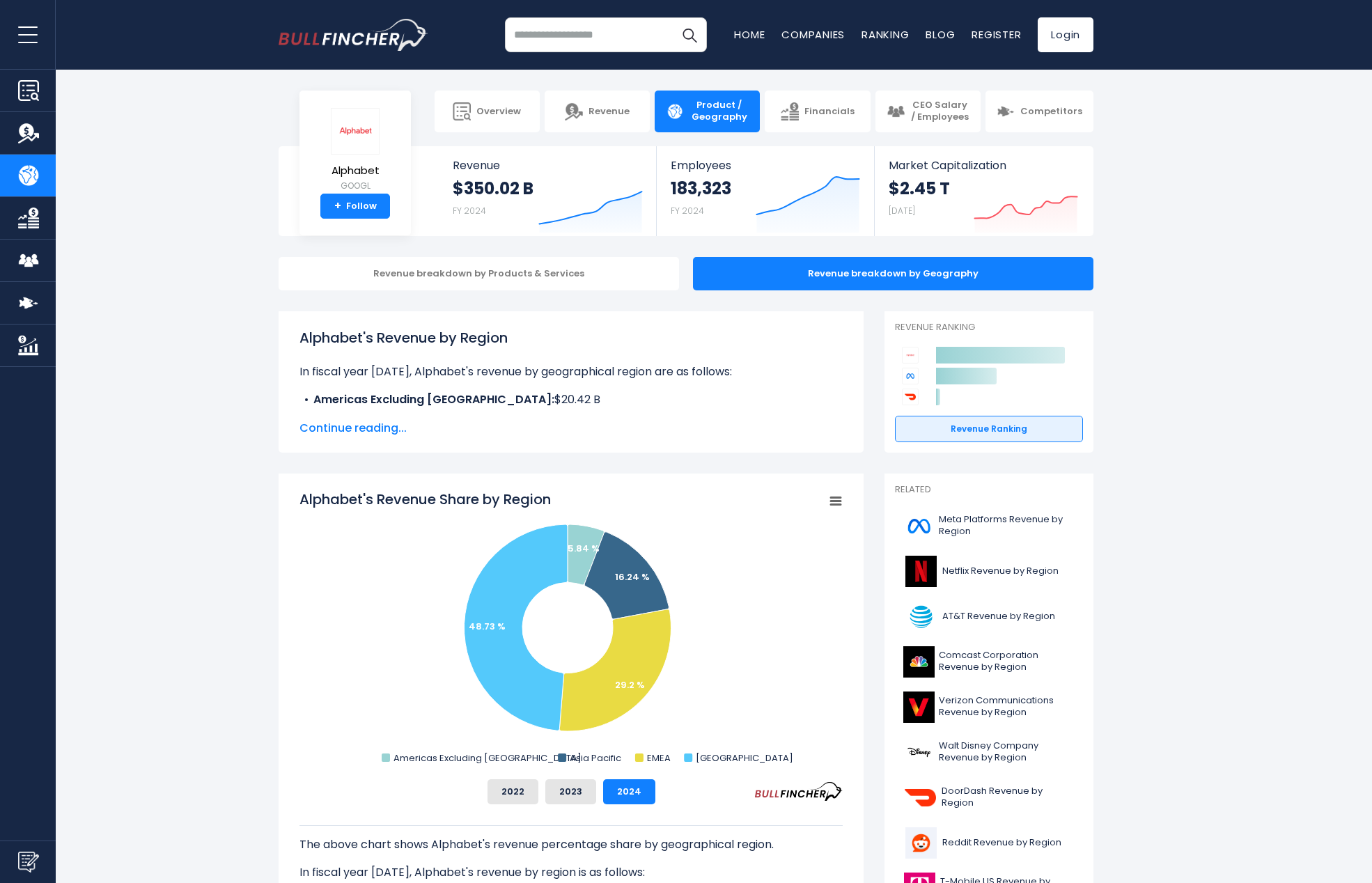
click at [431, 272] on div "Revenue breakdown by Products & Services" at bounding box center [479, 273] width 400 height 33
click at [433, 270] on div "Revenue breakdown by Products & Services" at bounding box center [479, 273] width 400 height 33
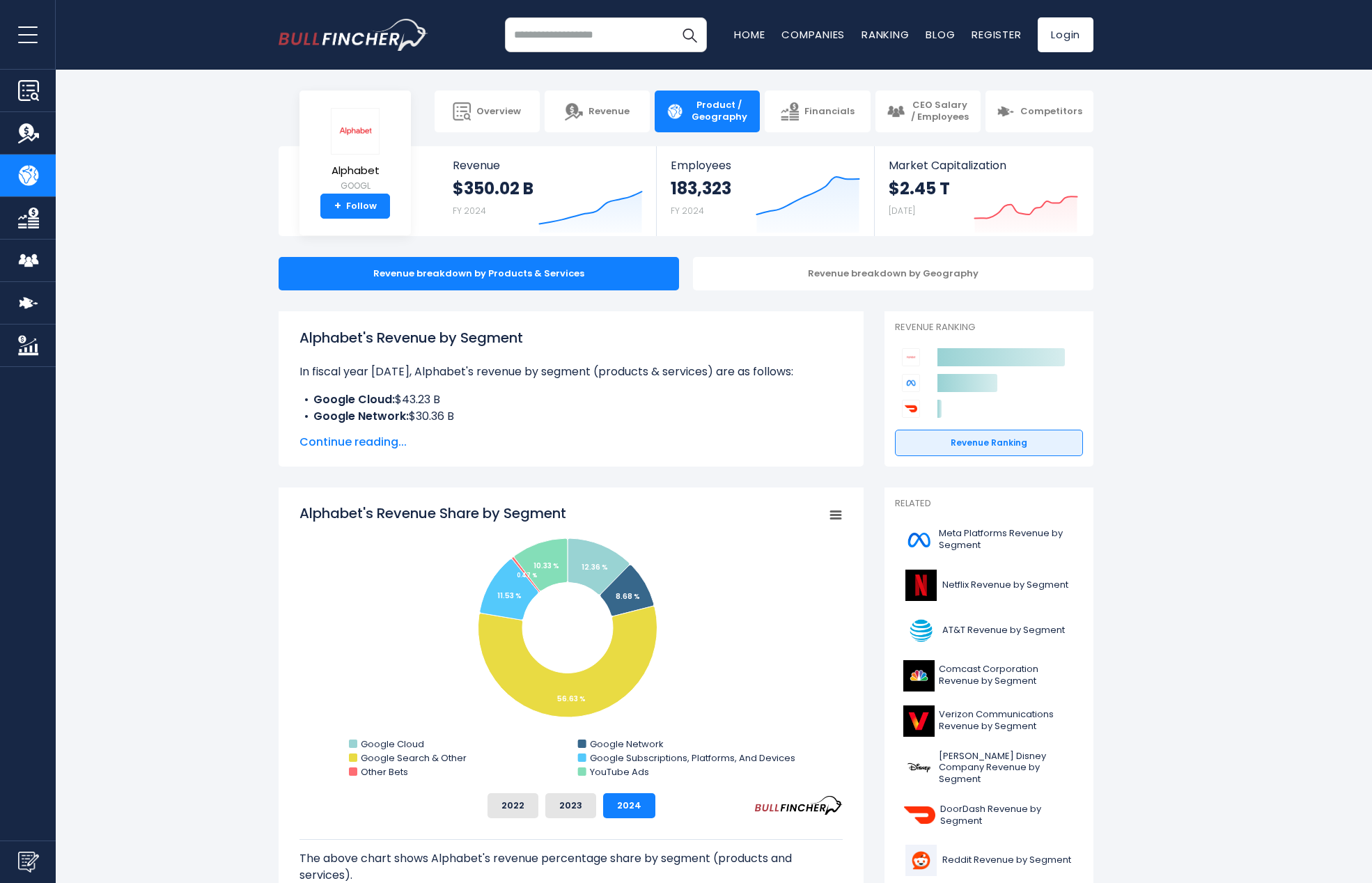
click at [400, 343] on h1 "Alphabet's Revenue by Segment" at bounding box center [570, 338] width 543 height 21
click at [392, 366] on p "In fiscal year 2024, Alphabet's revenue by segment (products & services) are as…" at bounding box center [570, 372] width 543 height 17
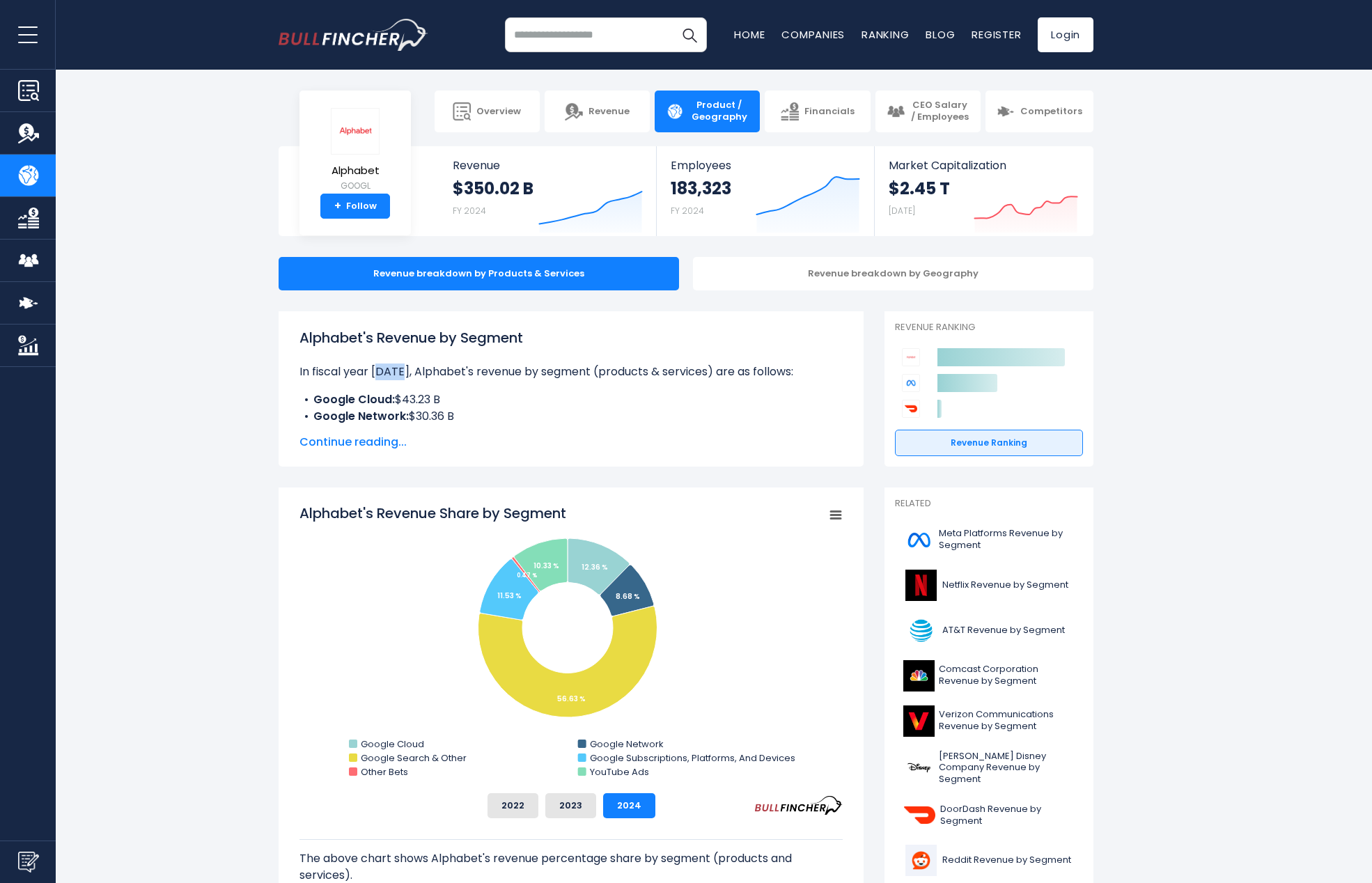
click at [392, 366] on p "In fiscal year 2024, Alphabet's revenue by segment (products & services) are as…" at bounding box center [570, 372] width 543 height 17
click at [386, 394] on b "Google Cloud:" at bounding box center [354, 399] width 82 height 16
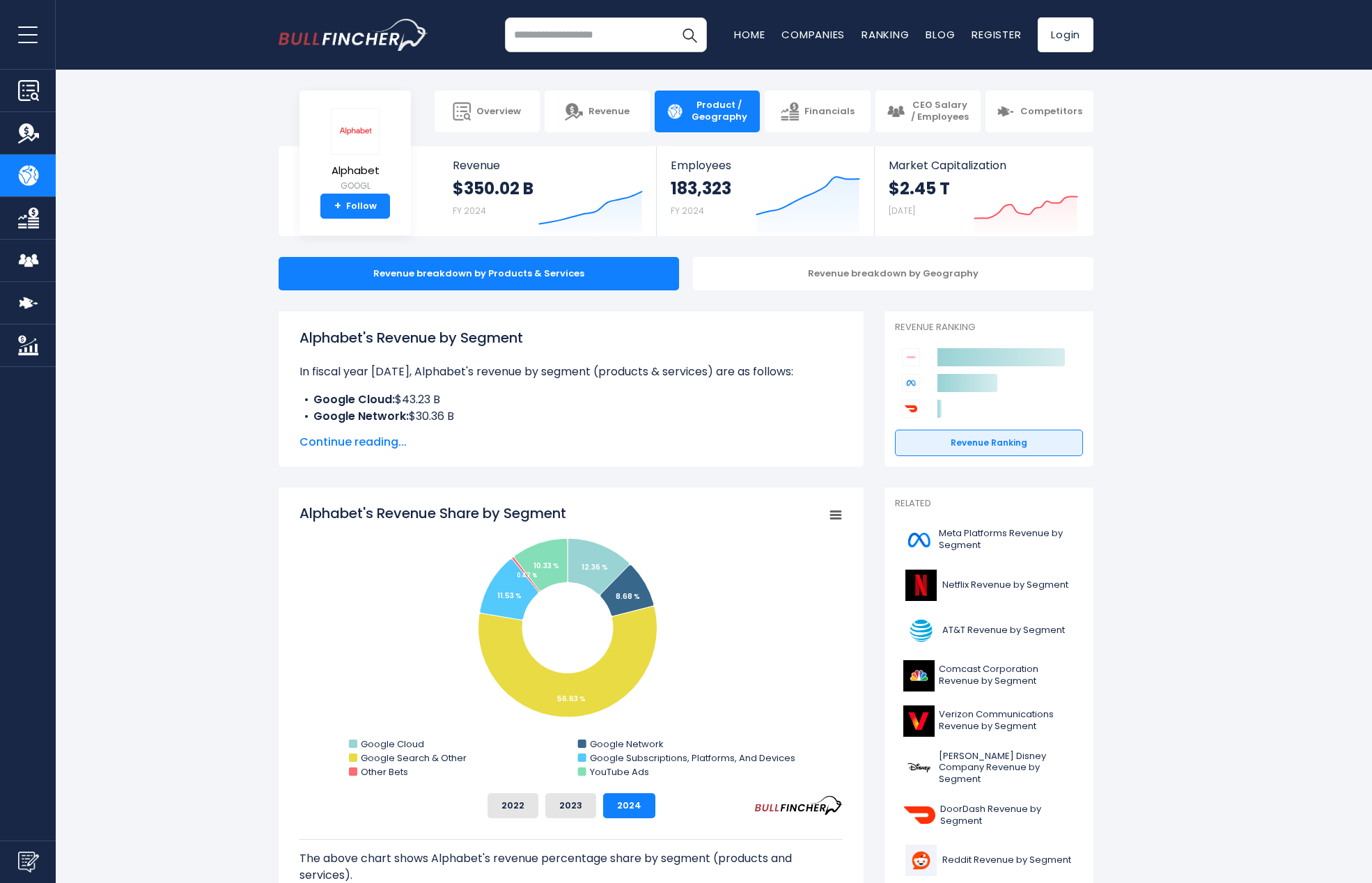
click at [370, 446] on span "Continue reading..." at bounding box center [570, 442] width 543 height 17
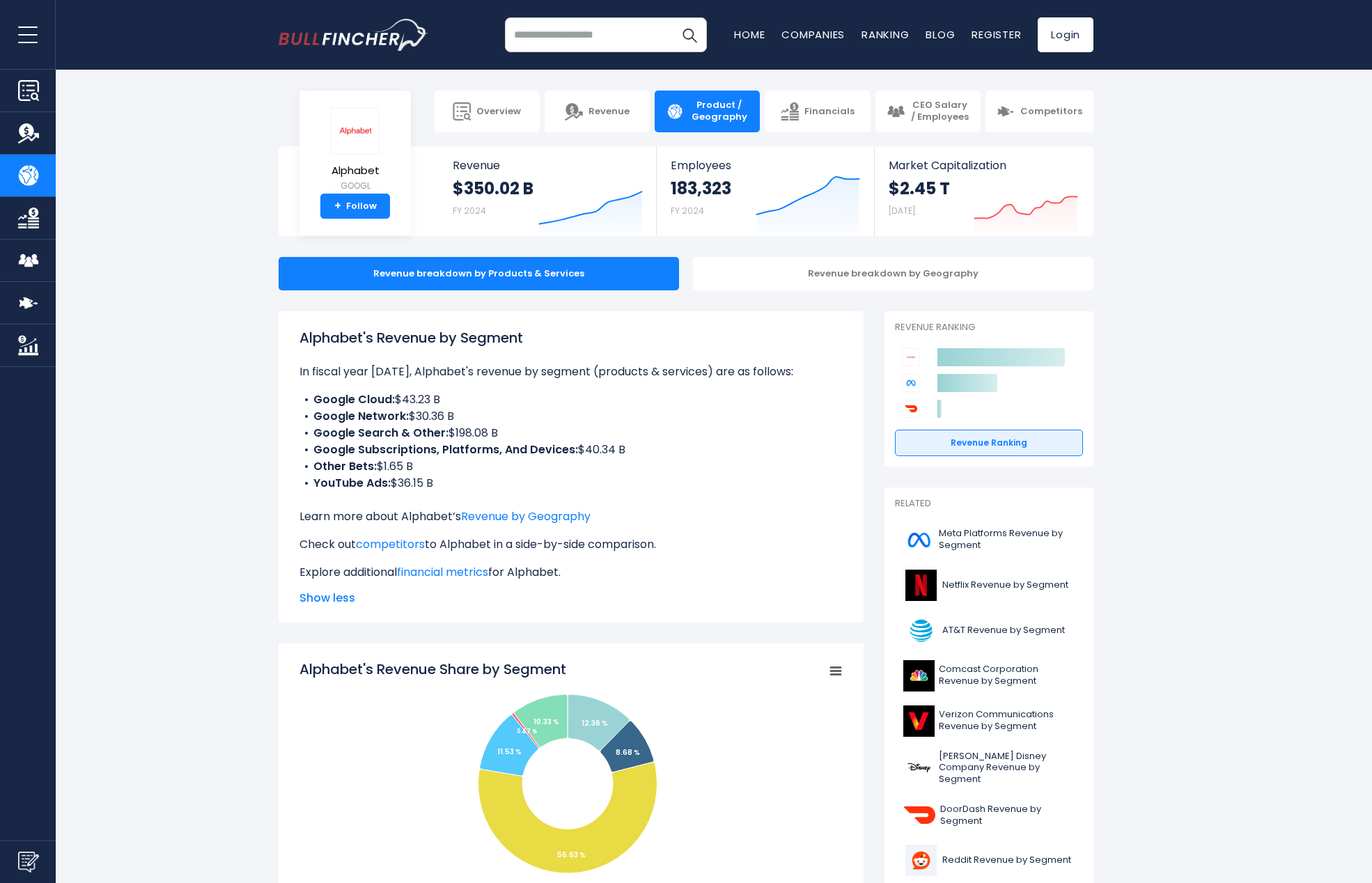
click at [304, 371] on p "In fiscal year 2024, Alphabet's revenue by segment (products & services) are as…" at bounding box center [570, 372] width 543 height 17
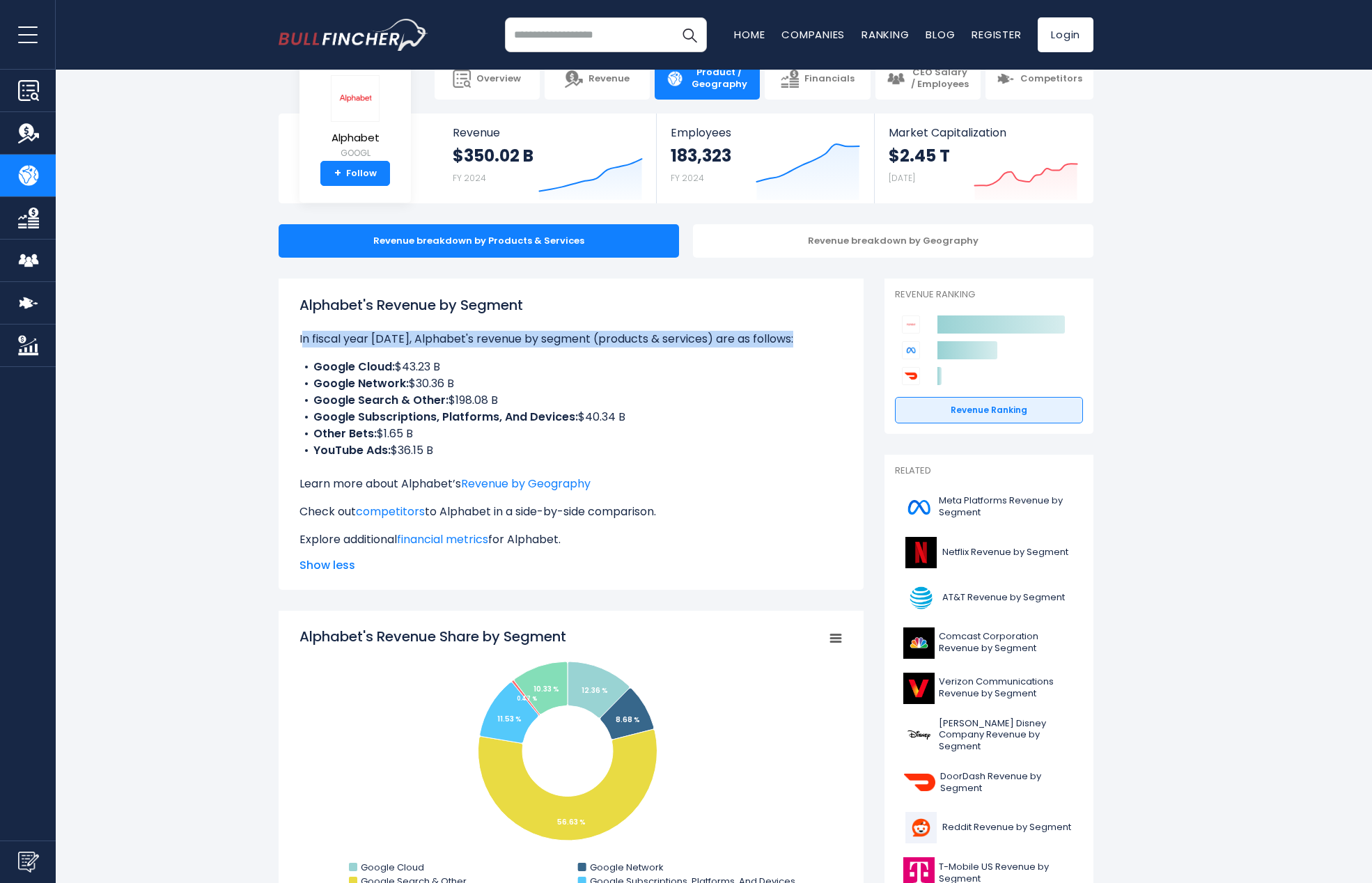
scroll to position [50, 0]
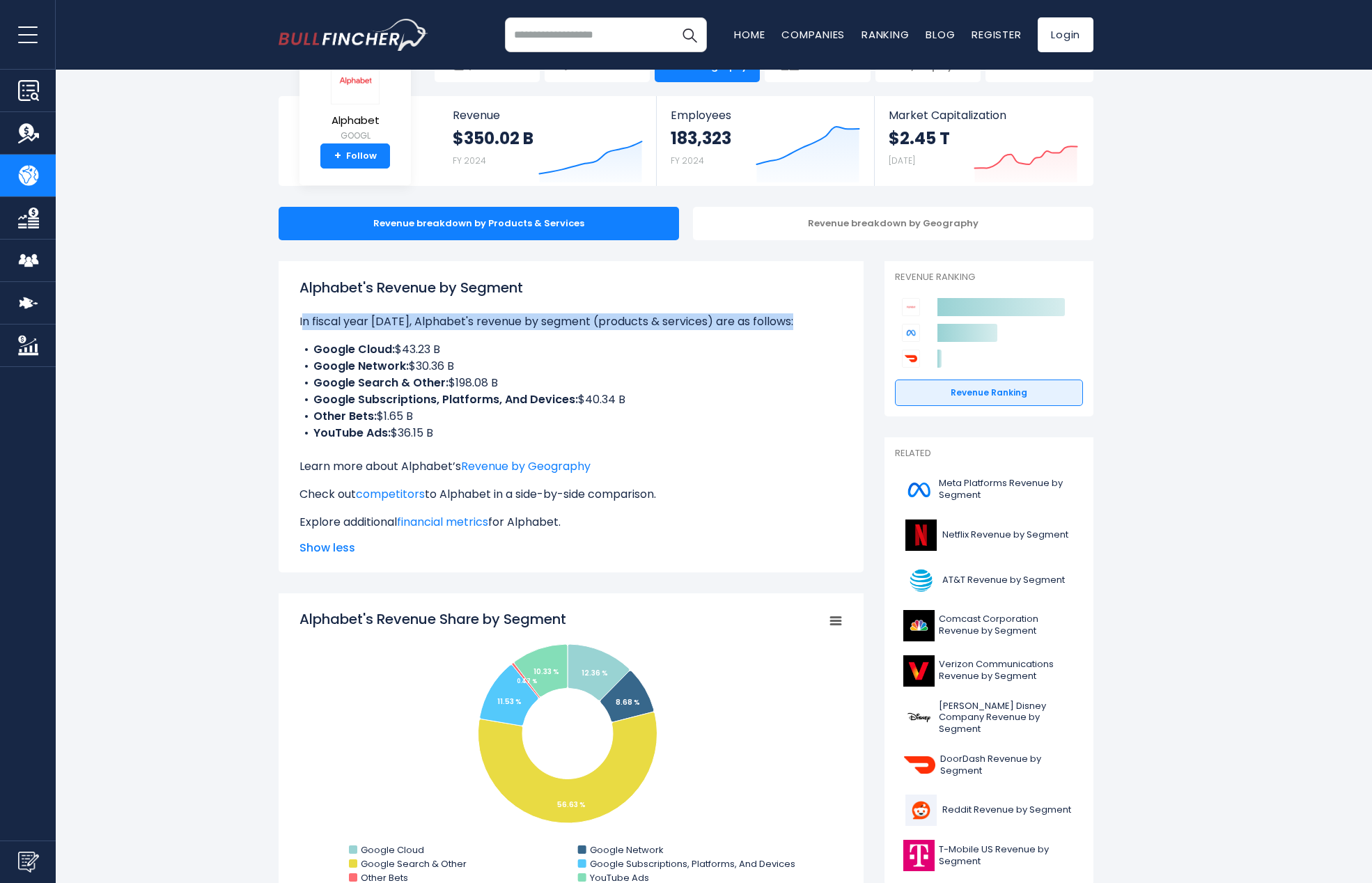
click at [304, 357] on li "Google Cloud: $43.23 B" at bounding box center [570, 350] width 543 height 17
drag, startPoint x: 317, startPoint y: 350, endPoint x: 660, endPoint y: 434, distance: 353.1
click at [660, 434] on ul "Google Cloud: $43.23 B Google Network: $30.36 B Google Search & Other: $198.08 …" at bounding box center [570, 391] width 543 height 100
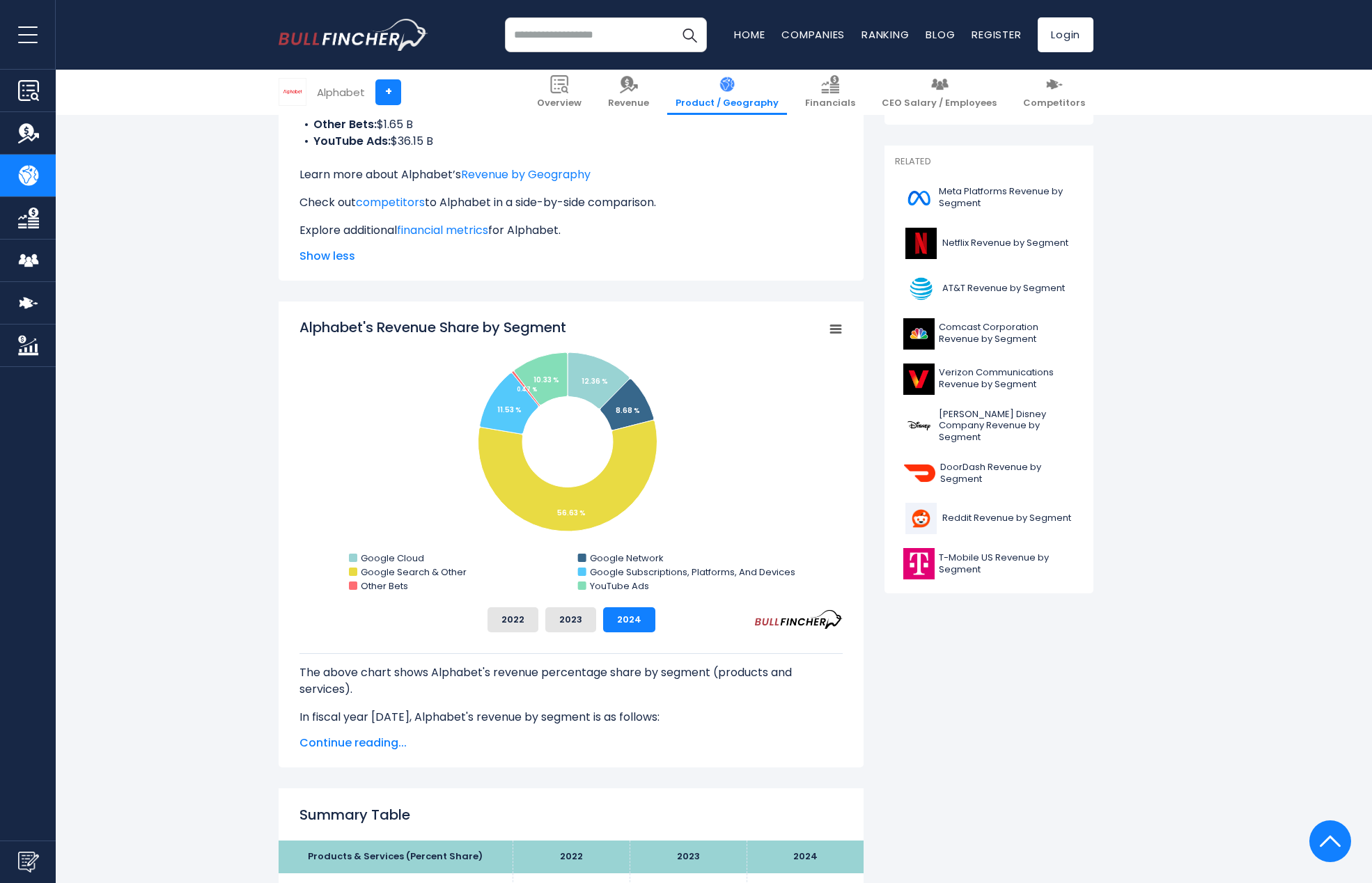
scroll to position [343, 0]
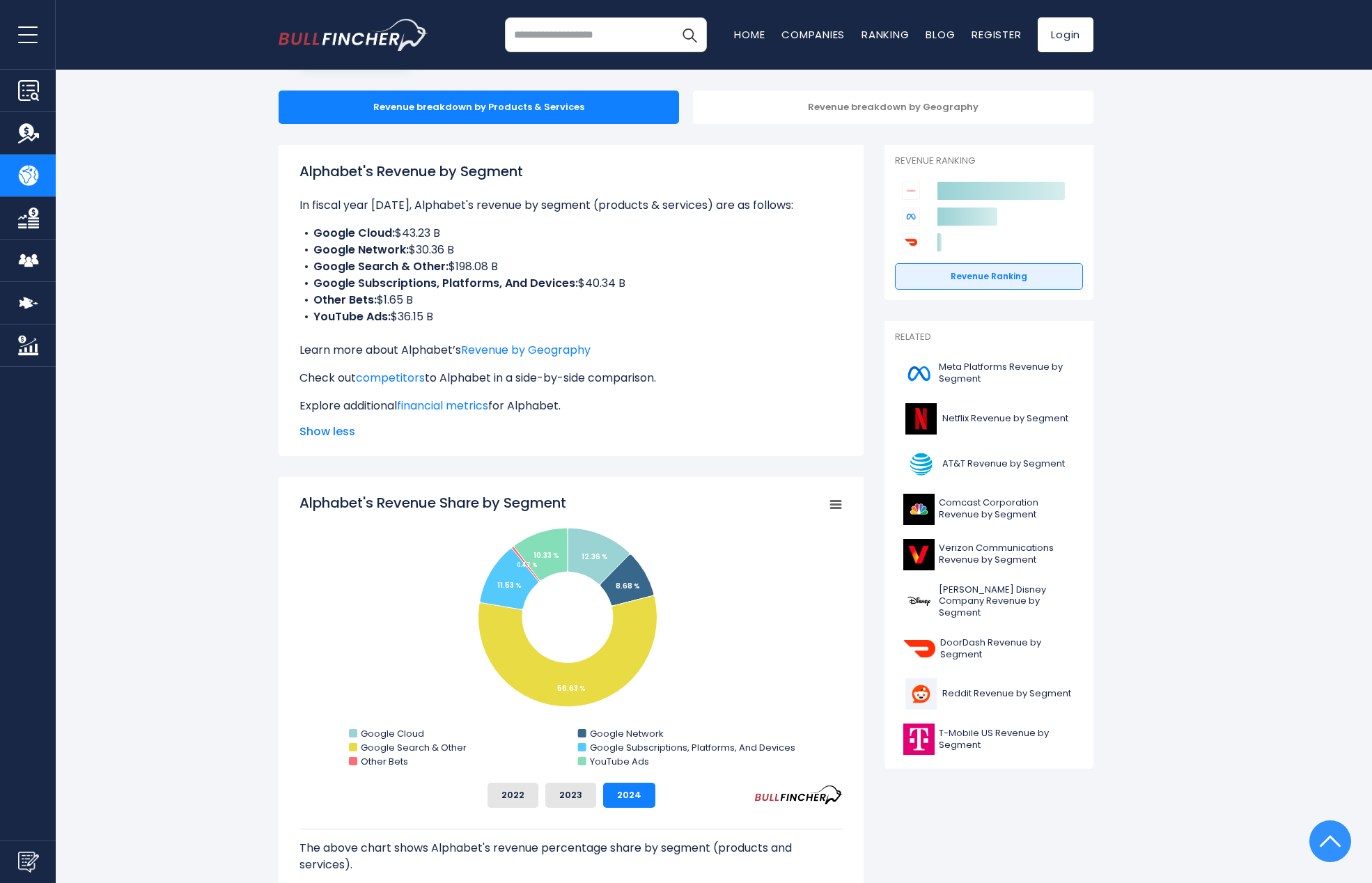
scroll to position [0, 0]
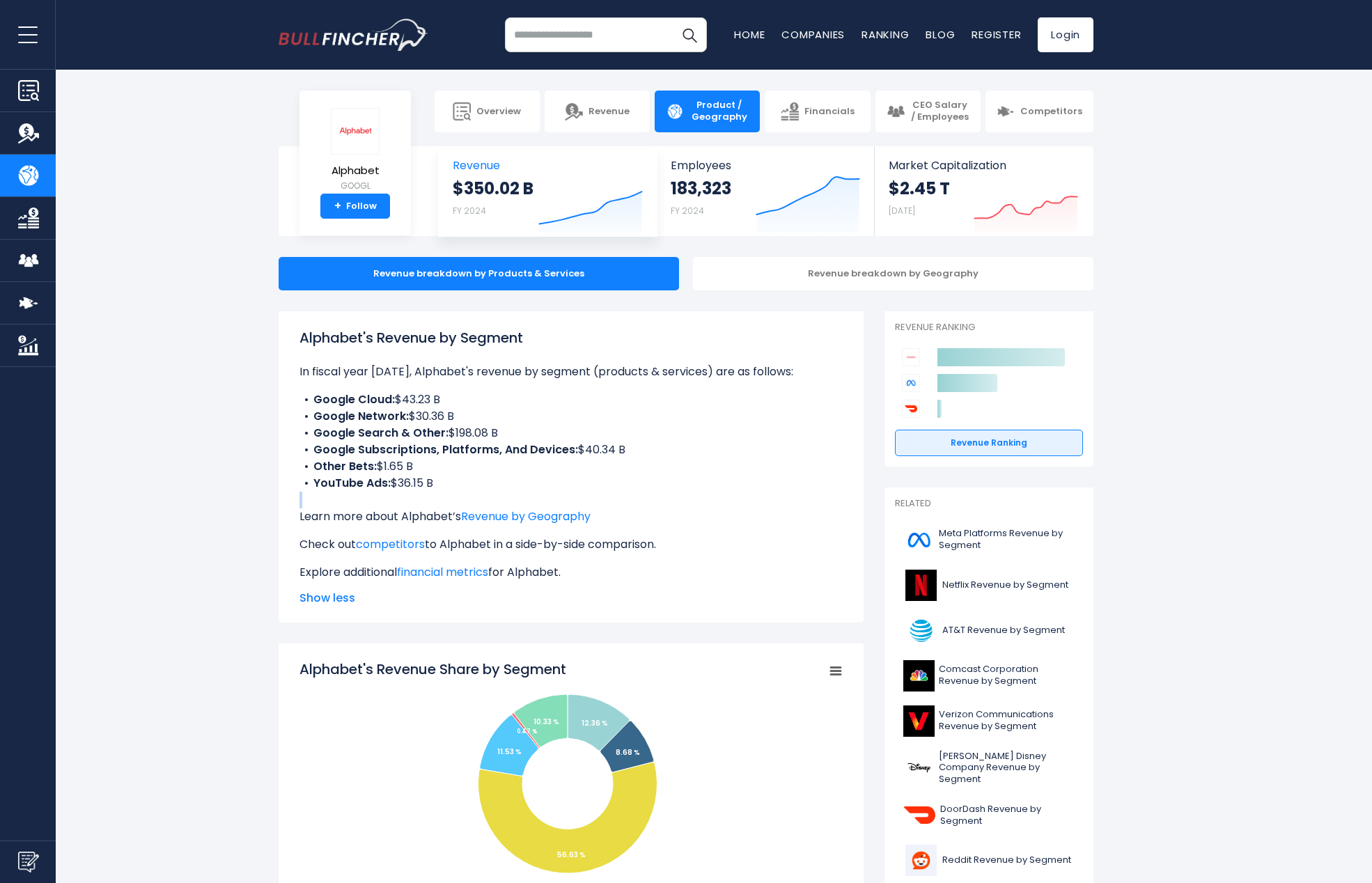
click at [584, 204] on icon "Created with Highcharts 12.1.2" at bounding box center [591, 202] width 104 height 58
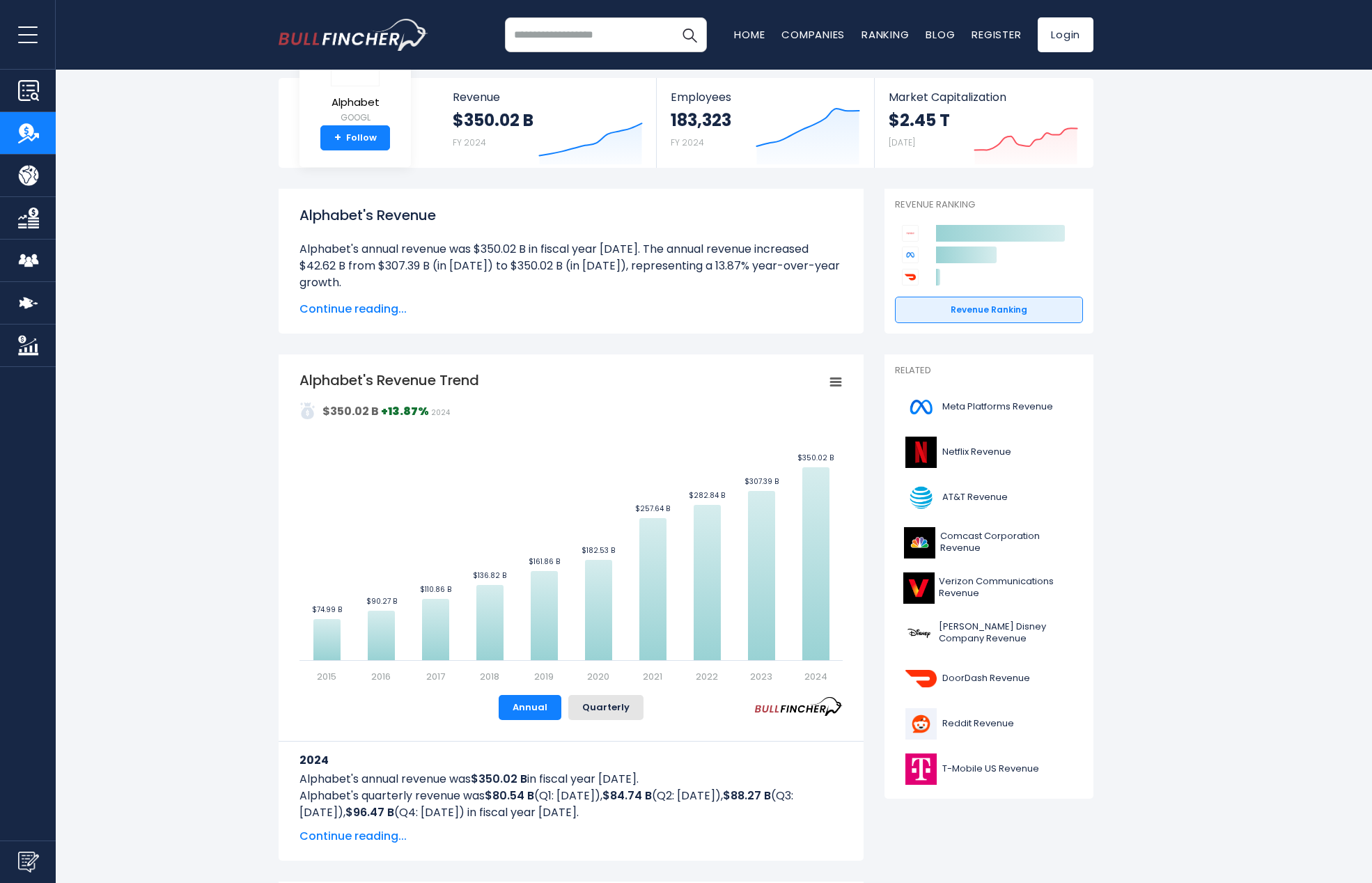
scroll to position [85, 0]
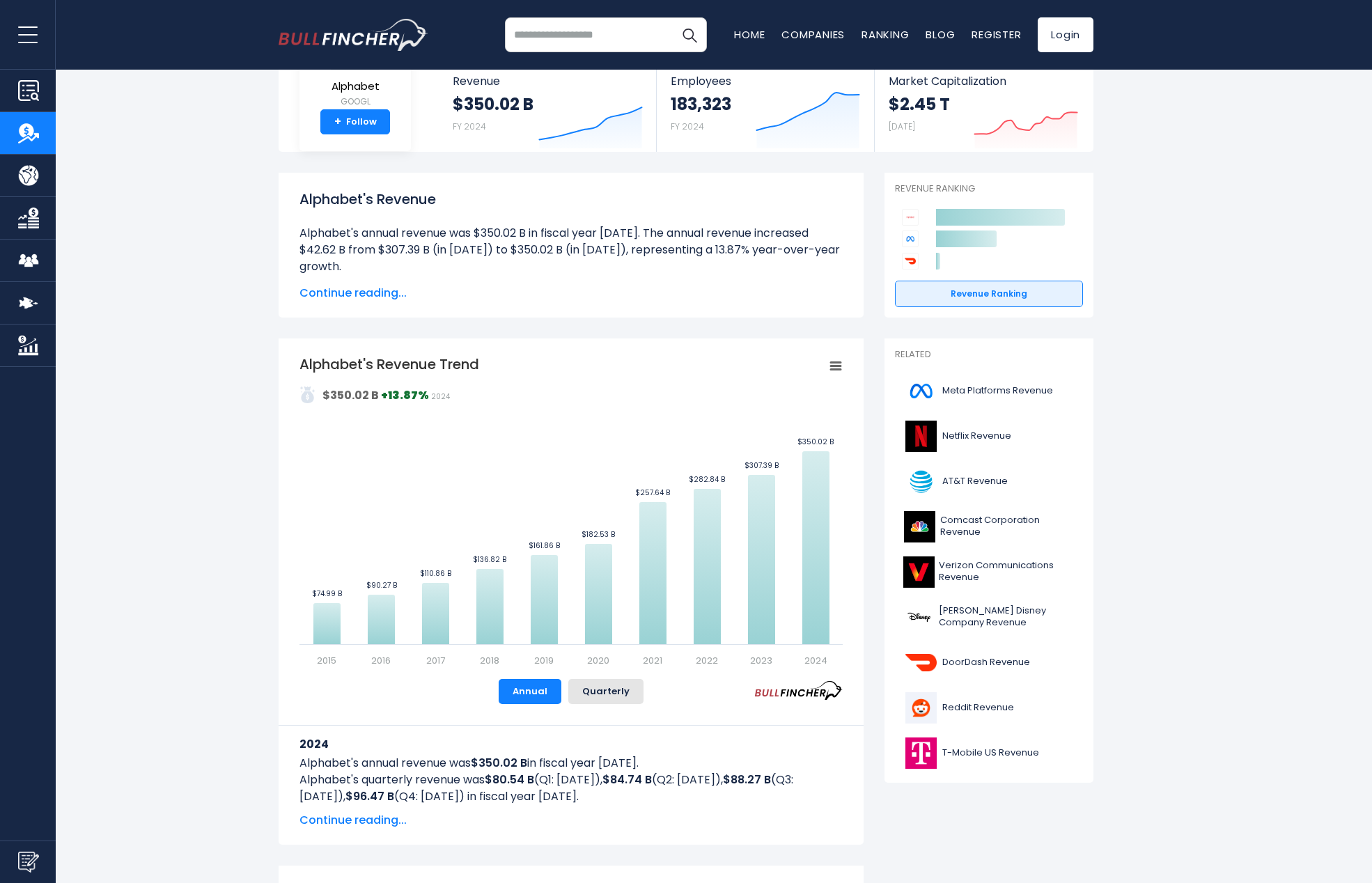
click at [712, 560] on icon "Alphabet's Revenue Trend" at bounding box center [707, 567] width 27 height 156
click at [757, 542] on icon "Alphabet's Revenue Trend" at bounding box center [762, 560] width 27 height 169
click at [804, 526] on icon "Alphabet's Revenue Trend" at bounding box center [816, 547] width 27 height 193
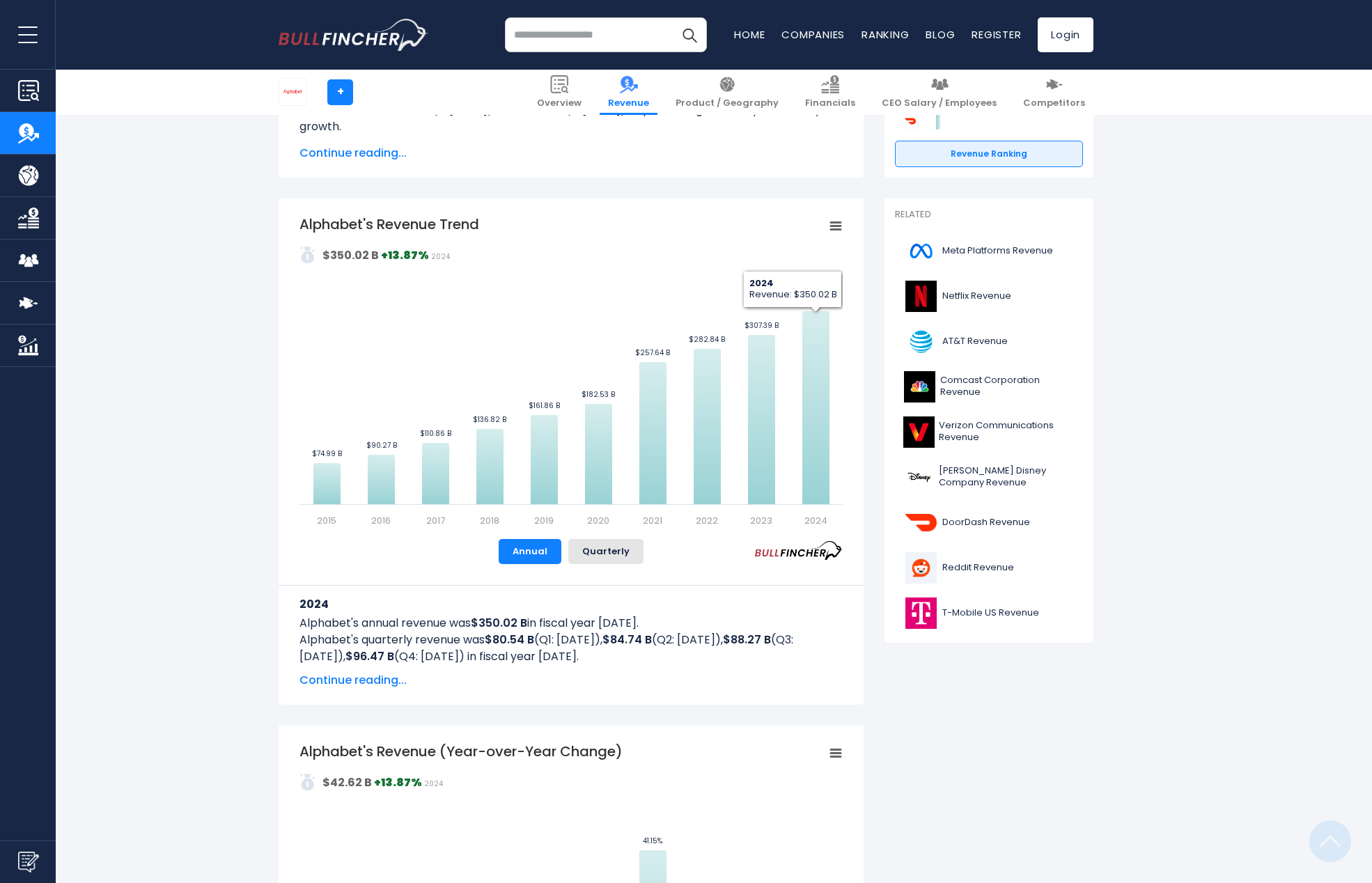
scroll to position [408, 0]
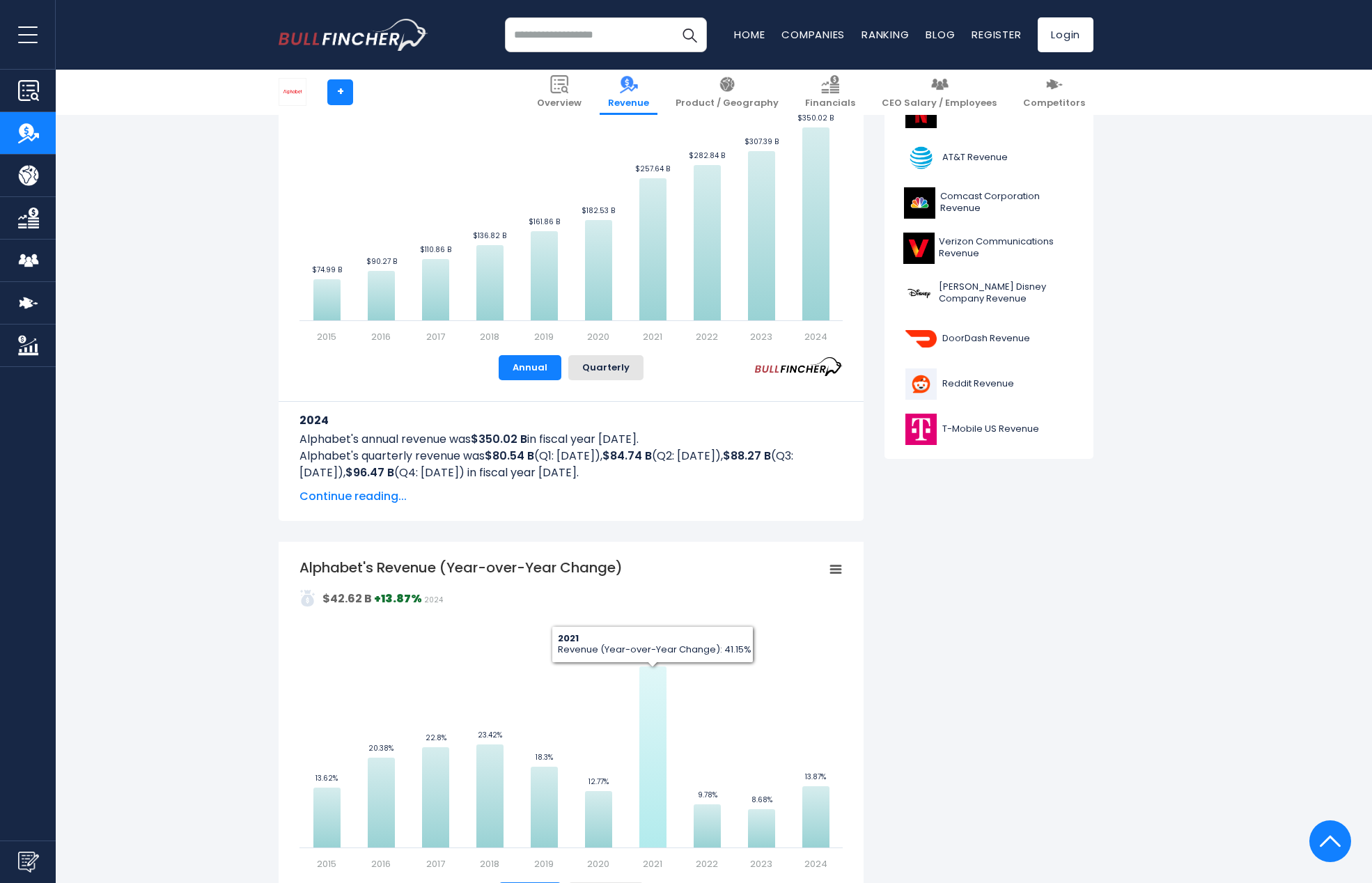
click at [644, 684] on icon "Alphabet's Revenue (Year-over-Year Change)" at bounding box center [653, 757] width 27 height 181
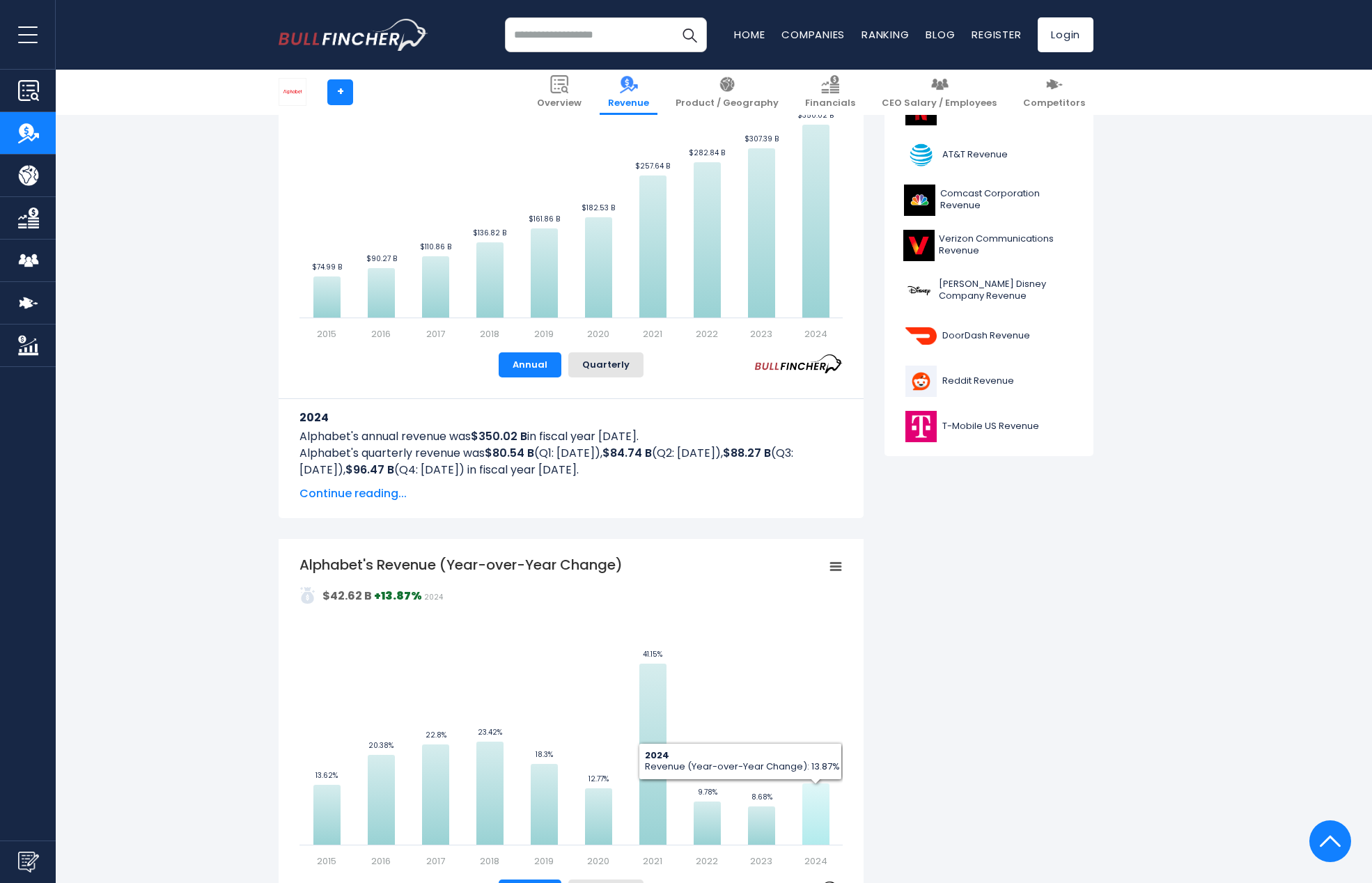
click at [824, 808] on icon "Alphabet's Revenue (Year-over-Year Change)" at bounding box center [816, 814] width 27 height 61
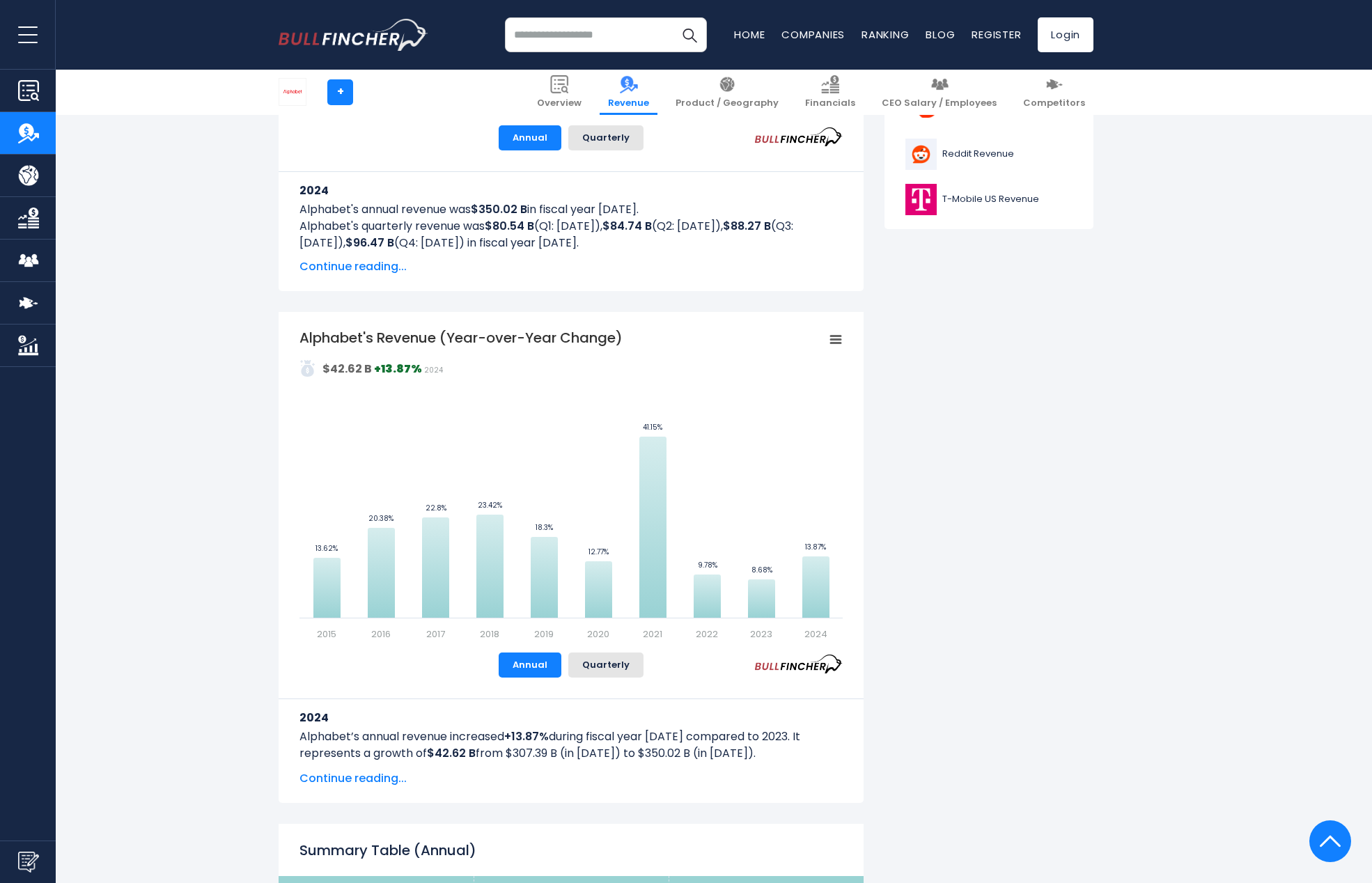
scroll to position [660, 0]
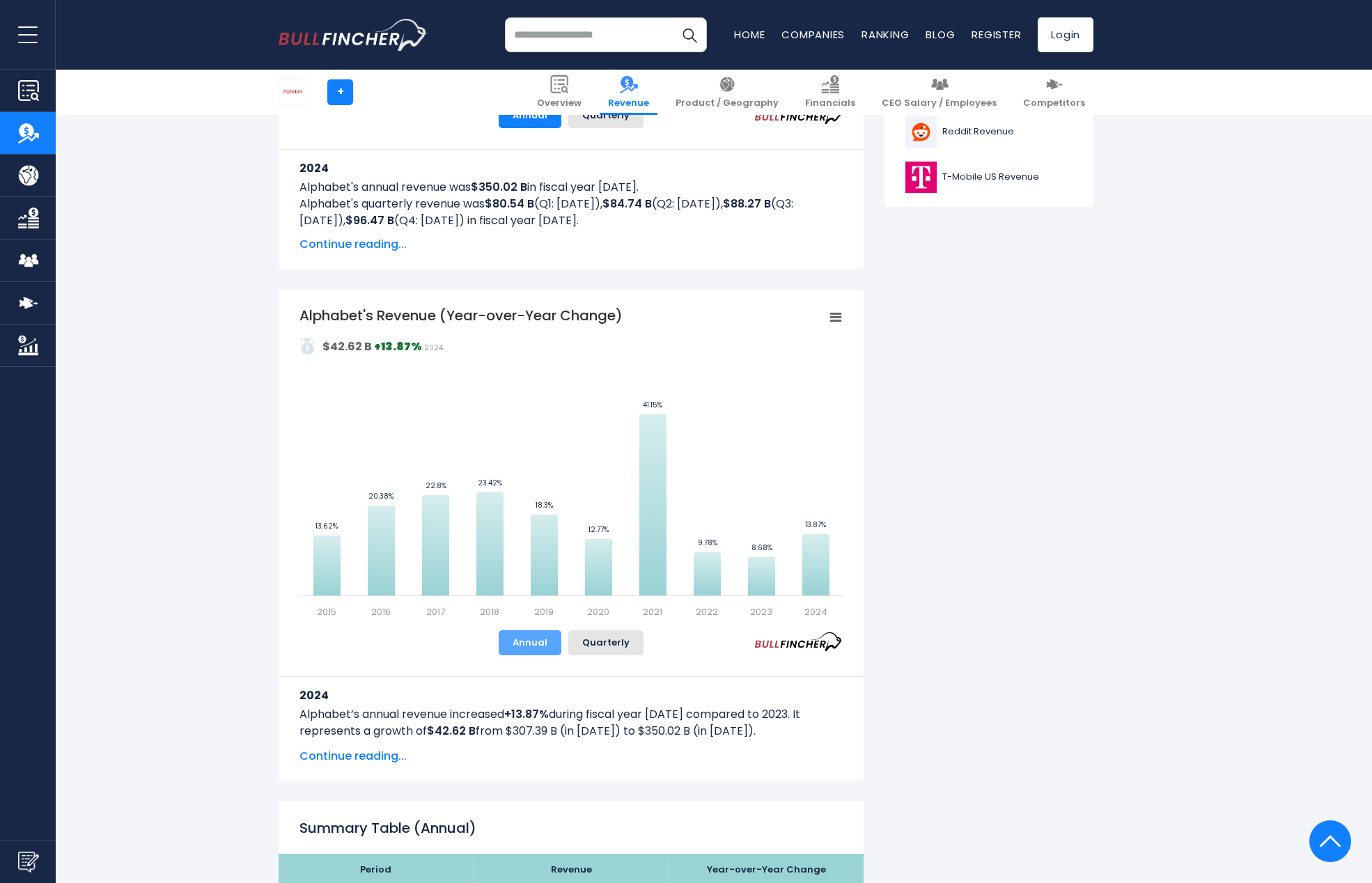
click at [518, 639] on button "Annual" at bounding box center [530, 642] width 63 height 25
click at [349, 758] on span "Continue reading..." at bounding box center [570, 756] width 543 height 17
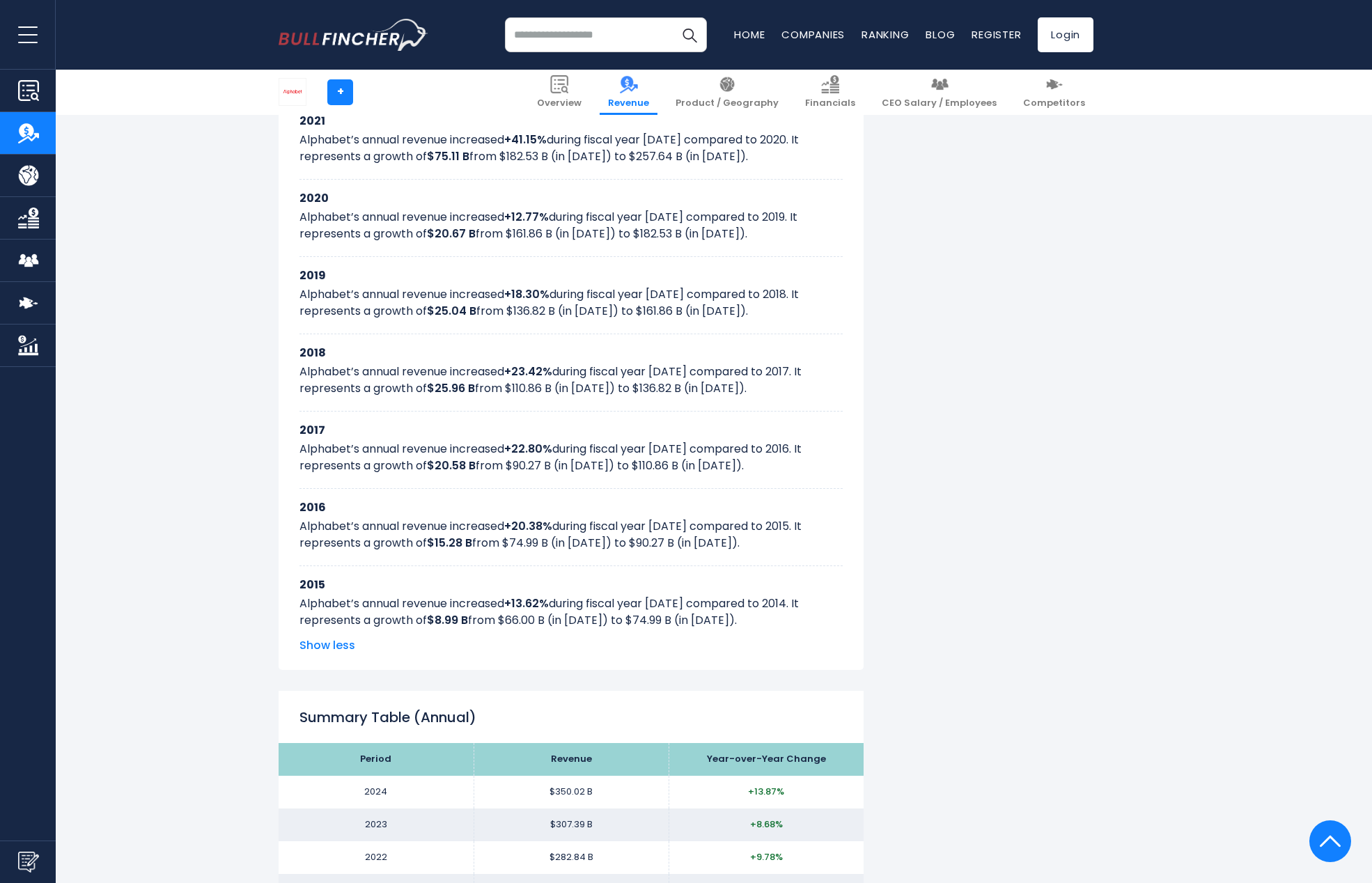
scroll to position [1514, 0]
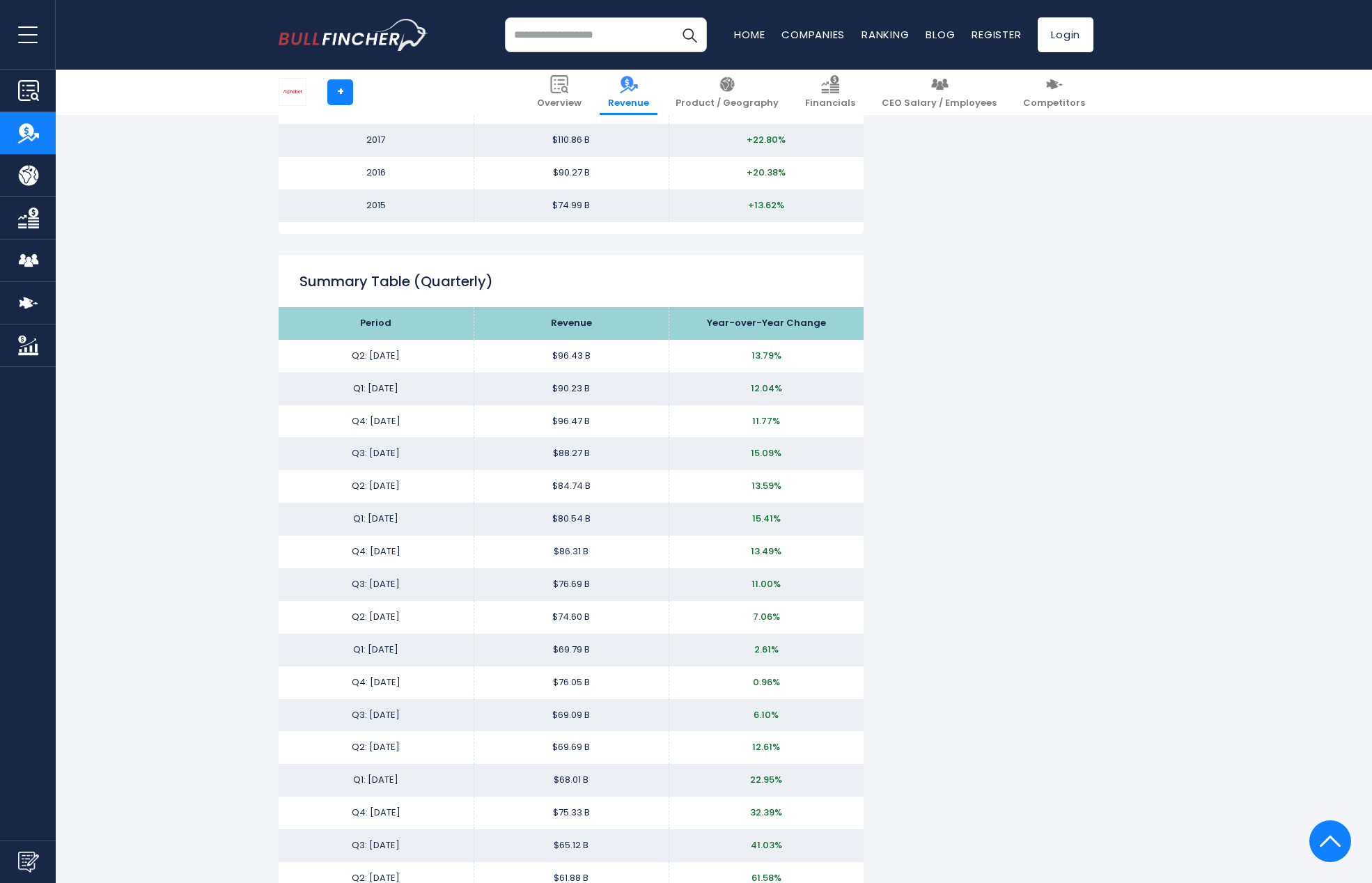
scroll to position [2333, 0]
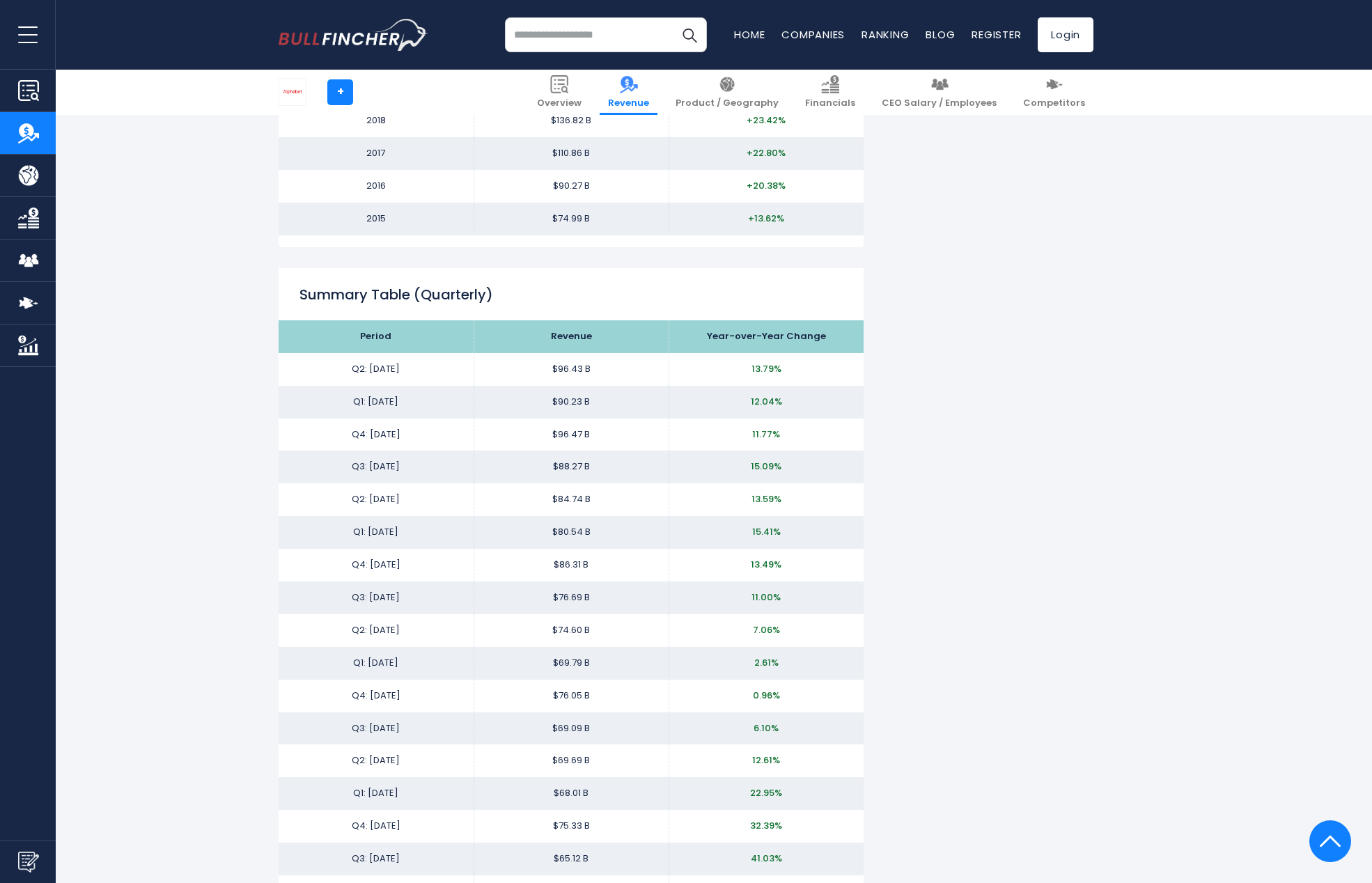
click at [562, 369] on td "$96.43 B" at bounding box center [571, 369] width 195 height 32
click at [780, 365] on span "13.79%" at bounding box center [767, 369] width 30 height 14
click at [780, 366] on span "13.79%" at bounding box center [767, 369] width 30 height 14
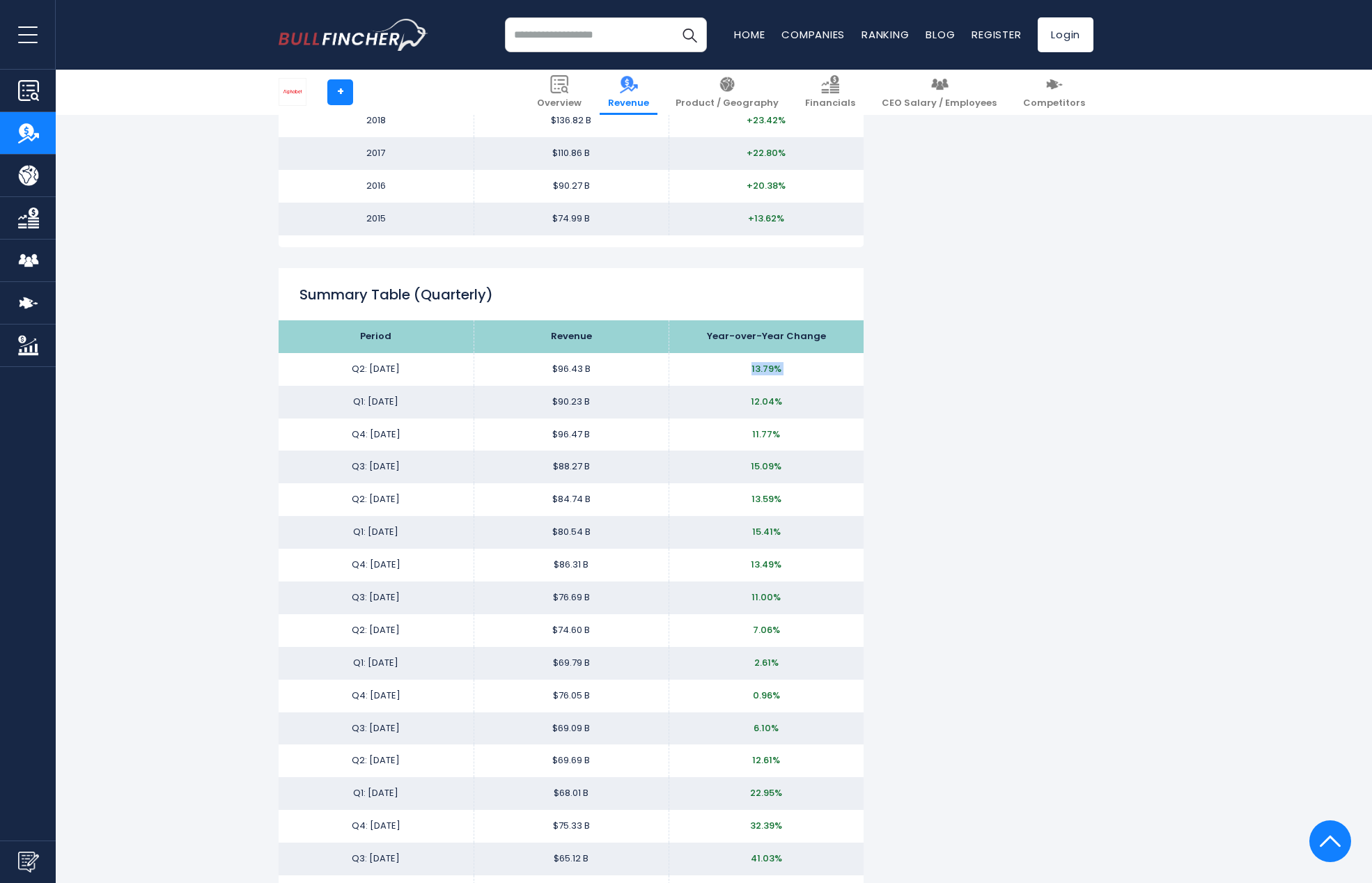
click at [780, 366] on span "13.79%" at bounding box center [767, 369] width 30 height 14
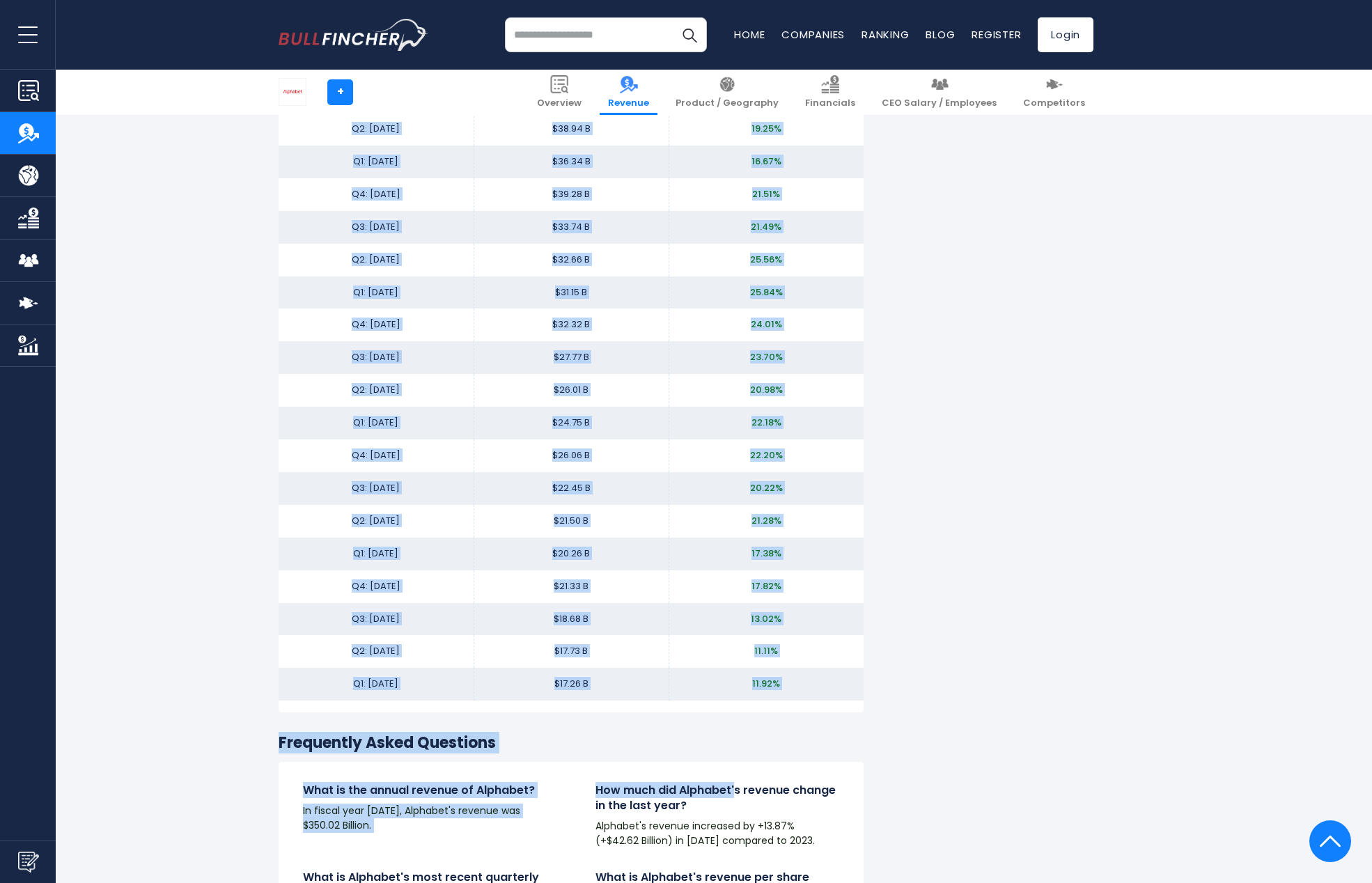
scroll to position [3419, 0]
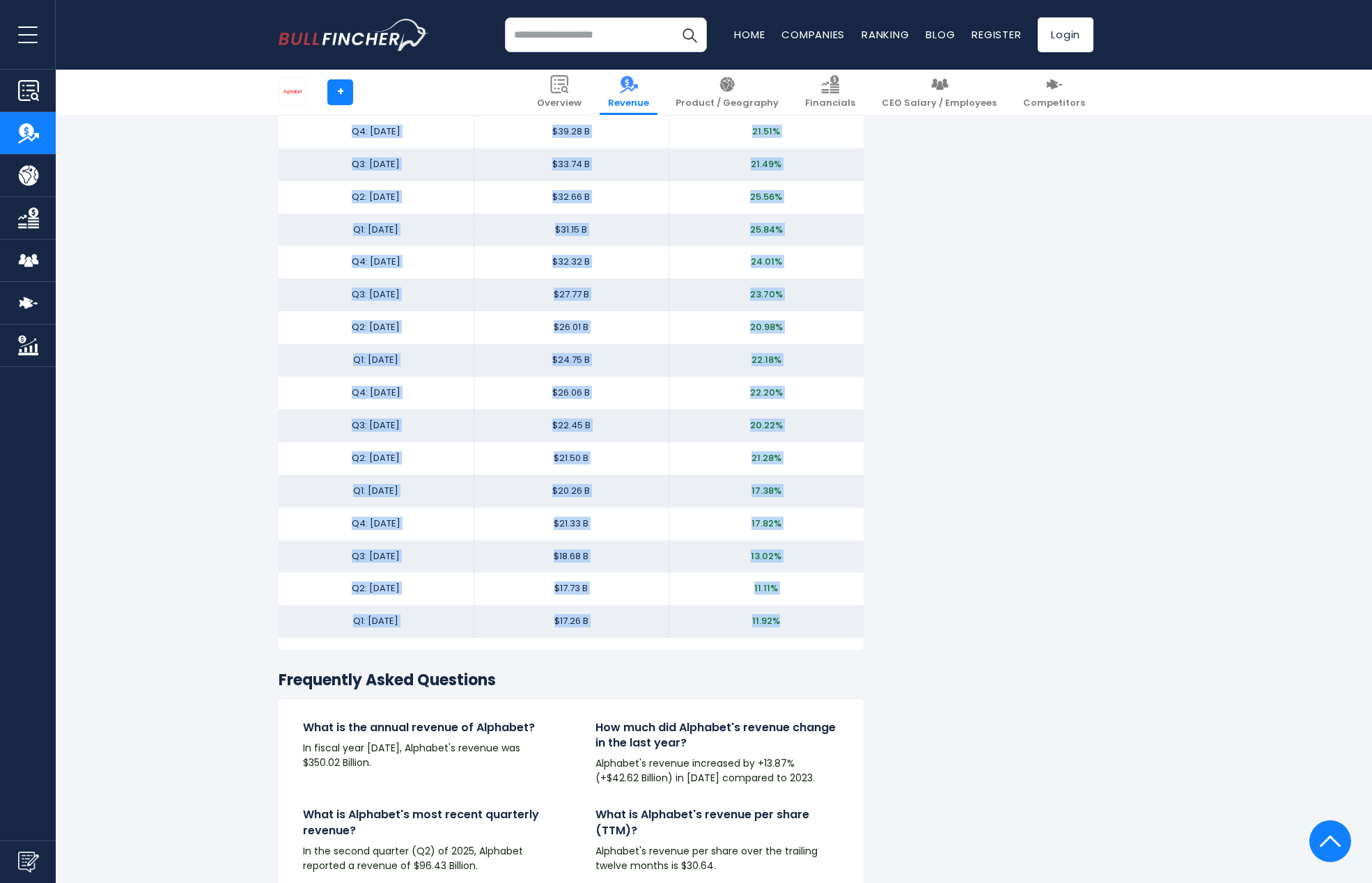
drag, startPoint x: 299, startPoint y: 297, endPoint x: 788, endPoint y: 625, distance: 588.8
click at [800, 622] on td "11.92%" at bounding box center [766, 621] width 195 height 32
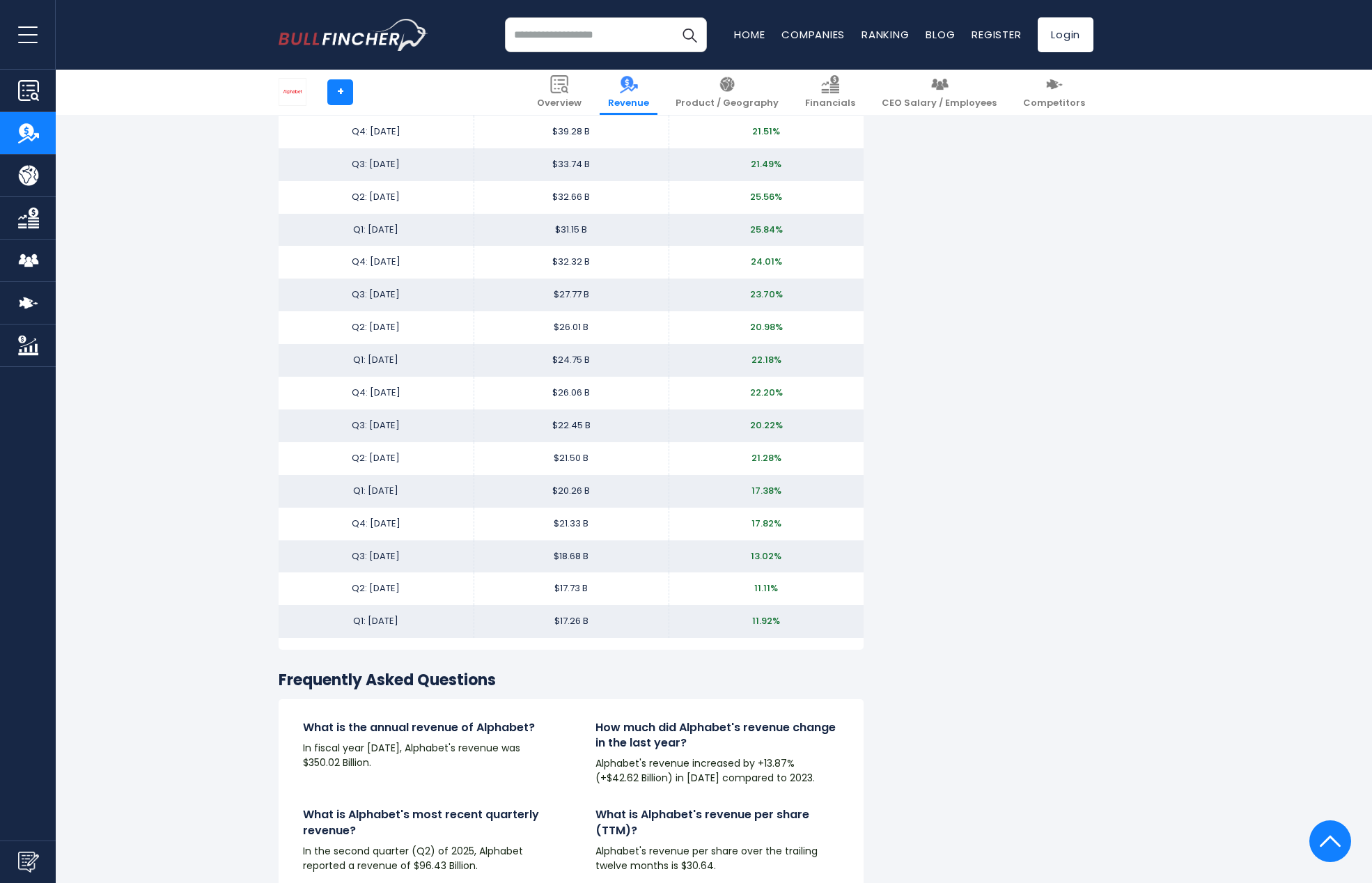
click at [800, 622] on td "11.92%" at bounding box center [766, 621] width 195 height 32
